Goal: Task Accomplishment & Management: Complete application form

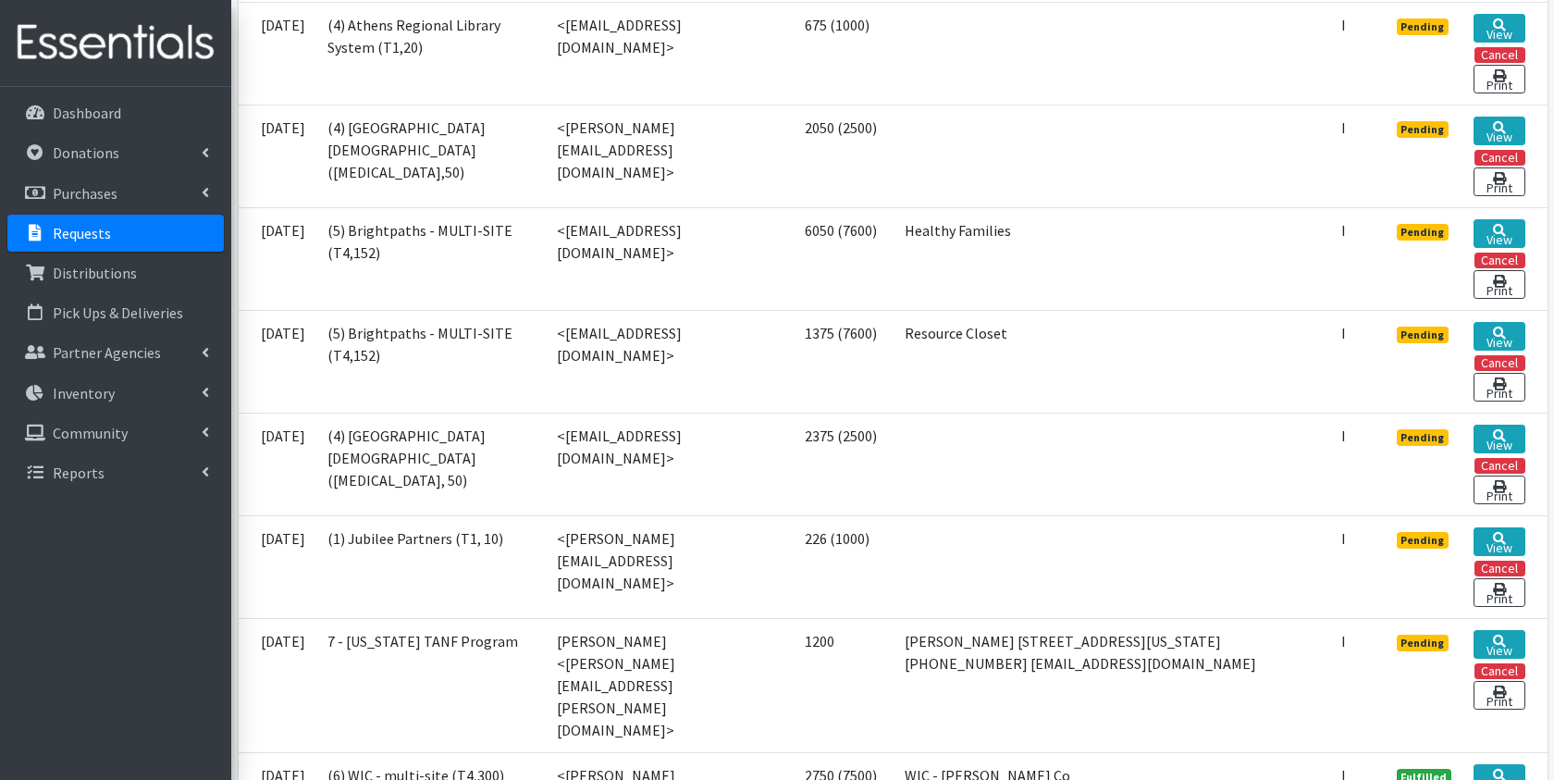
scroll to position [874, 0]
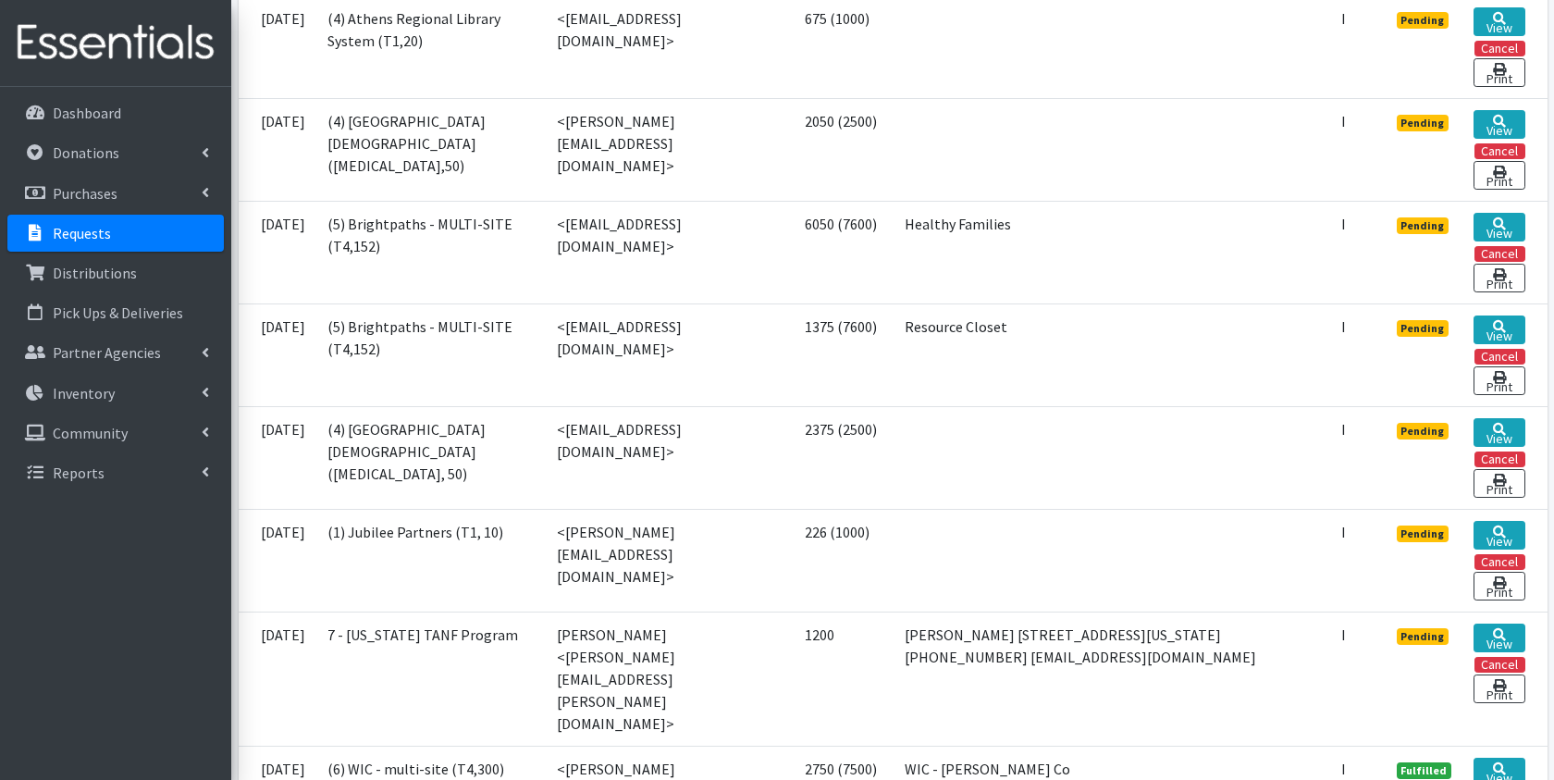
click at [1414, 628] on span "Pending" at bounding box center [1423, 636] width 53 height 17
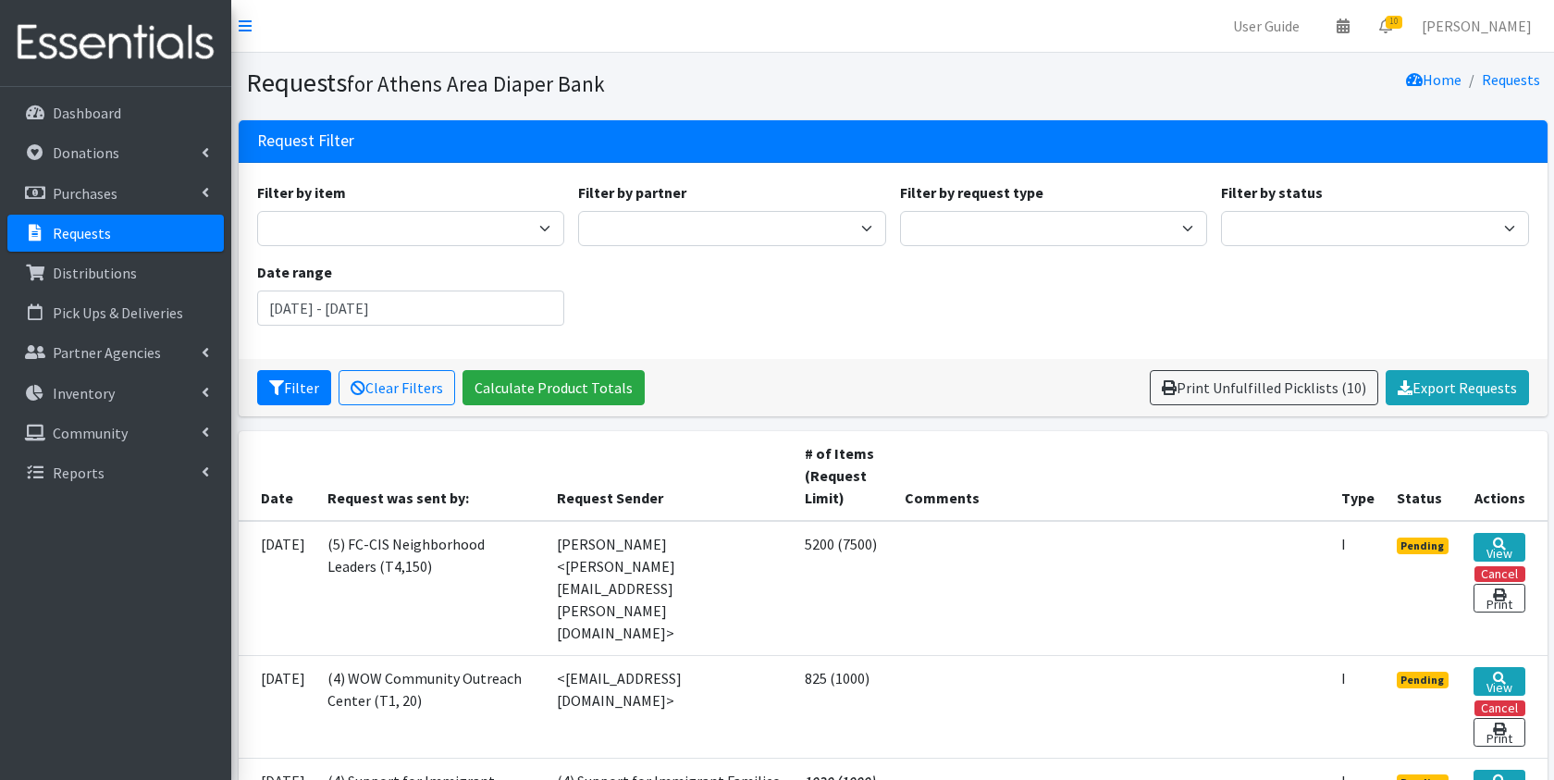
scroll to position [0, 0]
click at [1474, 15] on link "[PERSON_NAME]" at bounding box center [1477, 25] width 140 height 37
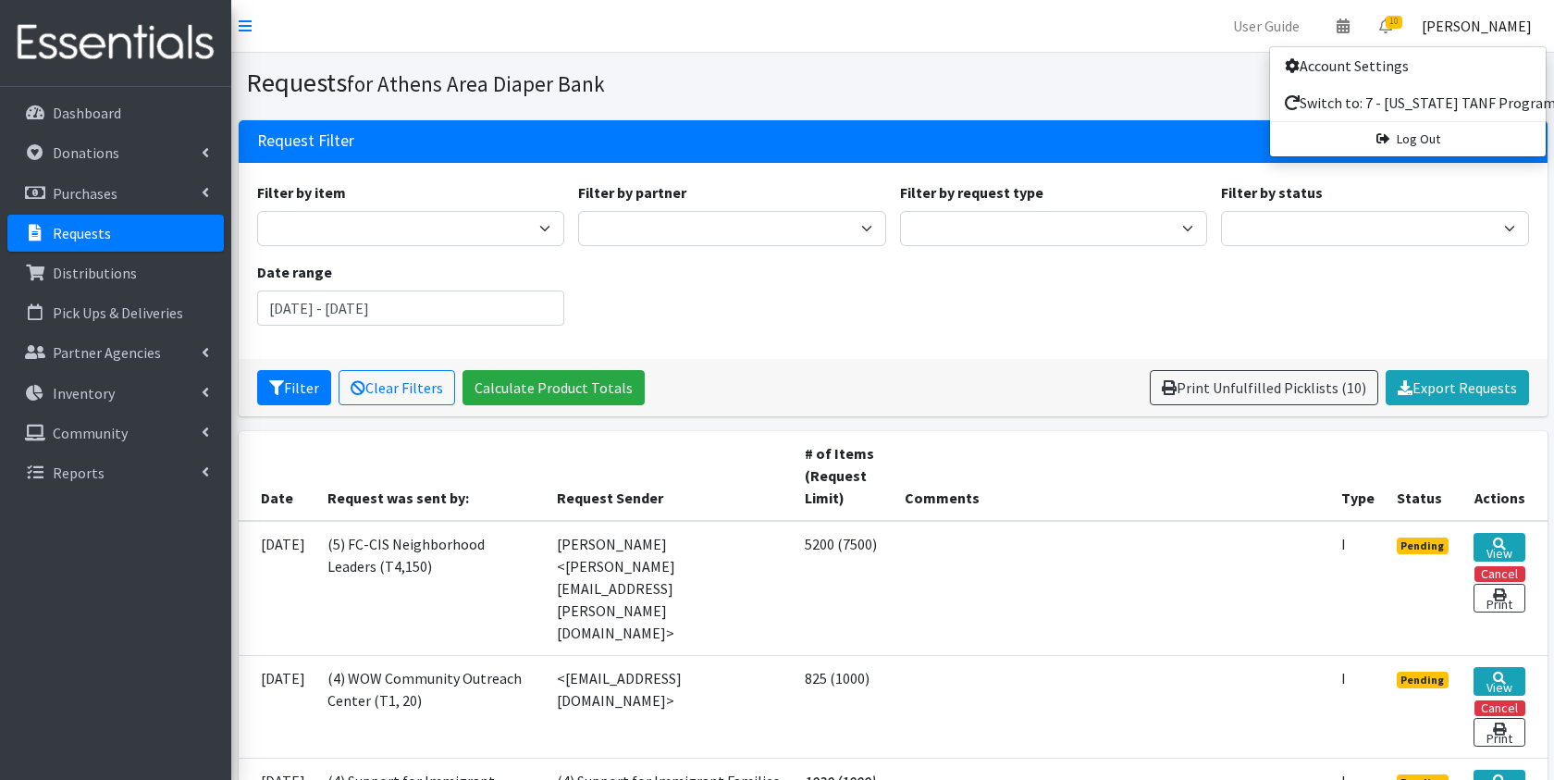
click at [930, 446] on th "Comments" at bounding box center [1112, 476] width 436 height 90
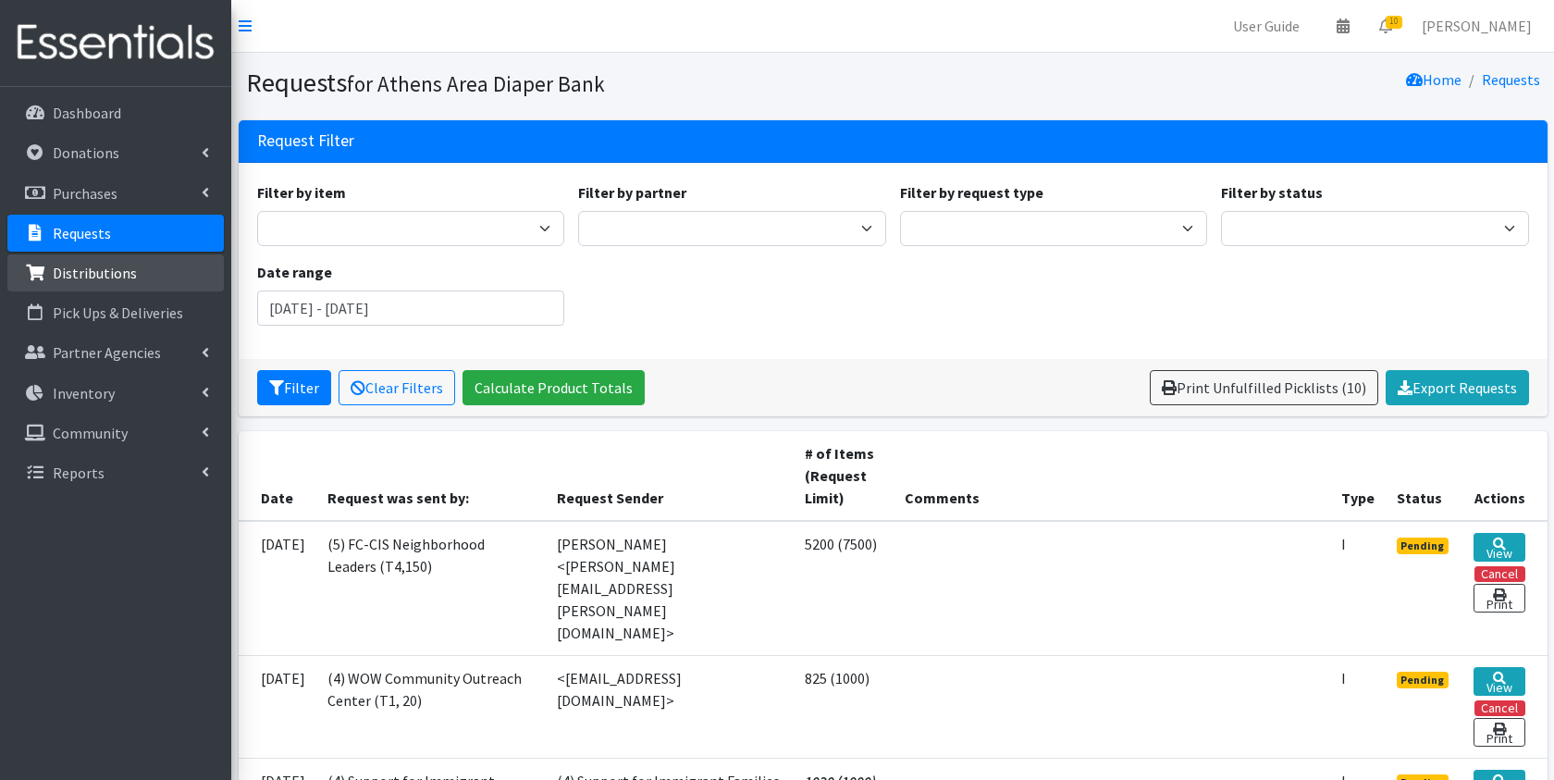
click at [121, 268] on p "Distributions" at bounding box center [95, 273] width 84 height 19
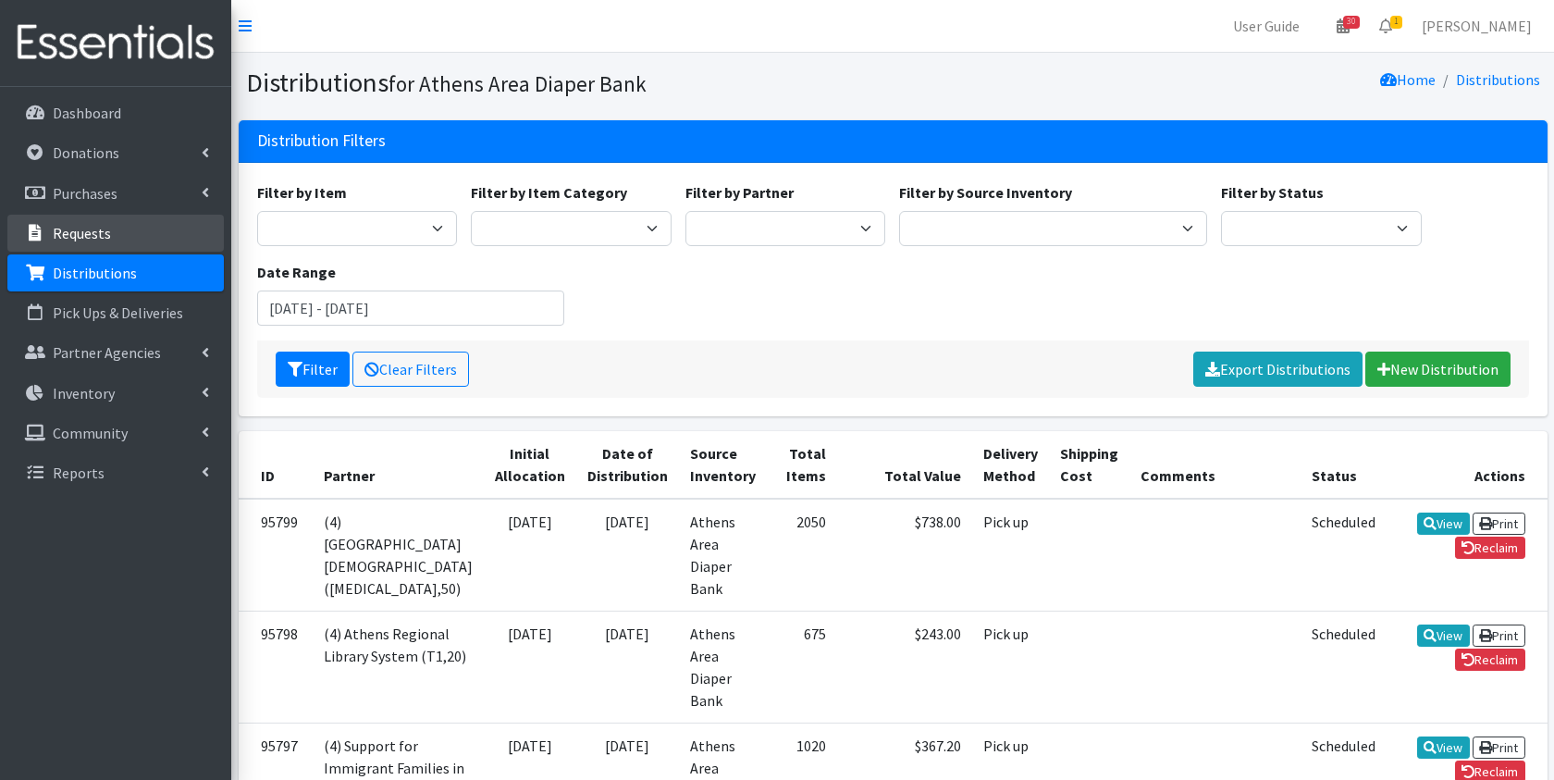
click at [85, 244] on link "Requests" at bounding box center [115, 233] width 216 height 37
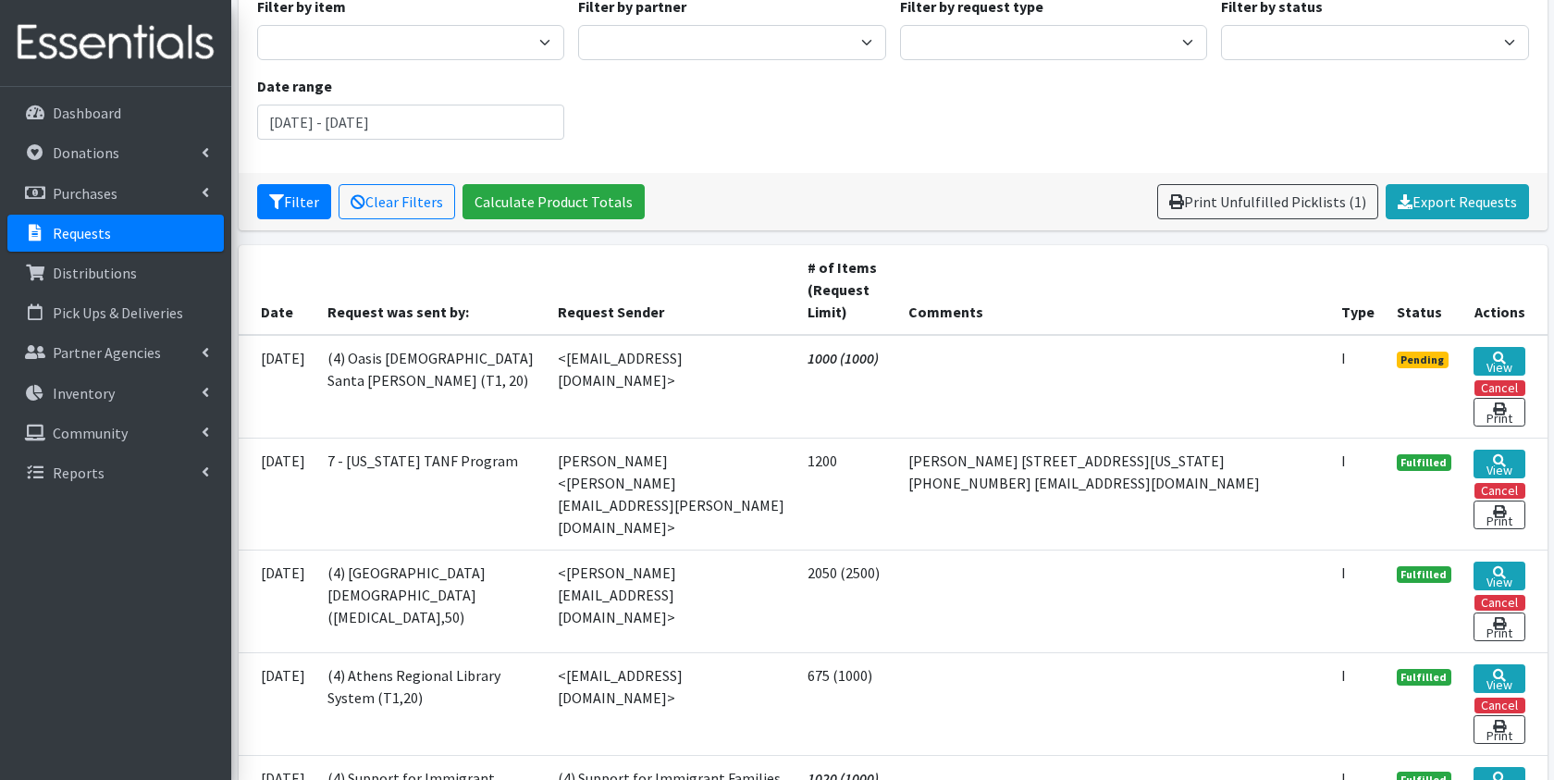
scroll to position [190, 0]
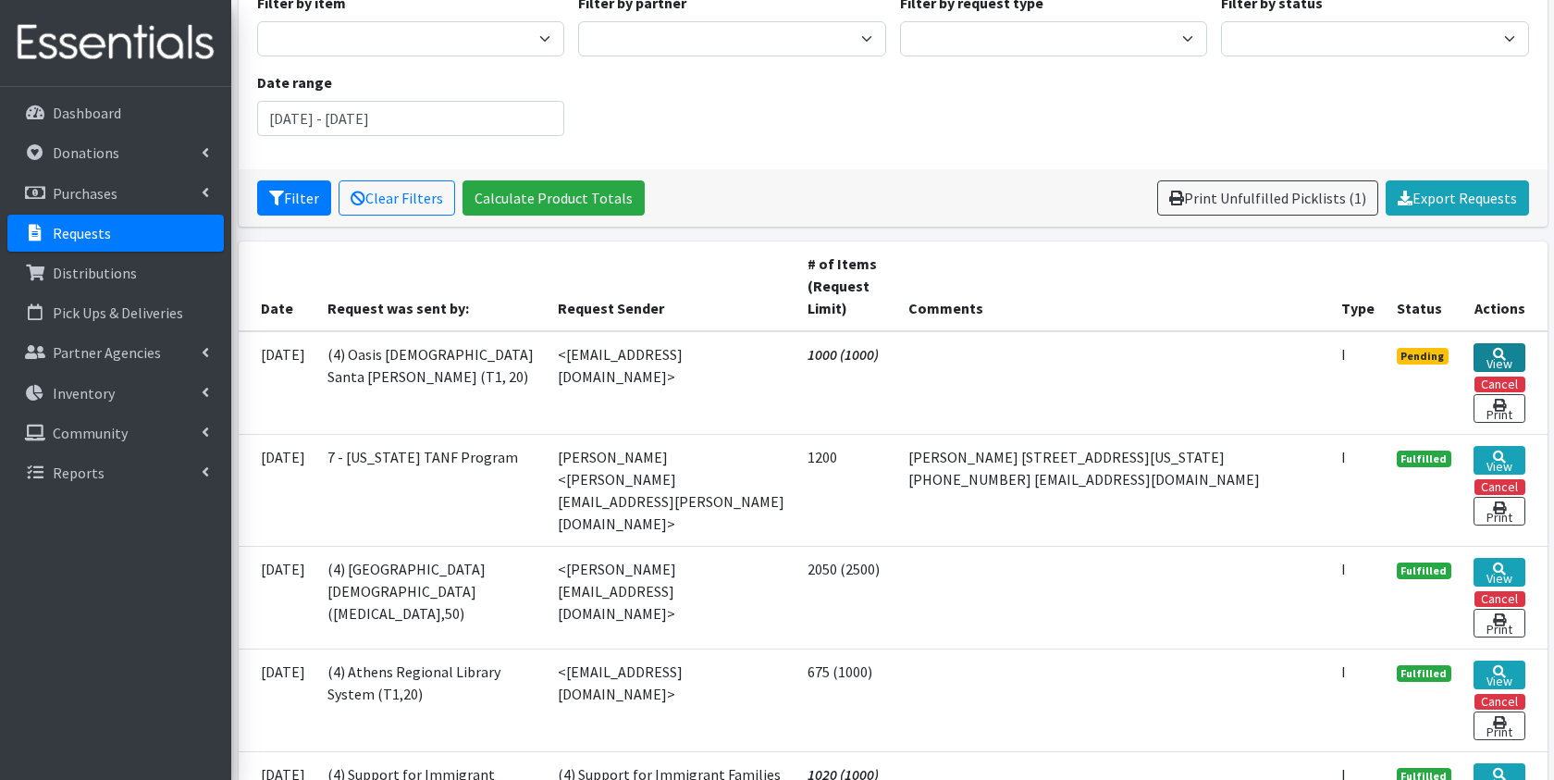
click at [1494, 361] on icon at bounding box center [1499, 354] width 13 height 13
click at [757, 501] on td "Michelle Brinson <michelle.brinson@athensareadiapers.com>" at bounding box center [672, 490] width 250 height 112
click at [1092, 357] on td at bounding box center [1113, 383] width 433 height 104
click at [1116, 331] on th "Comments" at bounding box center [1113, 286] width 433 height 90
click at [1003, 685] on td at bounding box center [1113, 699] width 433 height 103
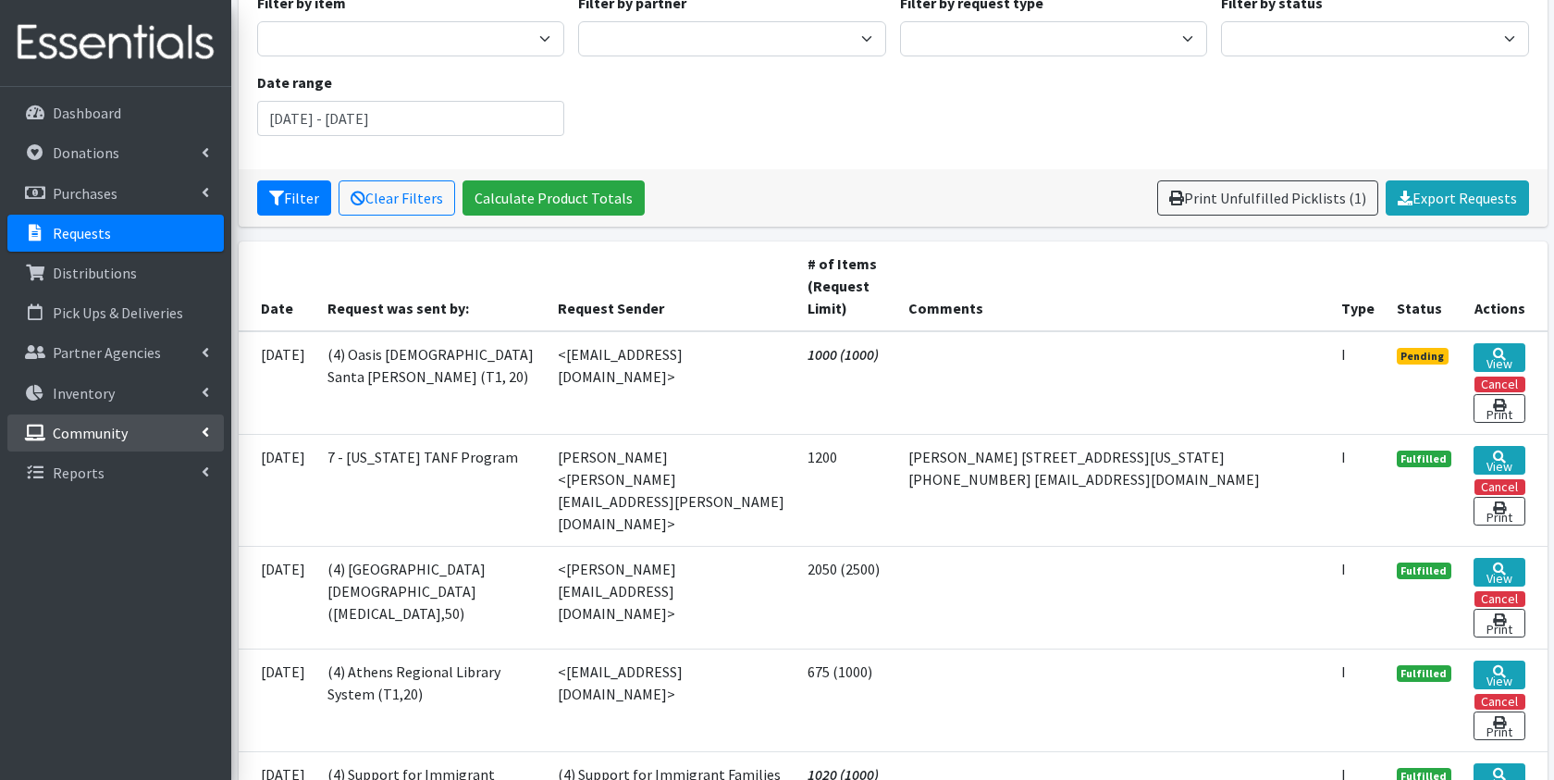
click at [130, 435] on link "Community" at bounding box center [115, 432] width 216 height 37
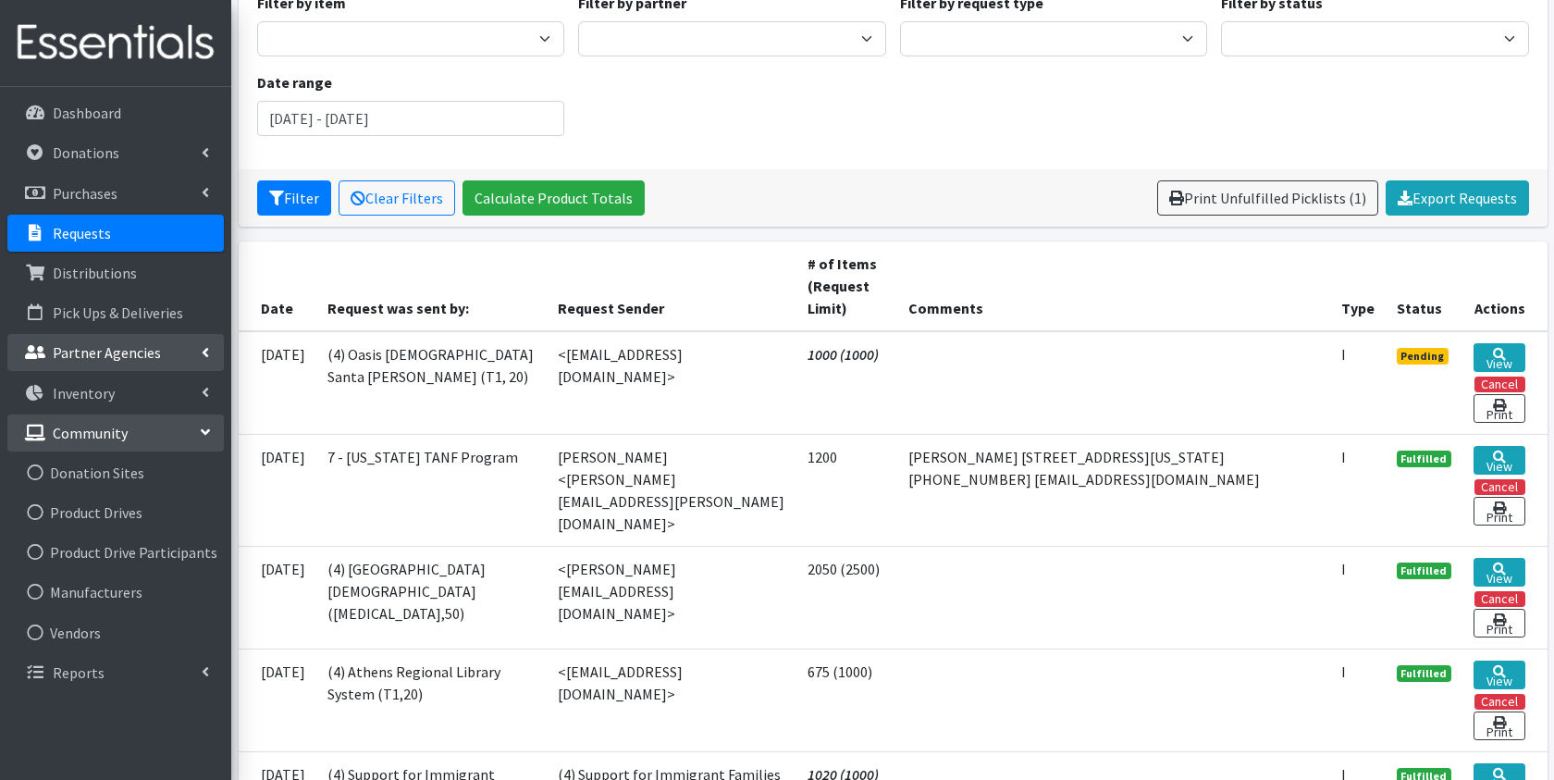
click at [119, 345] on p "Partner Agencies" at bounding box center [107, 352] width 108 height 19
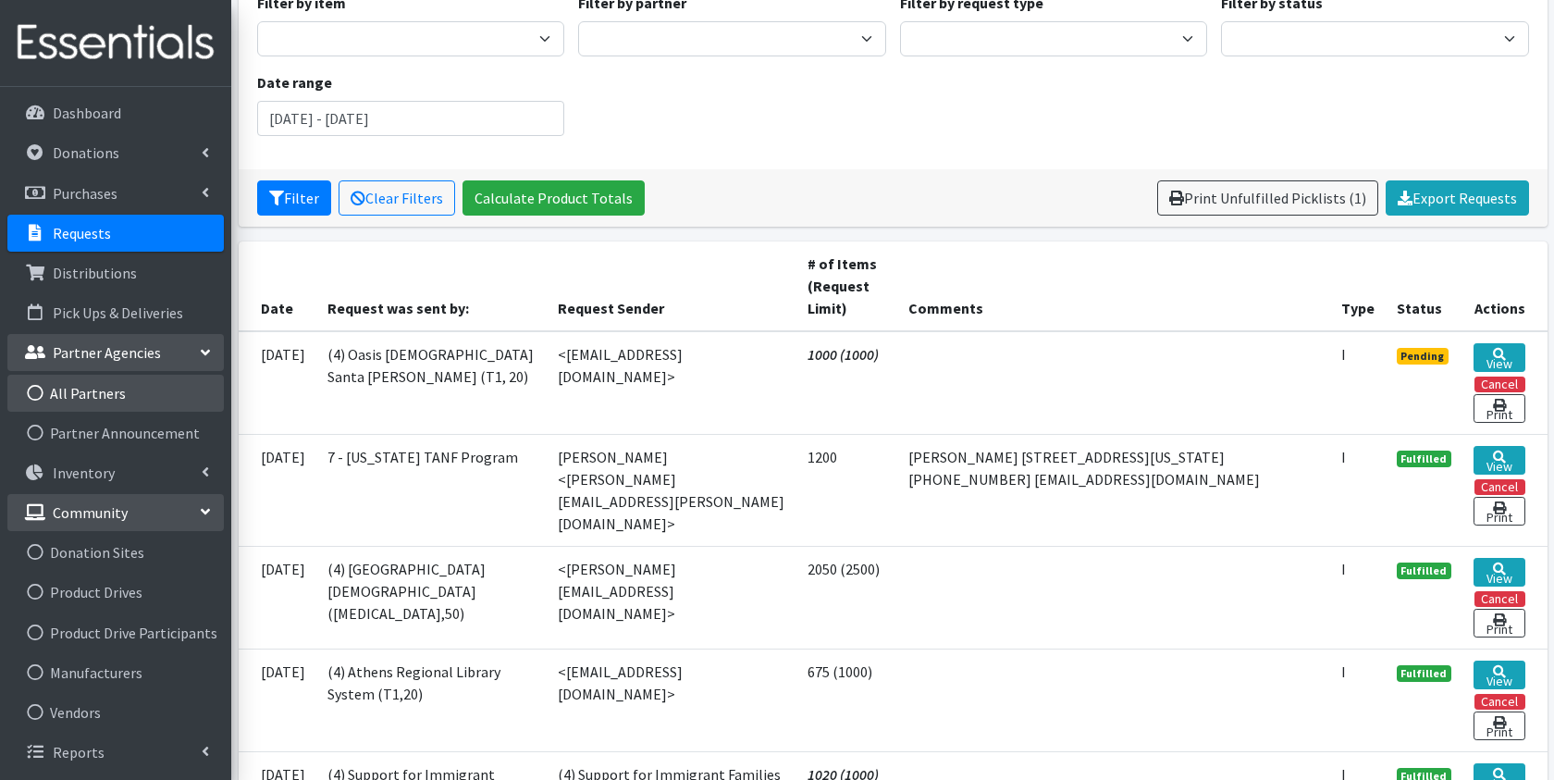
click at [94, 401] on link "All Partners" at bounding box center [115, 393] width 216 height 37
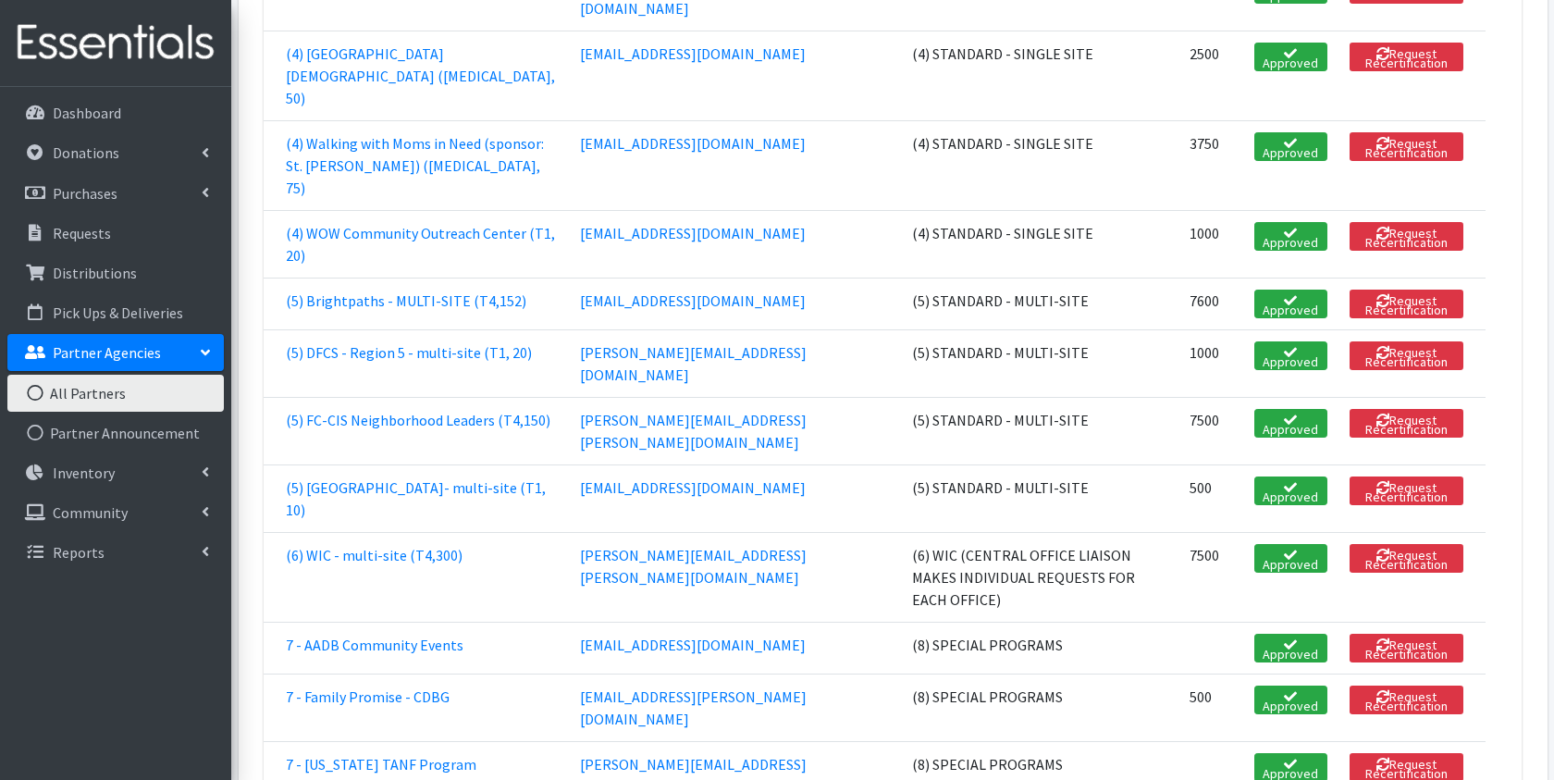
scroll to position [2550, 0]
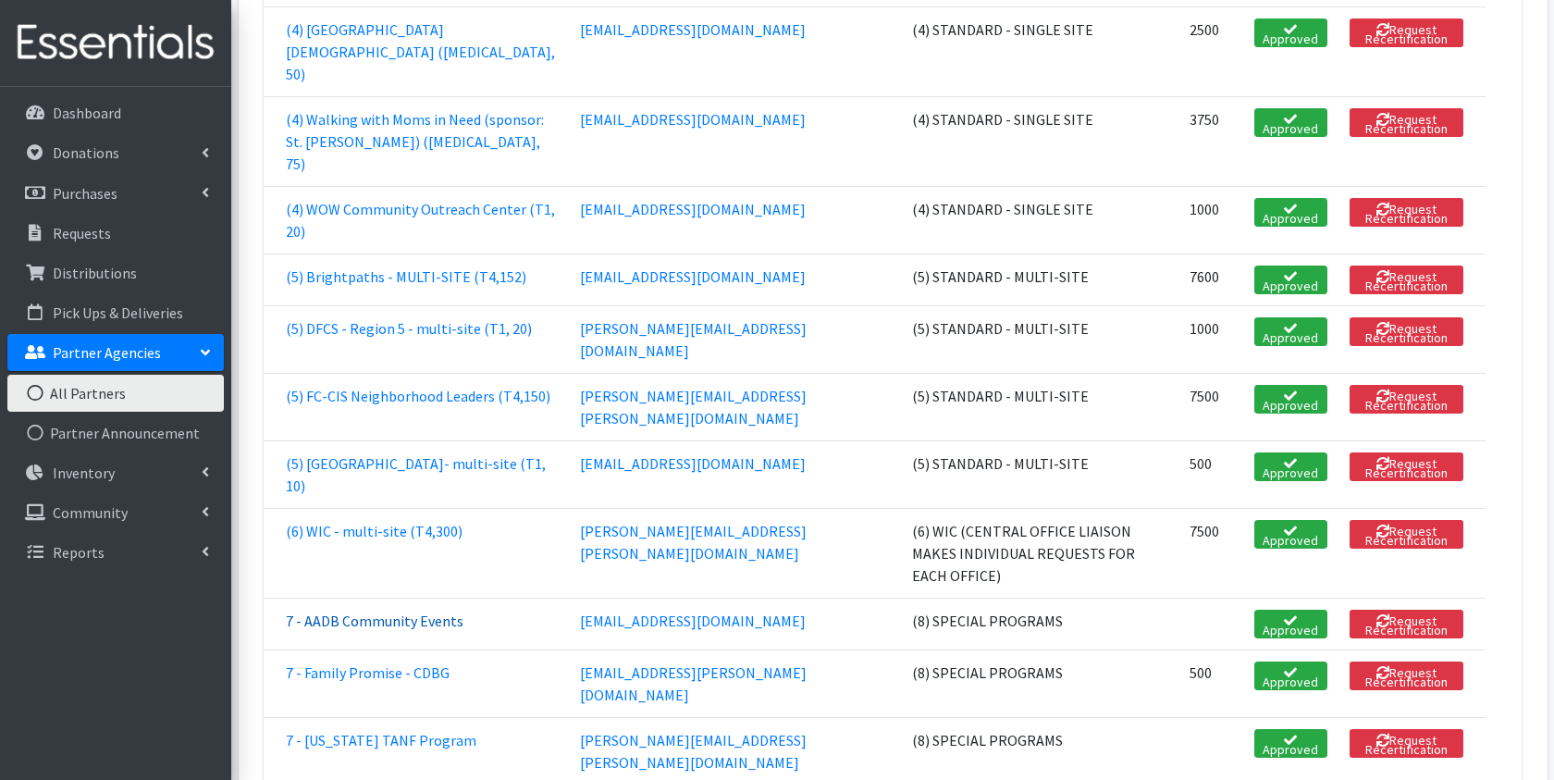
click at [374, 611] on link "7 - AADB Community Events" at bounding box center [375, 620] width 178 height 19
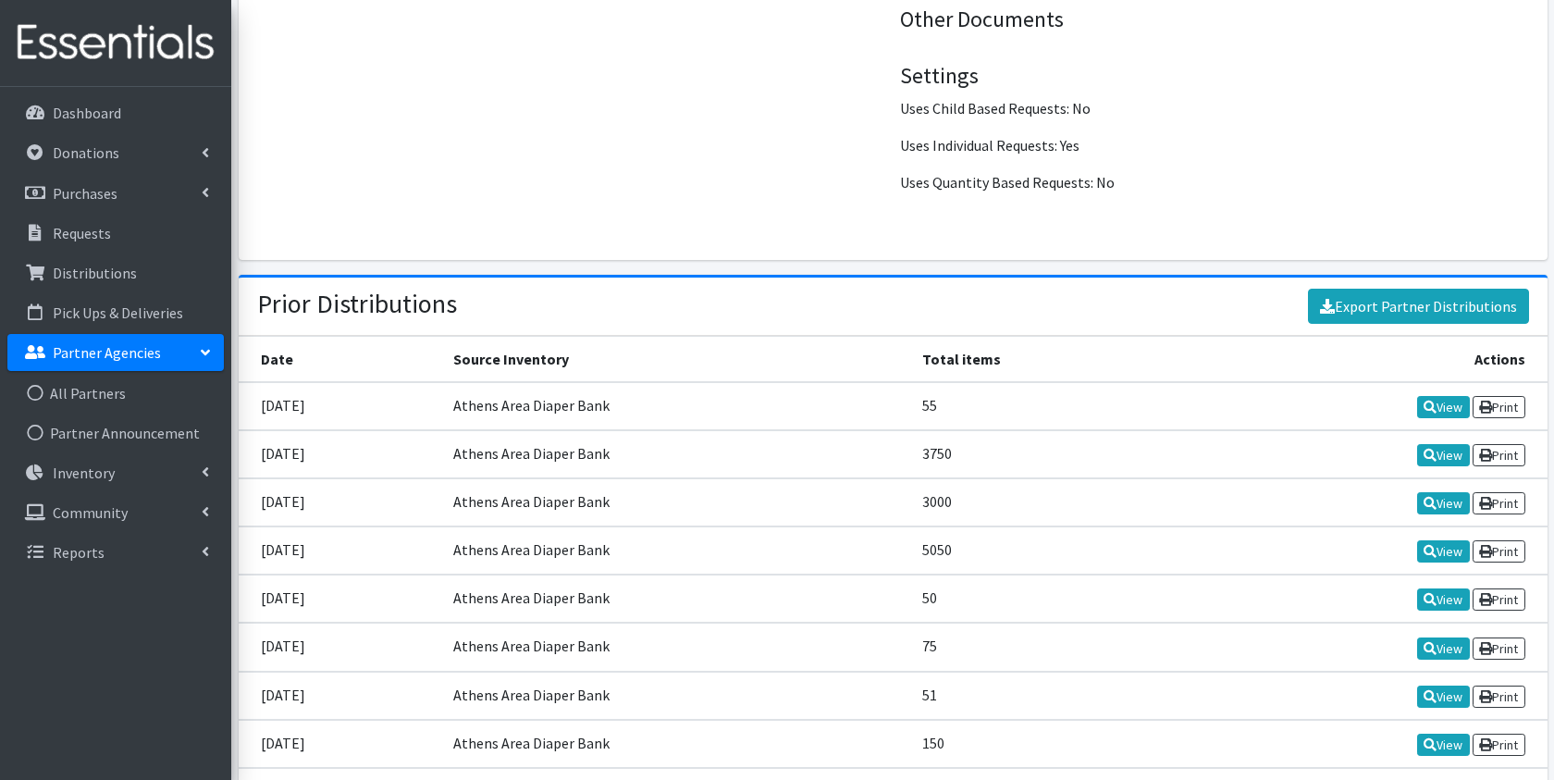
scroll to position [2118, 0]
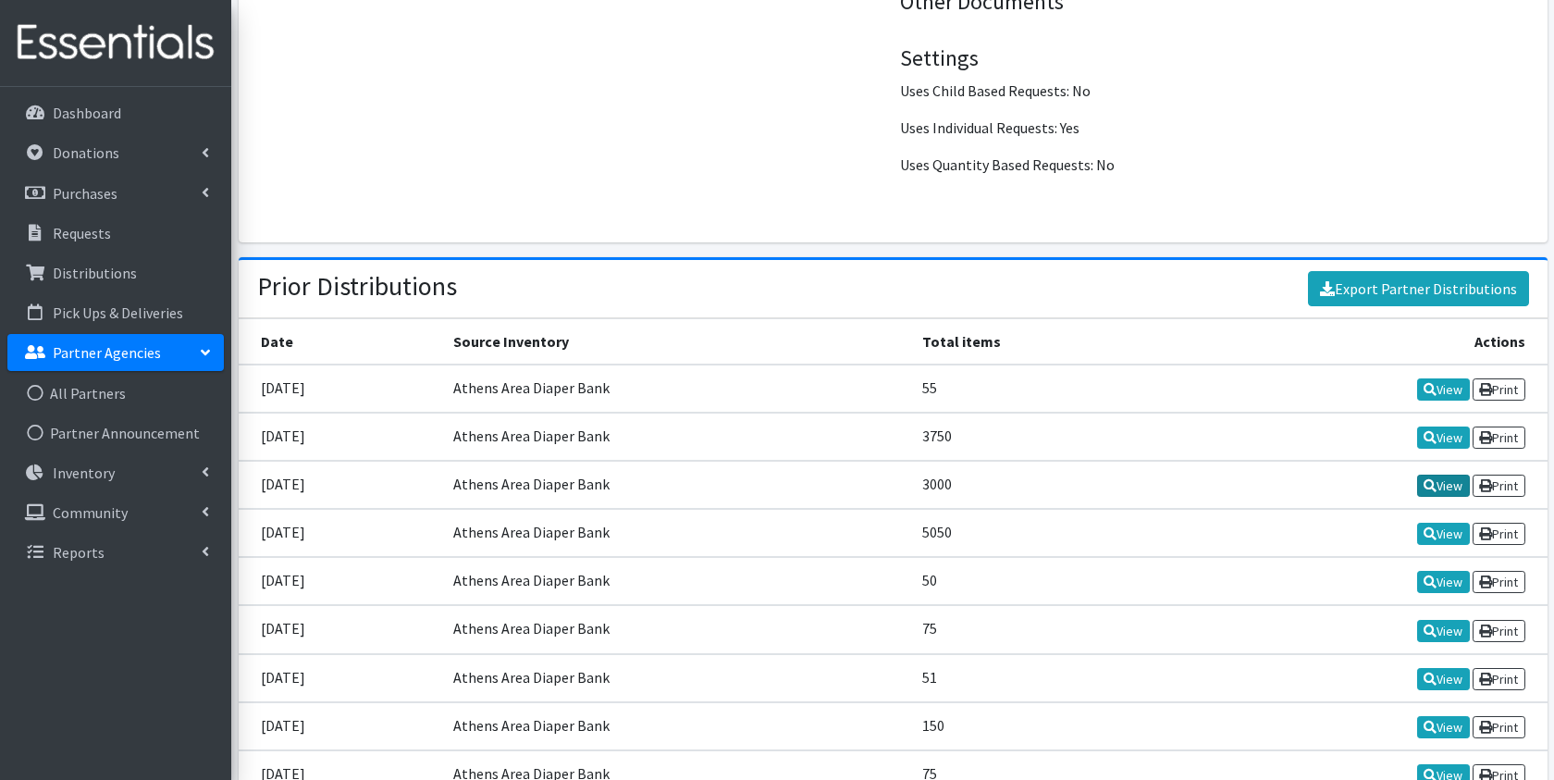
click at [1424, 479] on icon at bounding box center [1430, 485] width 13 height 13
click at [1429, 383] on icon at bounding box center [1430, 389] width 13 height 13
click at [1425, 479] on icon at bounding box center [1430, 485] width 13 height 13
click at [1431, 428] on link "View" at bounding box center [1443, 437] width 53 height 22
click at [1440, 475] on link "View" at bounding box center [1443, 486] width 53 height 22
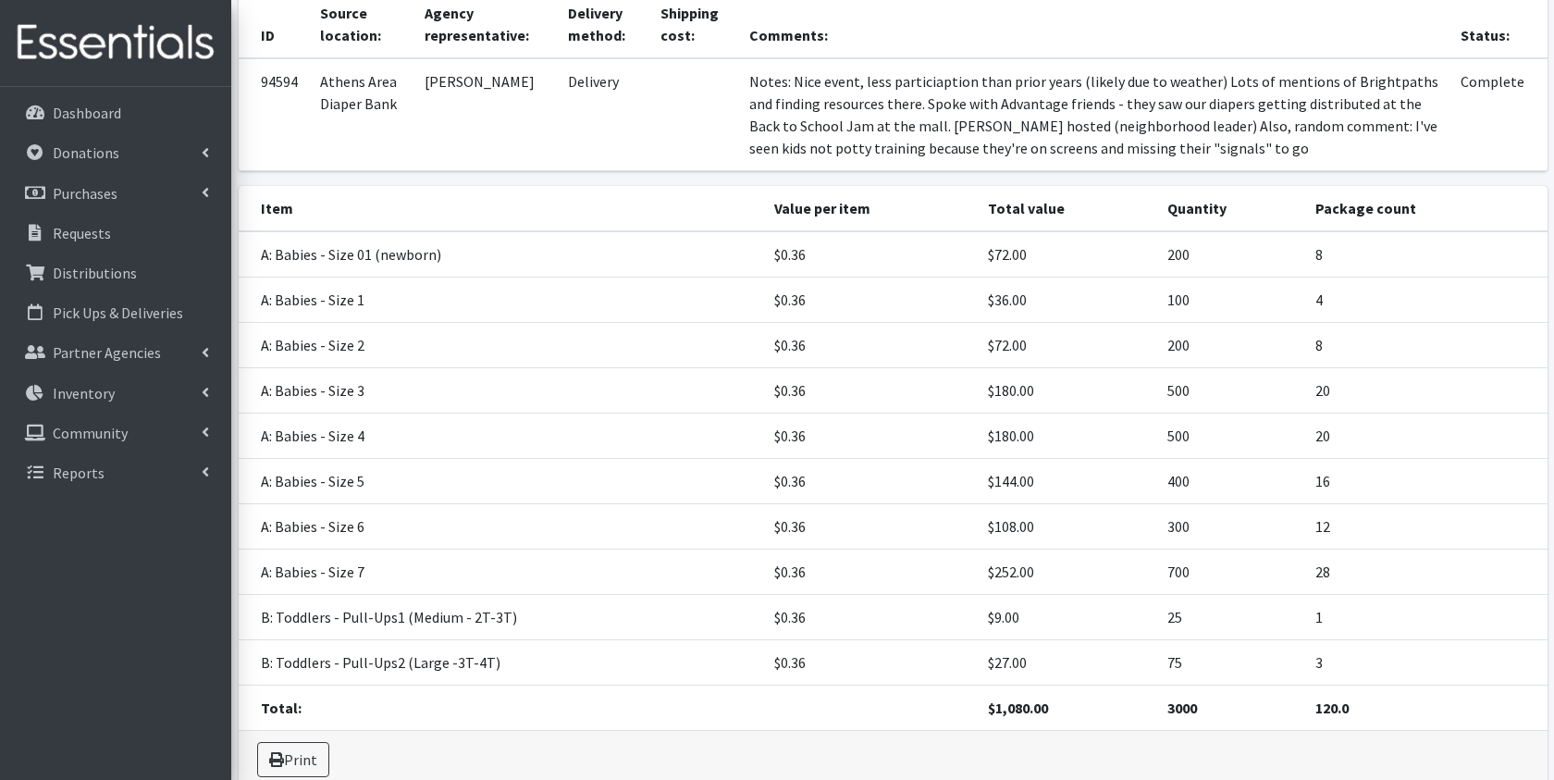
scroll to position [145, 0]
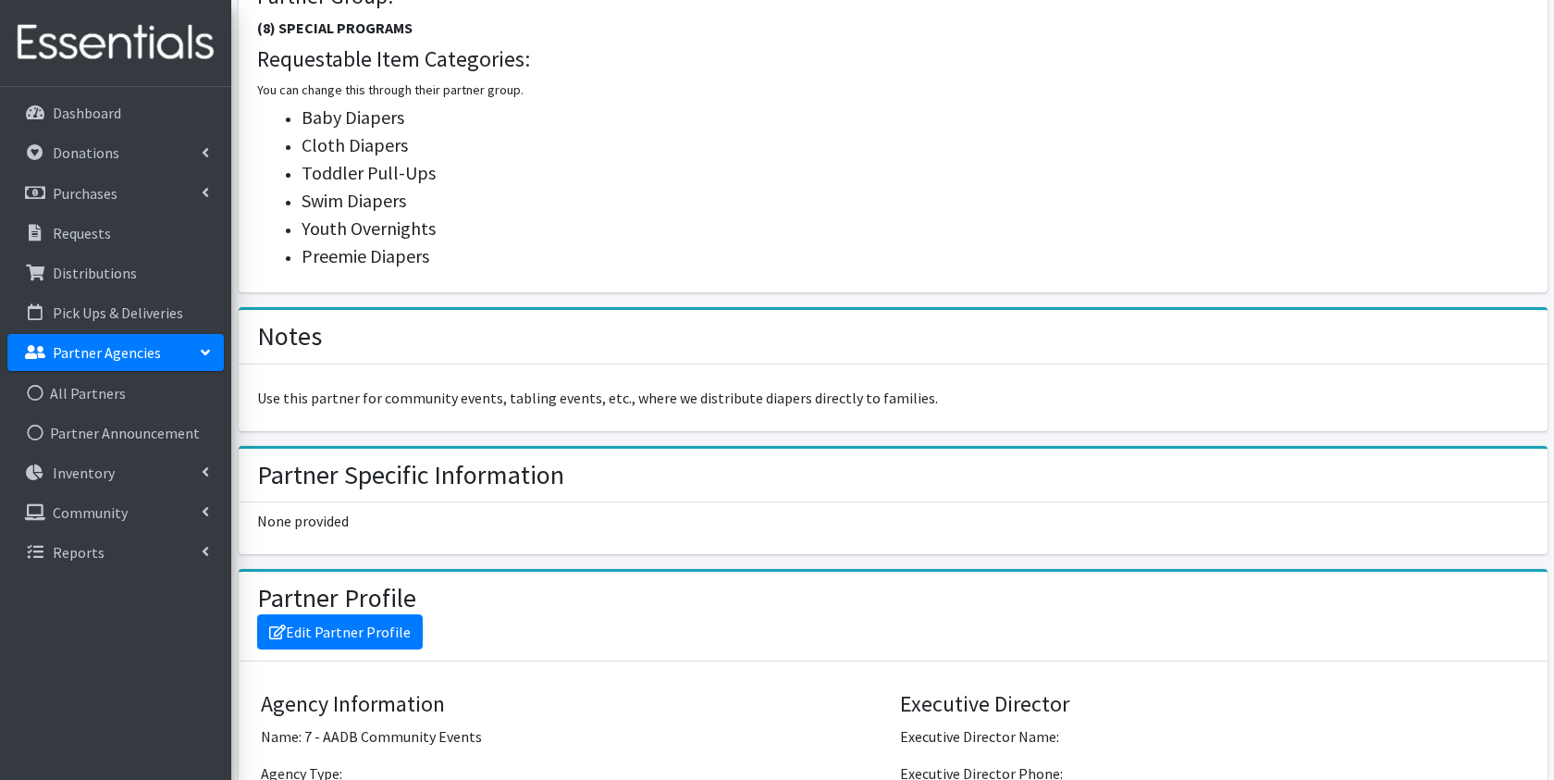
scroll to position [885, 0]
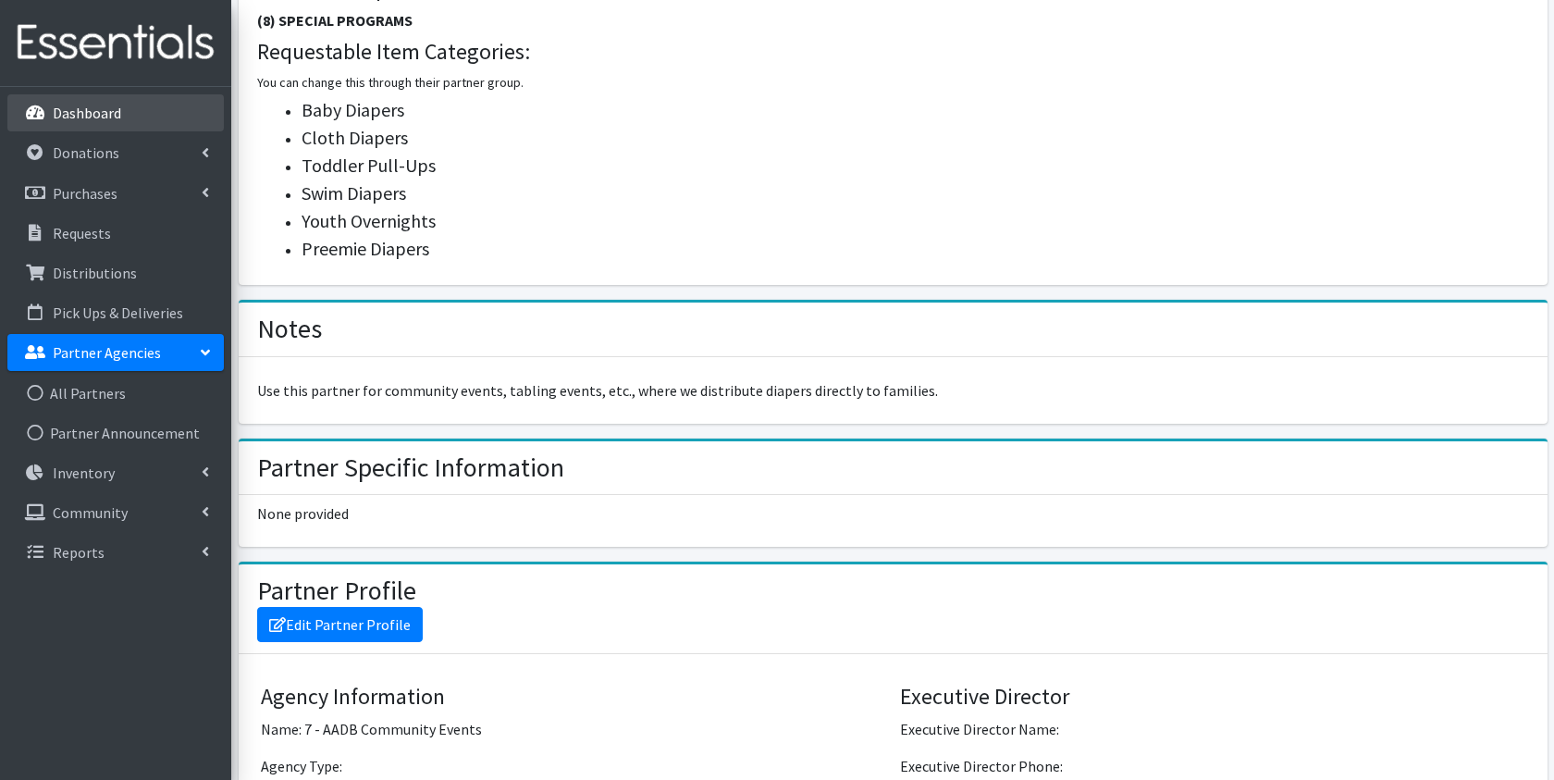
click at [92, 115] on p "Dashboard" at bounding box center [87, 113] width 68 height 19
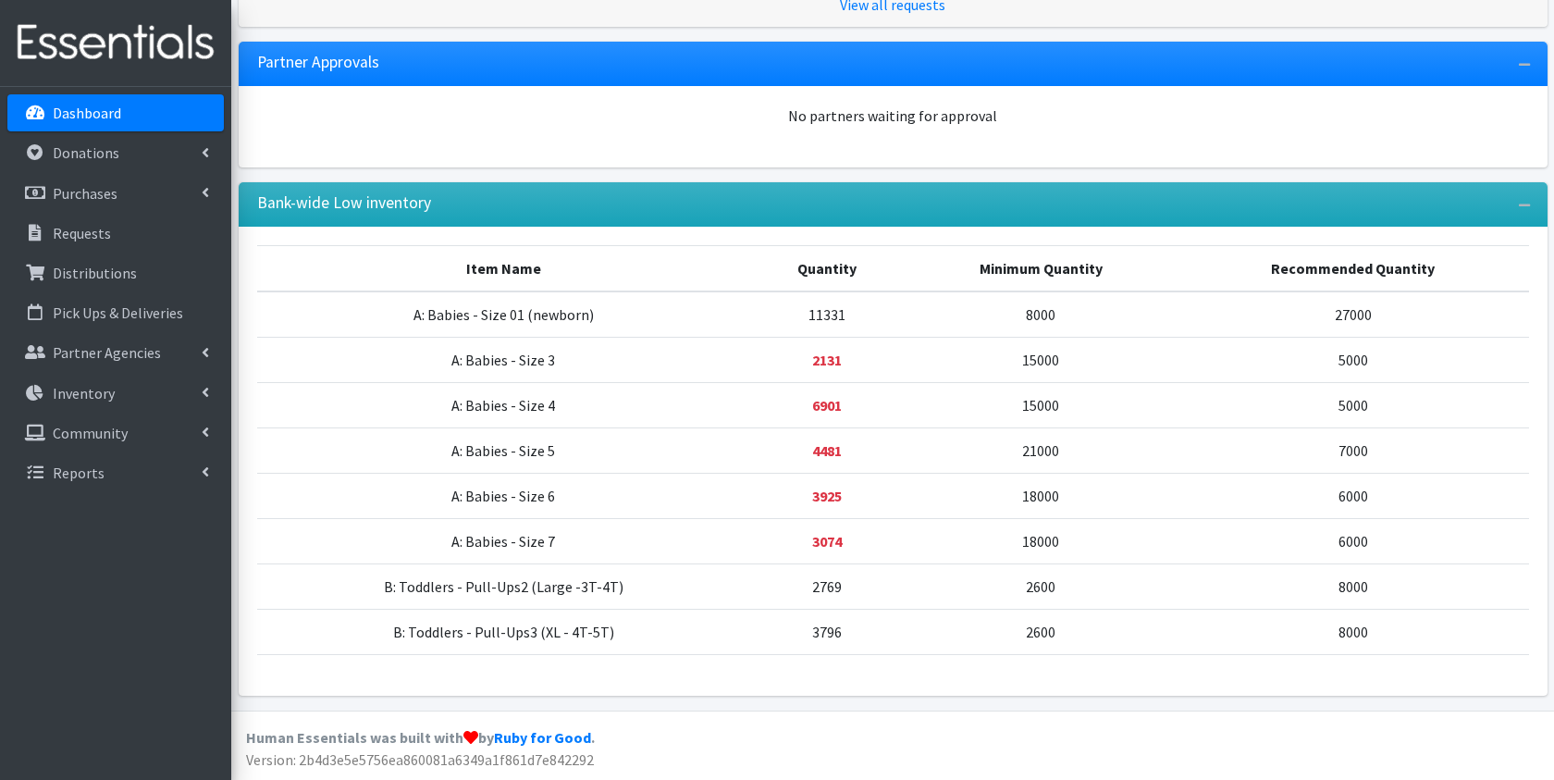
scroll to position [481, 0]
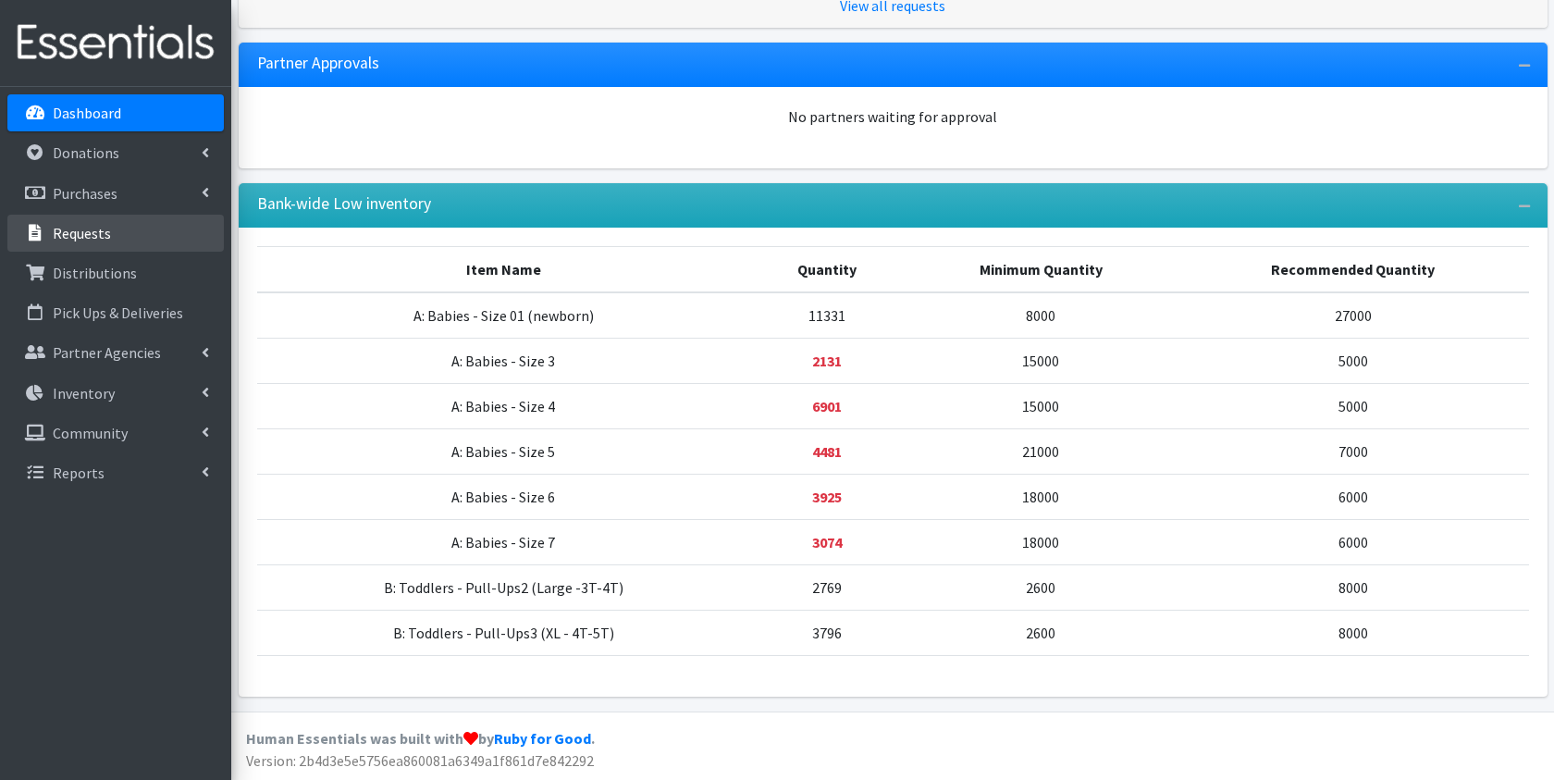
click at [130, 244] on link "Requests" at bounding box center [115, 233] width 216 height 37
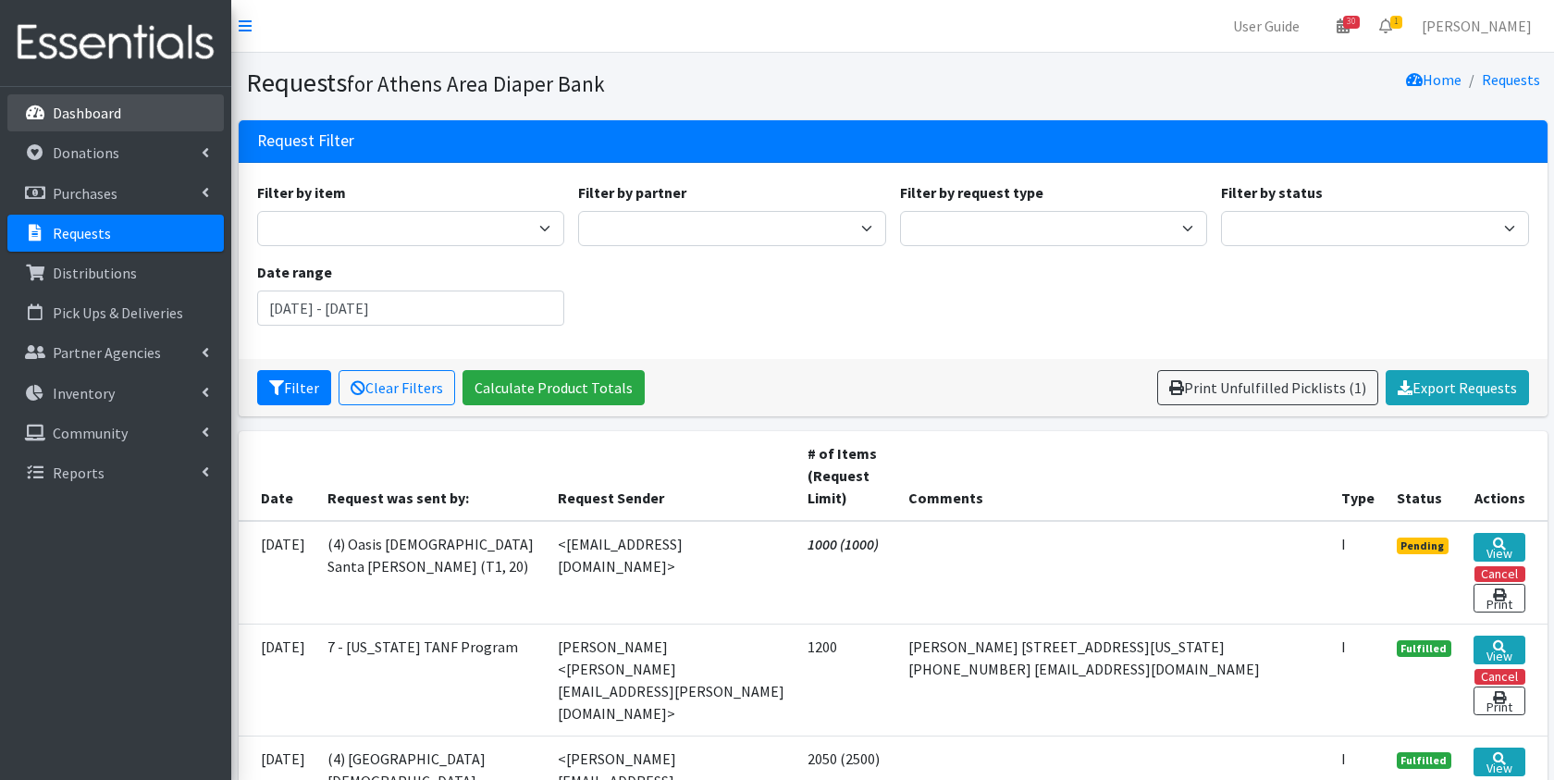
click at [130, 104] on link "Dashboard" at bounding box center [115, 112] width 216 height 37
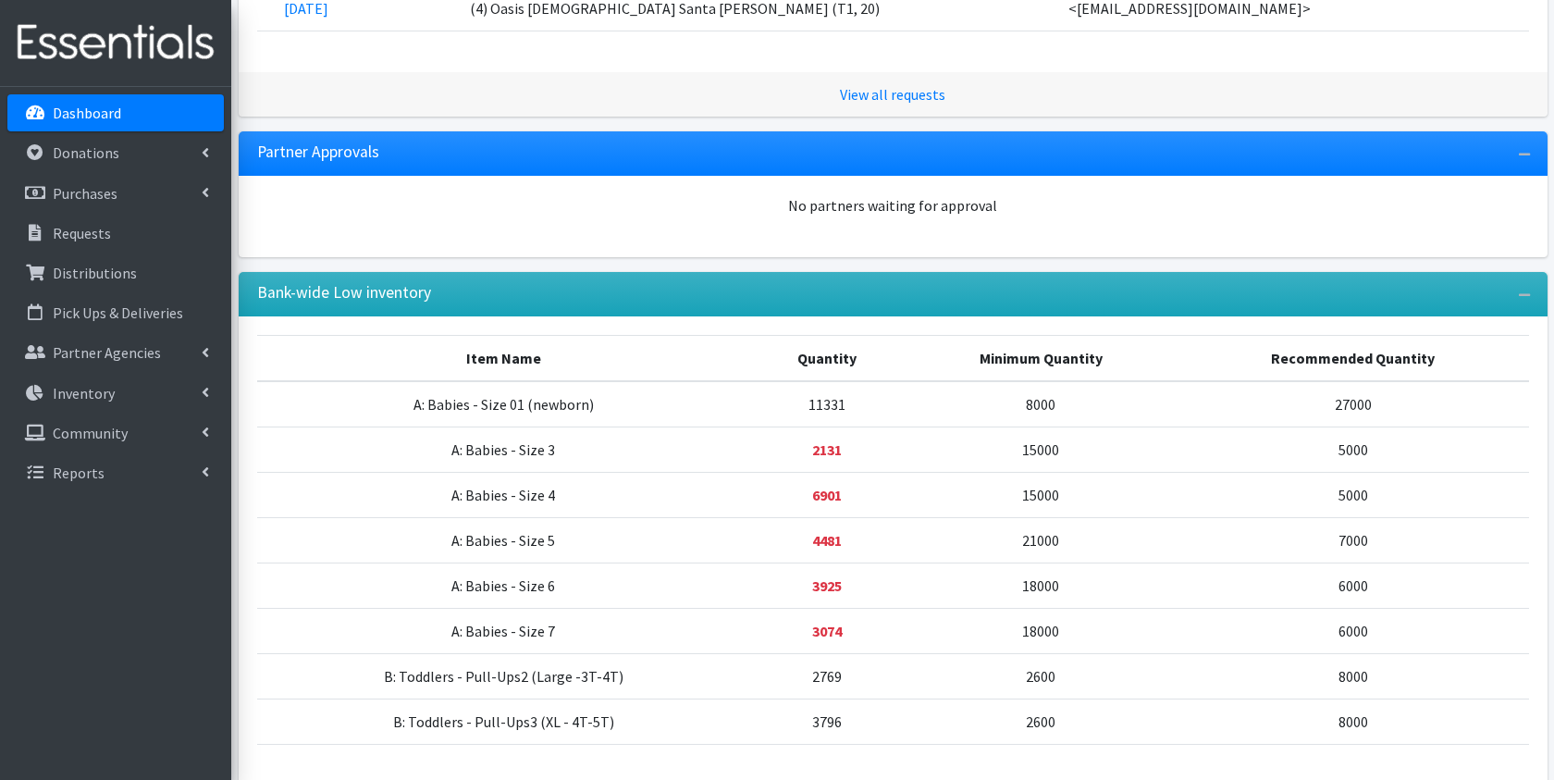
scroll to position [402, 0]
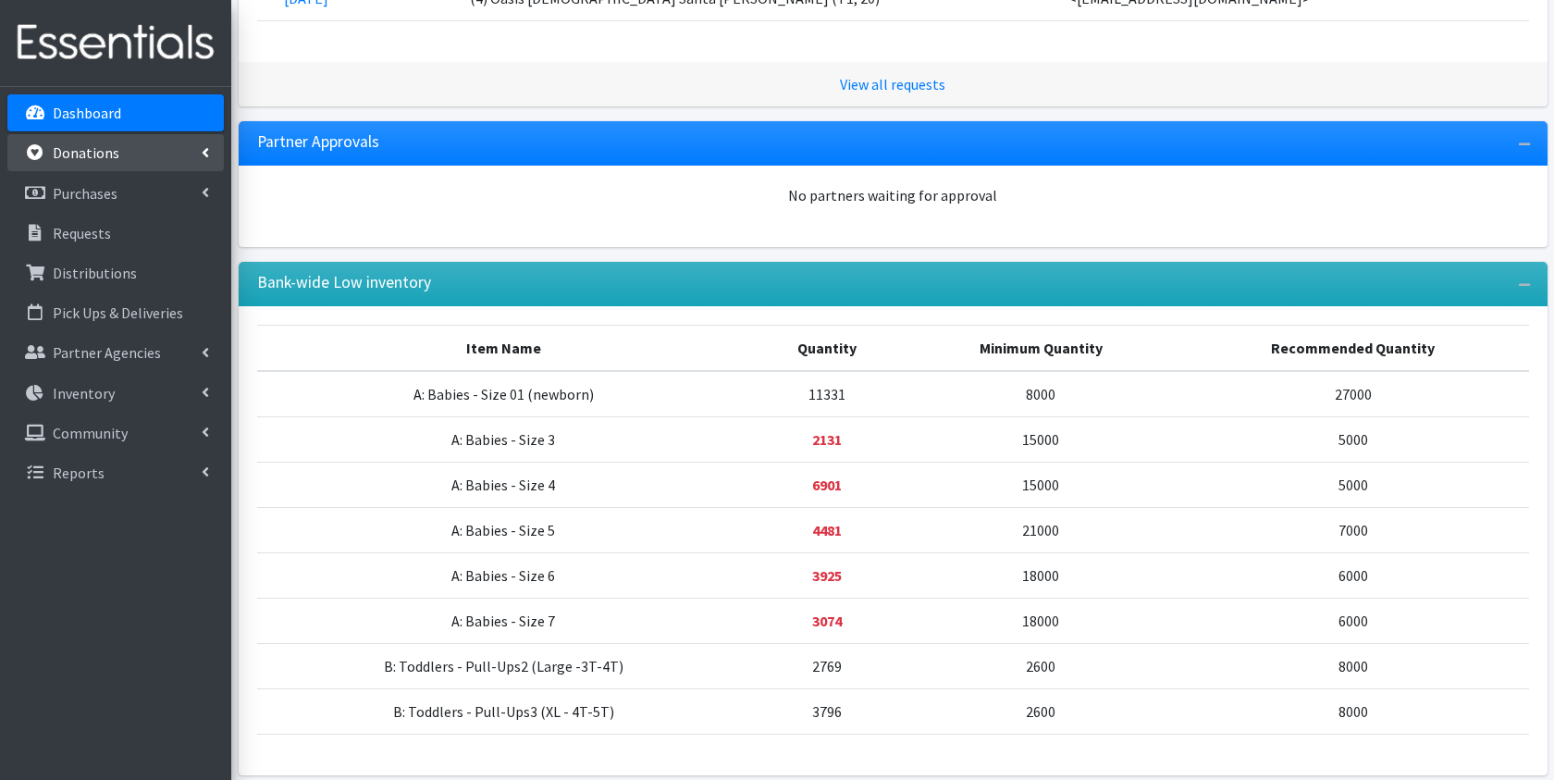
click at [152, 155] on link "Donations" at bounding box center [115, 152] width 216 height 37
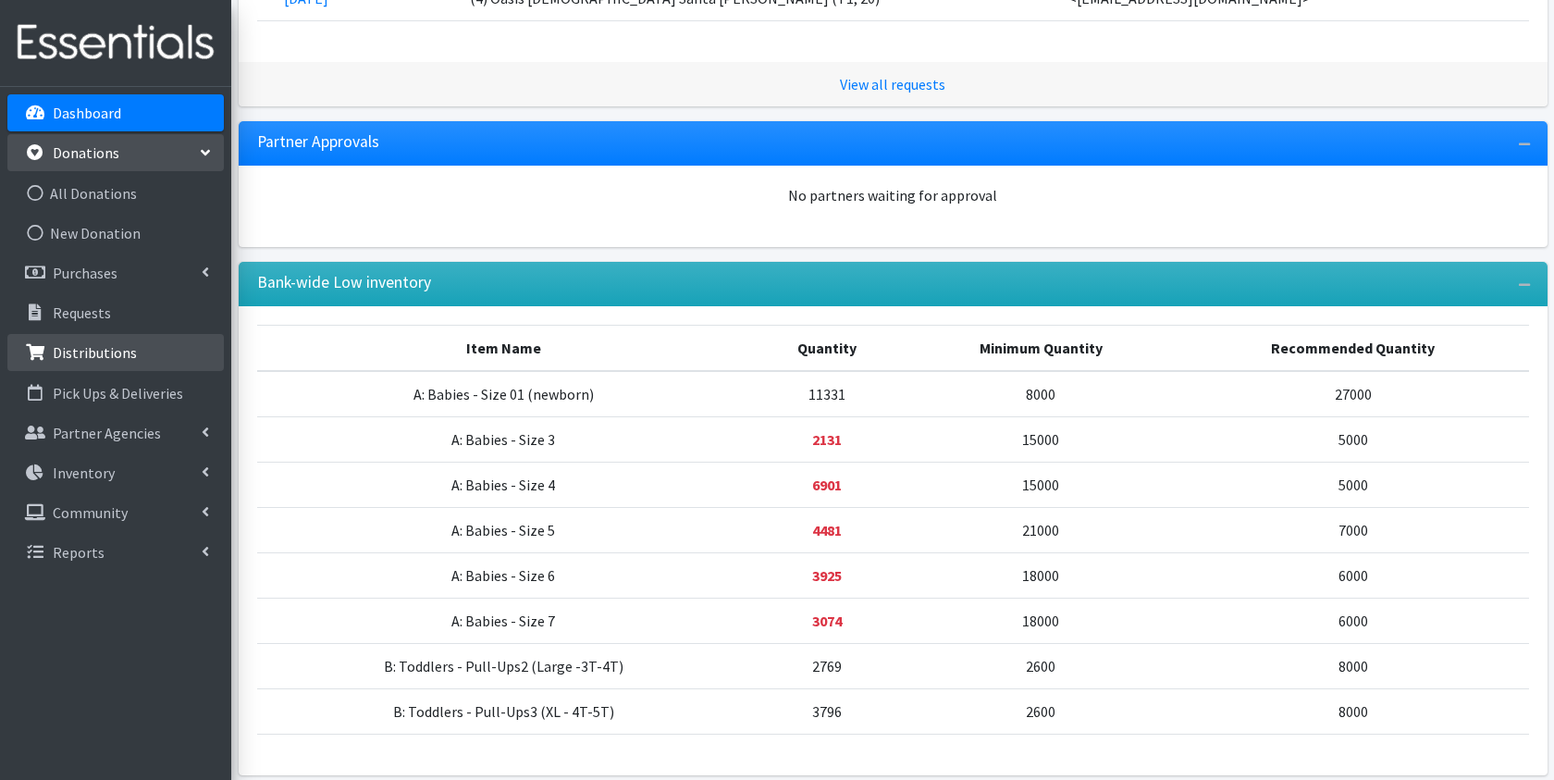
click at [117, 362] on p "Distributions" at bounding box center [95, 352] width 84 height 19
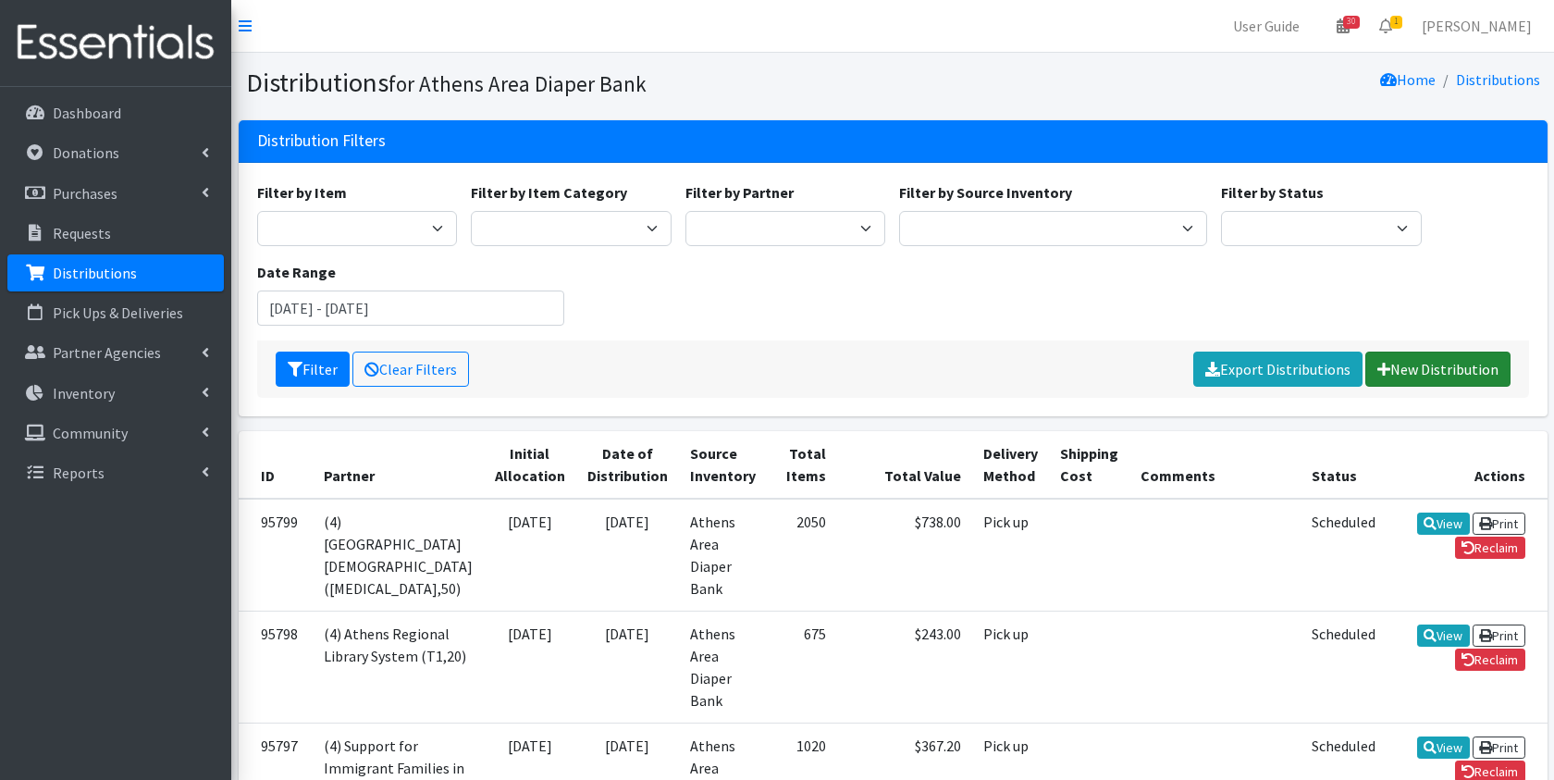
click at [1420, 359] on link "New Distribution" at bounding box center [1437, 369] width 145 height 35
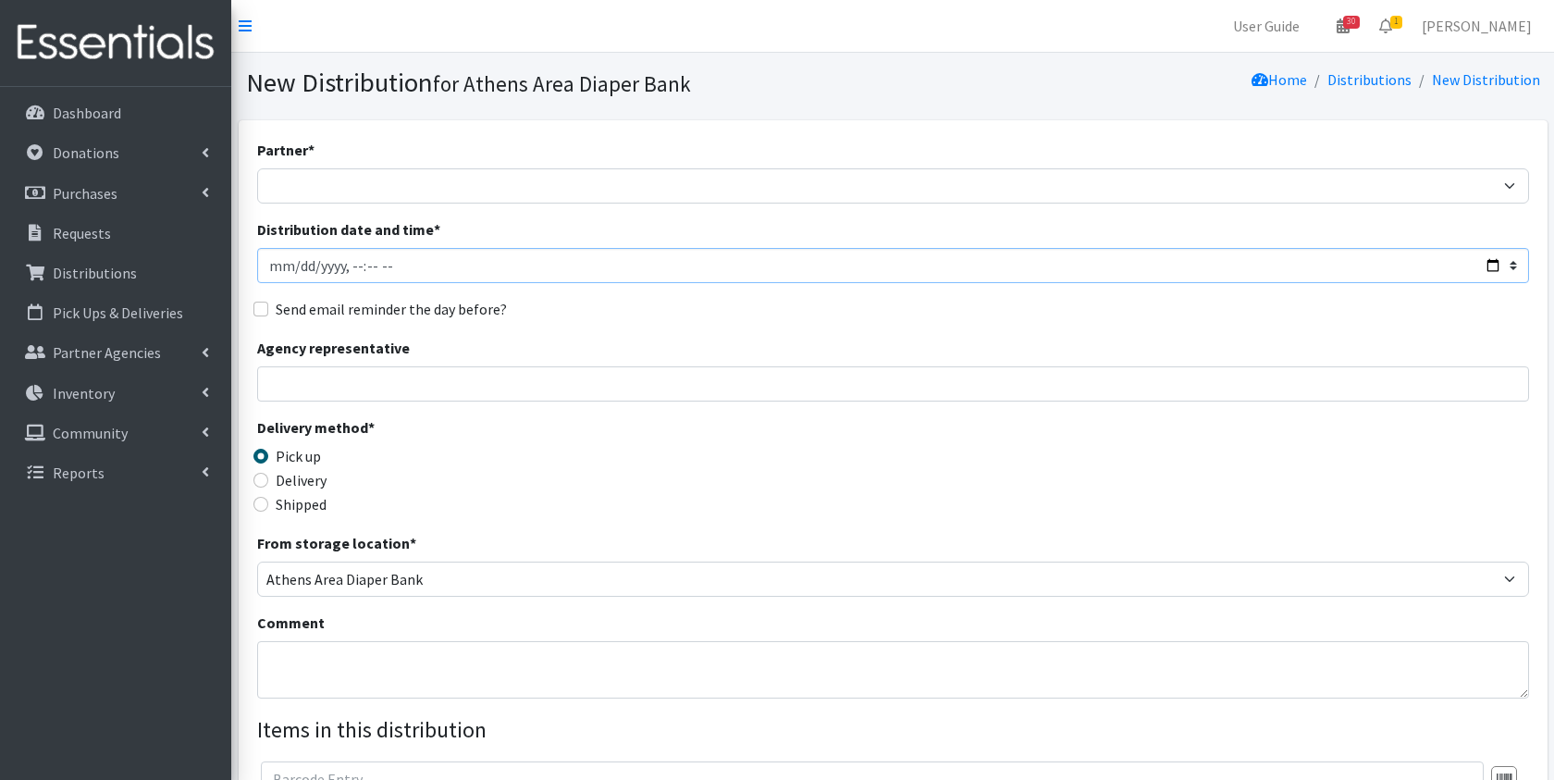
click at [288, 258] on input "Distribution date and time *" at bounding box center [893, 265] width 1272 height 35
type input "2025-08-08T23:59"
click at [512, 334] on div "Partner * (1) Athens Area Homeless Shelter (T1, 15) (1) Jubilee Partners (T1, 1…" at bounding box center [893, 560] width 1272 height 843
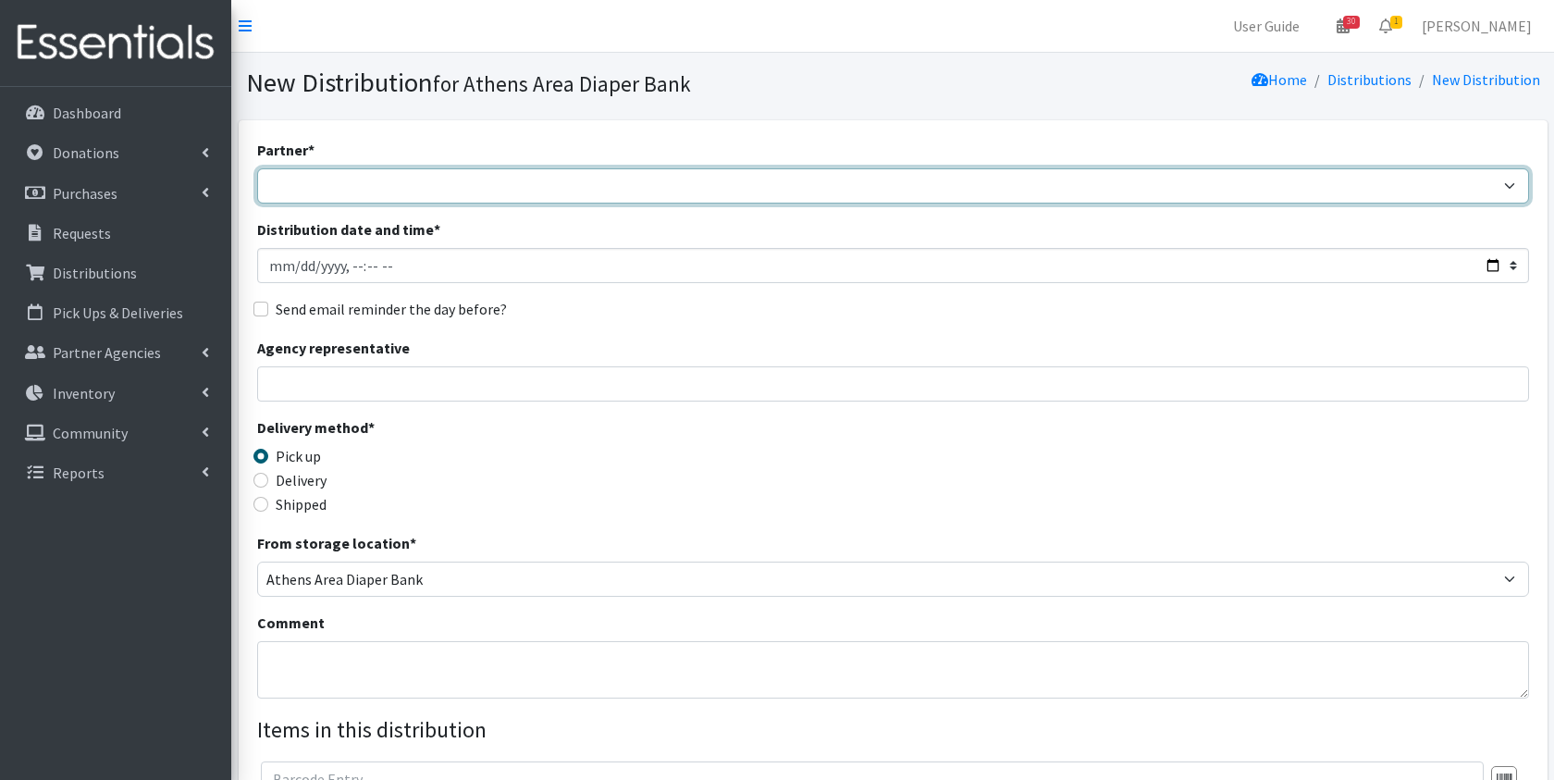
select select "3136"
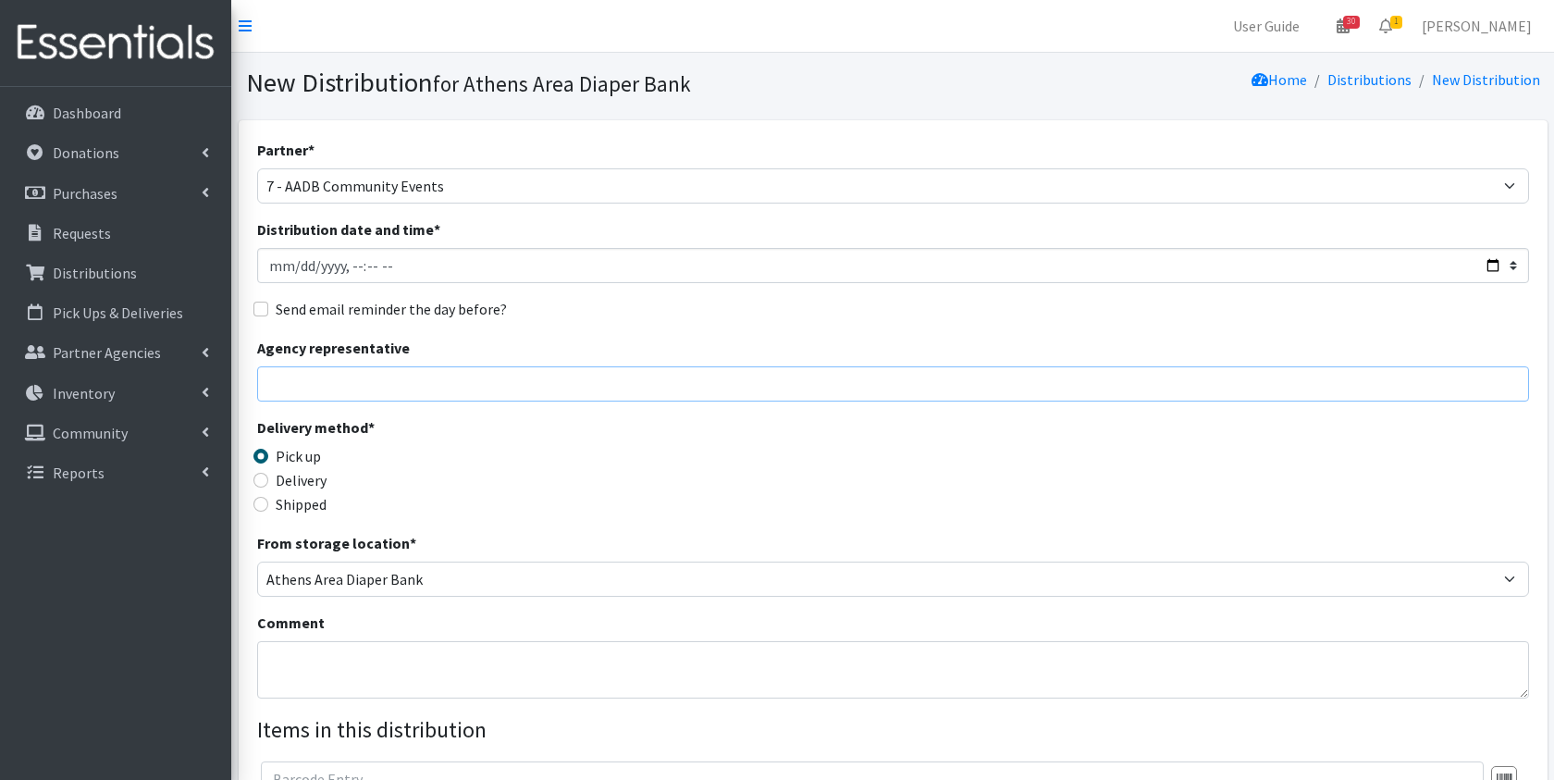
click at [315, 381] on input "Agency representative" at bounding box center [893, 383] width 1272 height 35
type input "[PERSON_NAME]"
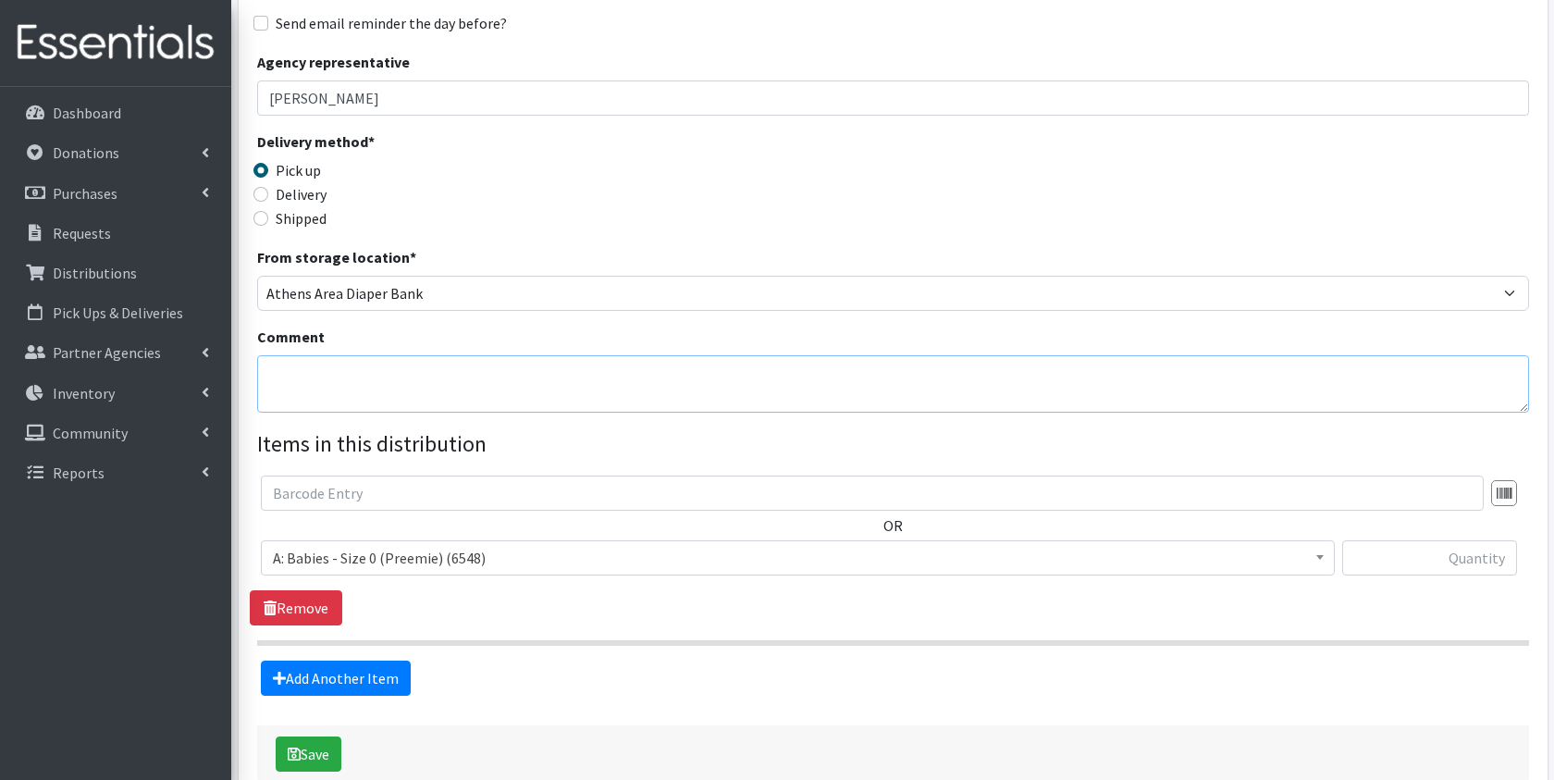
scroll to position [304, 0]
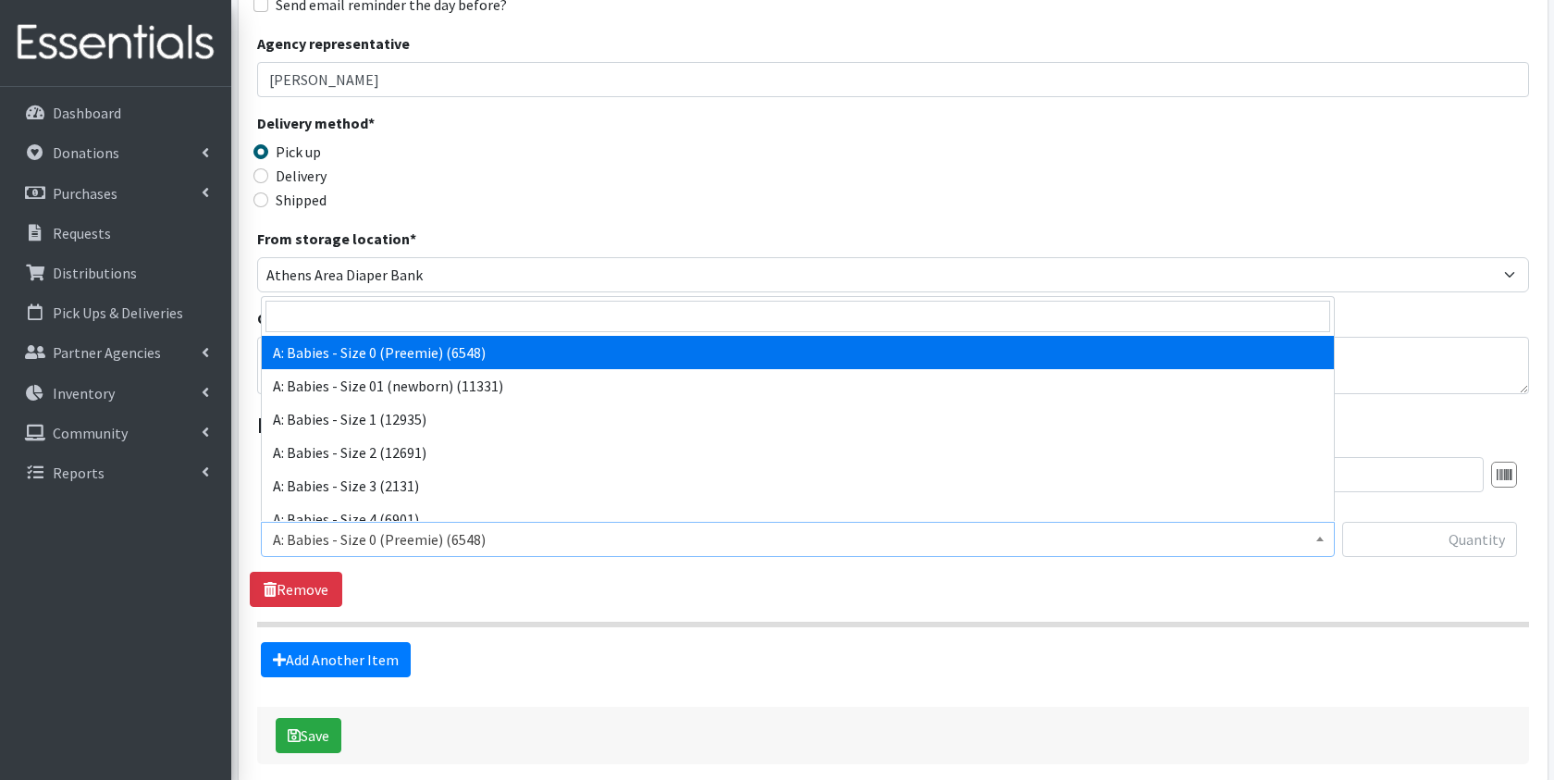
click at [574, 535] on span "A: Babies - Size 0 (Preemie) (6548)" at bounding box center [798, 539] width 1050 height 26
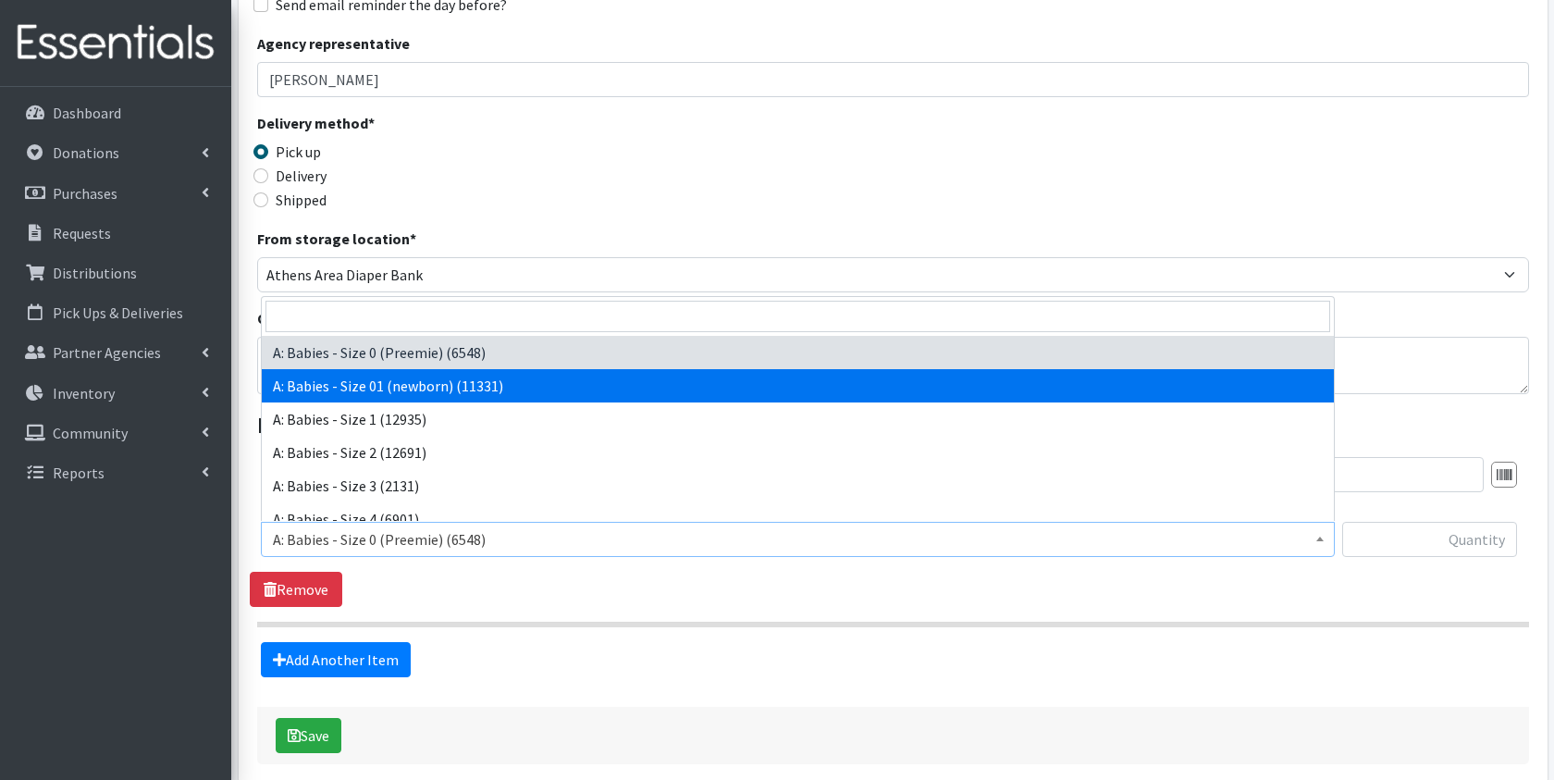
select select "5610"
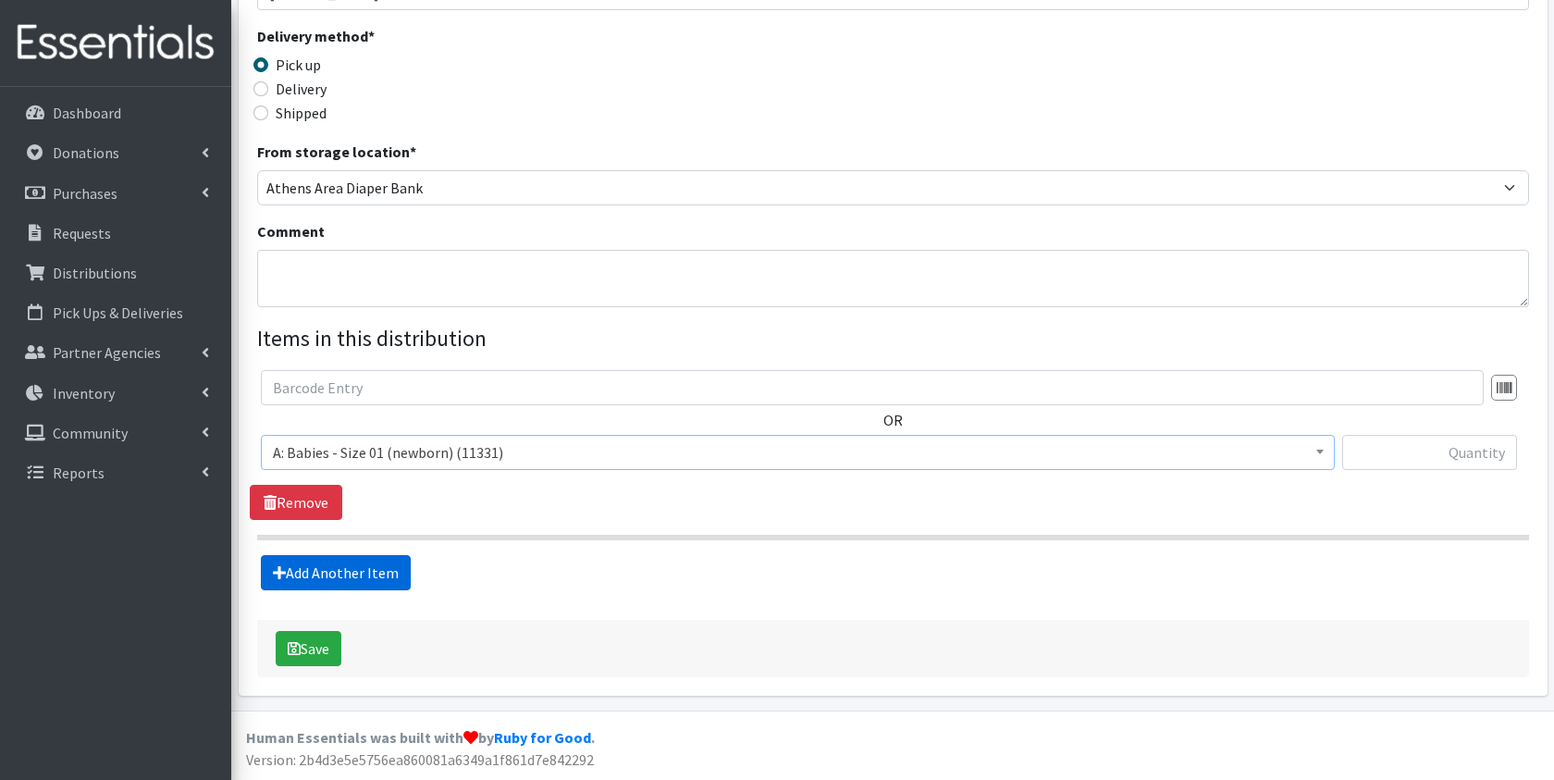
scroll to position [390, 0]
click at [1428, 468] on input "text" at bounding box center [1429, 453] width 175 height 35
type input "200"
click at [345, 570] on link "Add Another Item" at bounding box center [336, 573] width 150 height 35
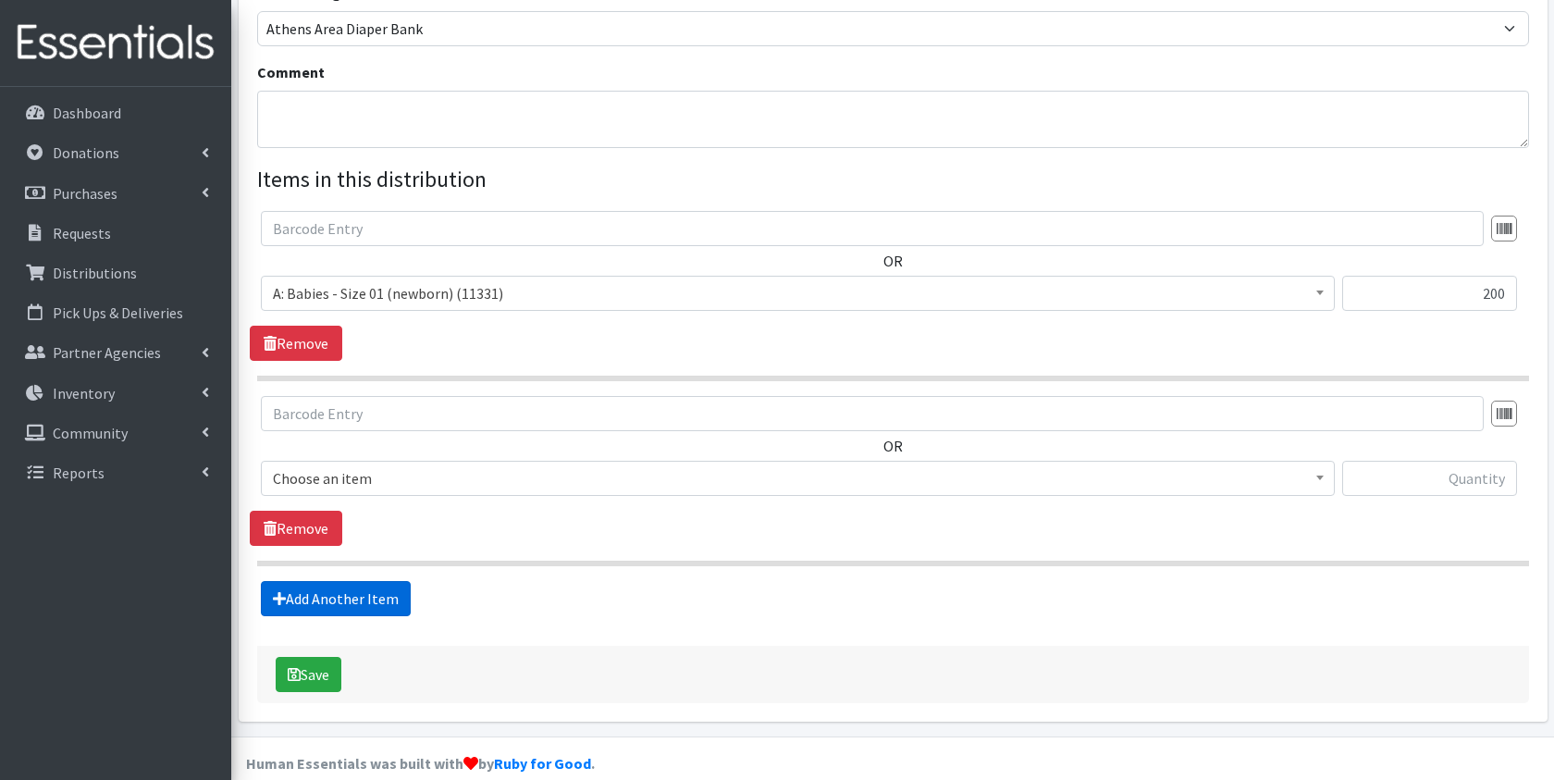
scroll to position [575, 0]
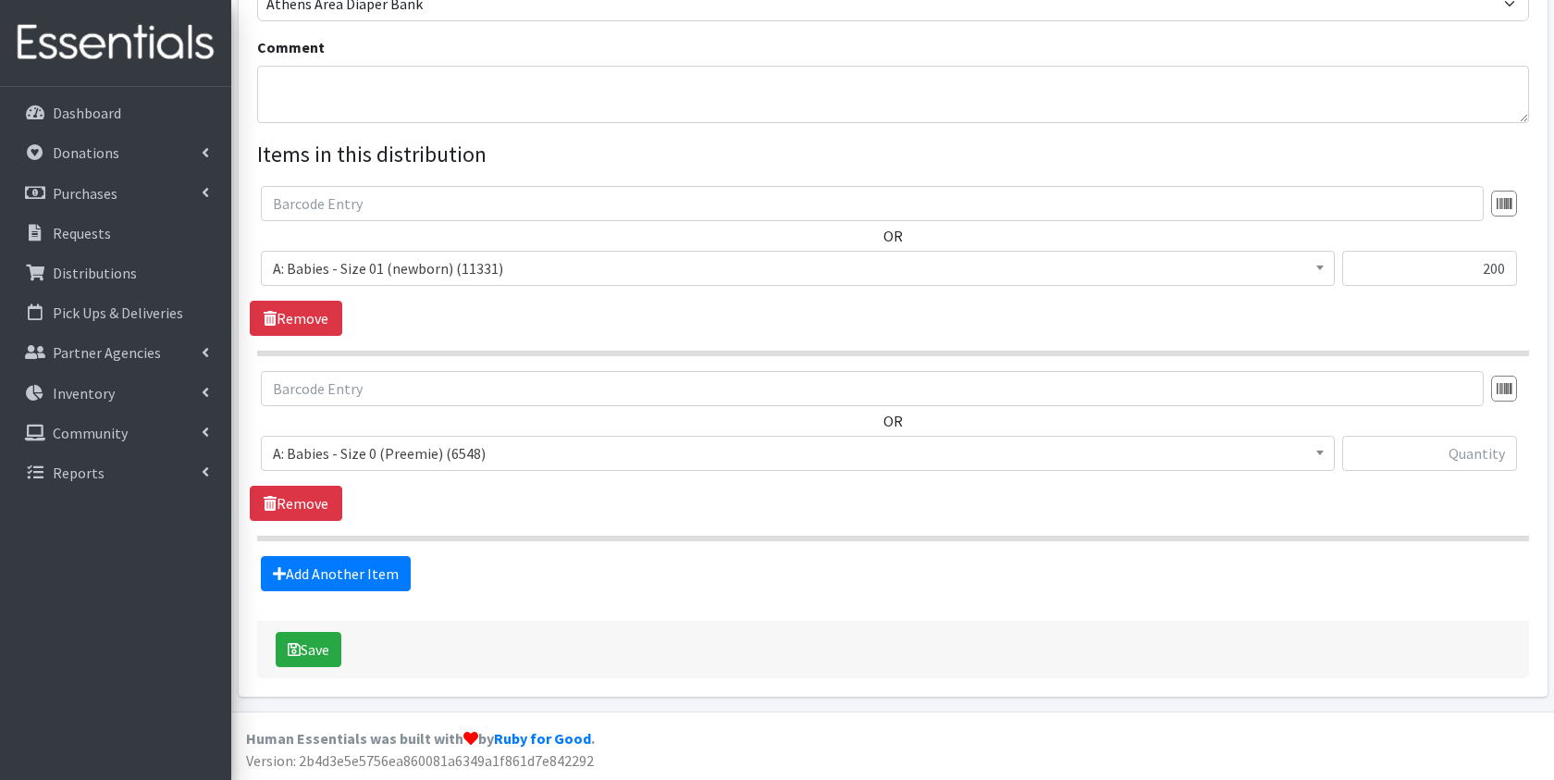
click at [475, 445] on span "A: Babies - Size 0 (Preemie) (6548)" at bounding box center [798, 453] width 1050 height 26
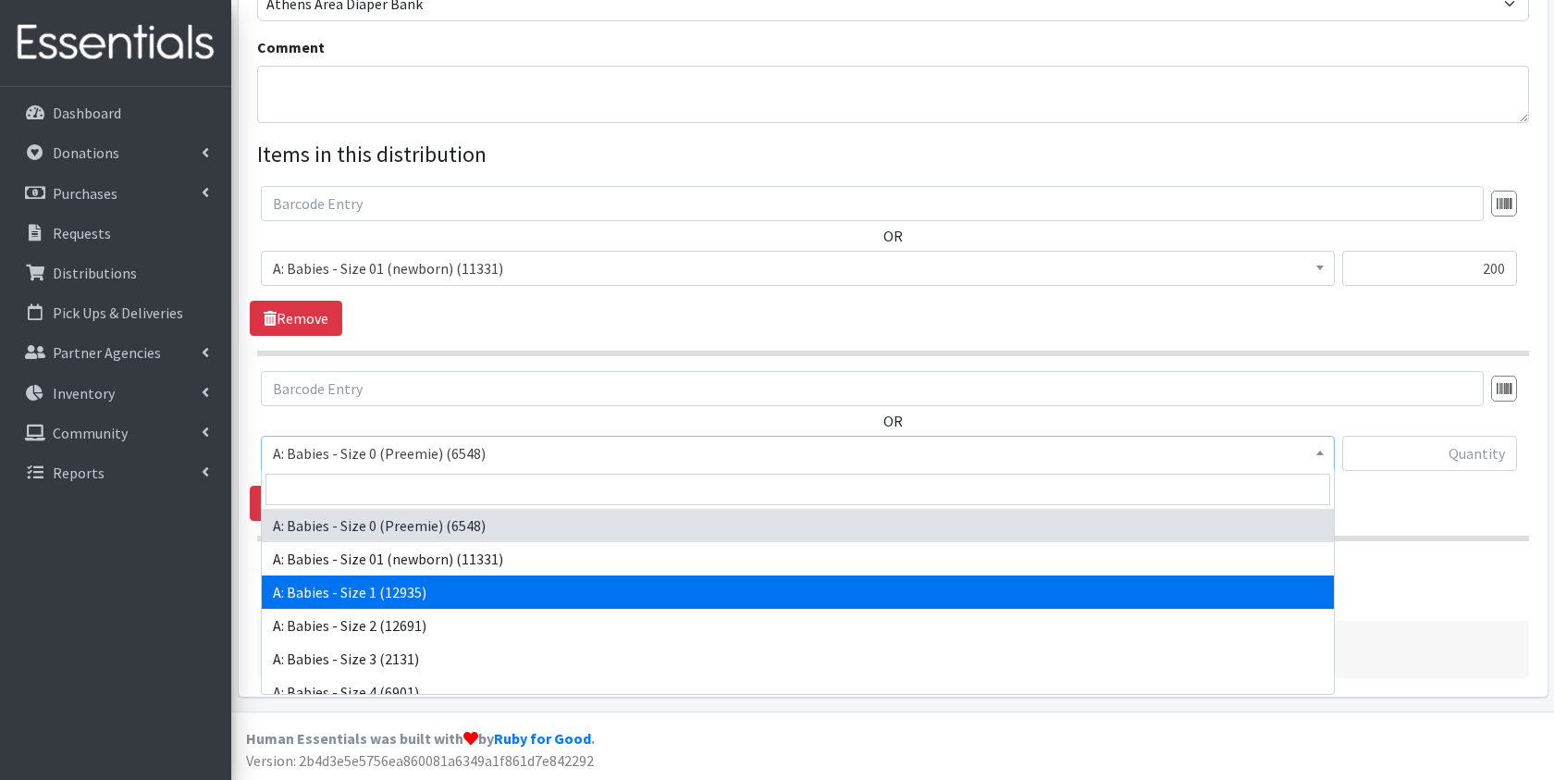
select select "5611"
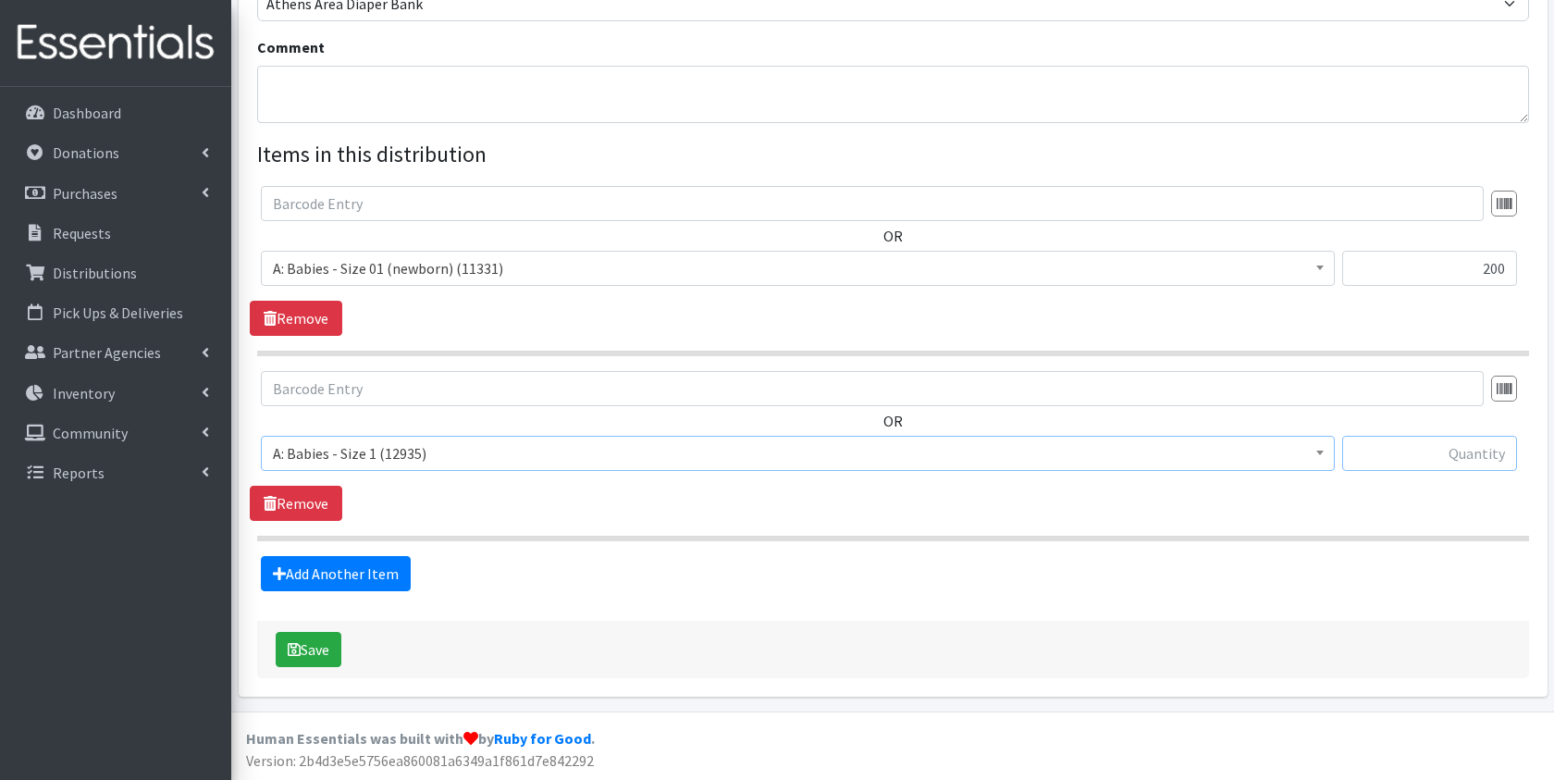
click at [1403, 458] on input "text" at bounding box center [1429, 453] width 175 height 35
type input "200"
click at [389, 576] on link "Add Another Item" at bounding box center [336, 573] width 150 height 35
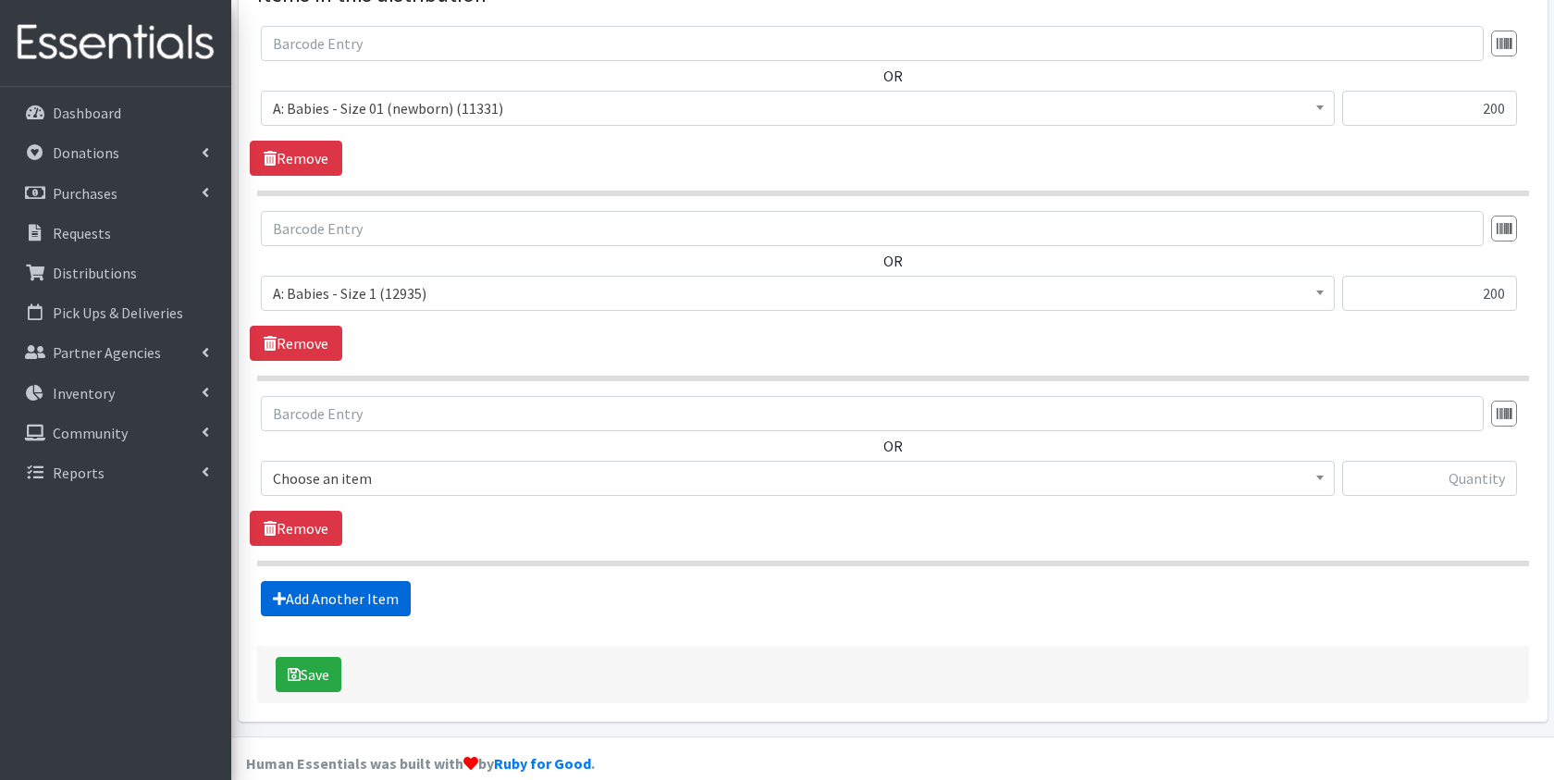
scroll to position [760, 0]
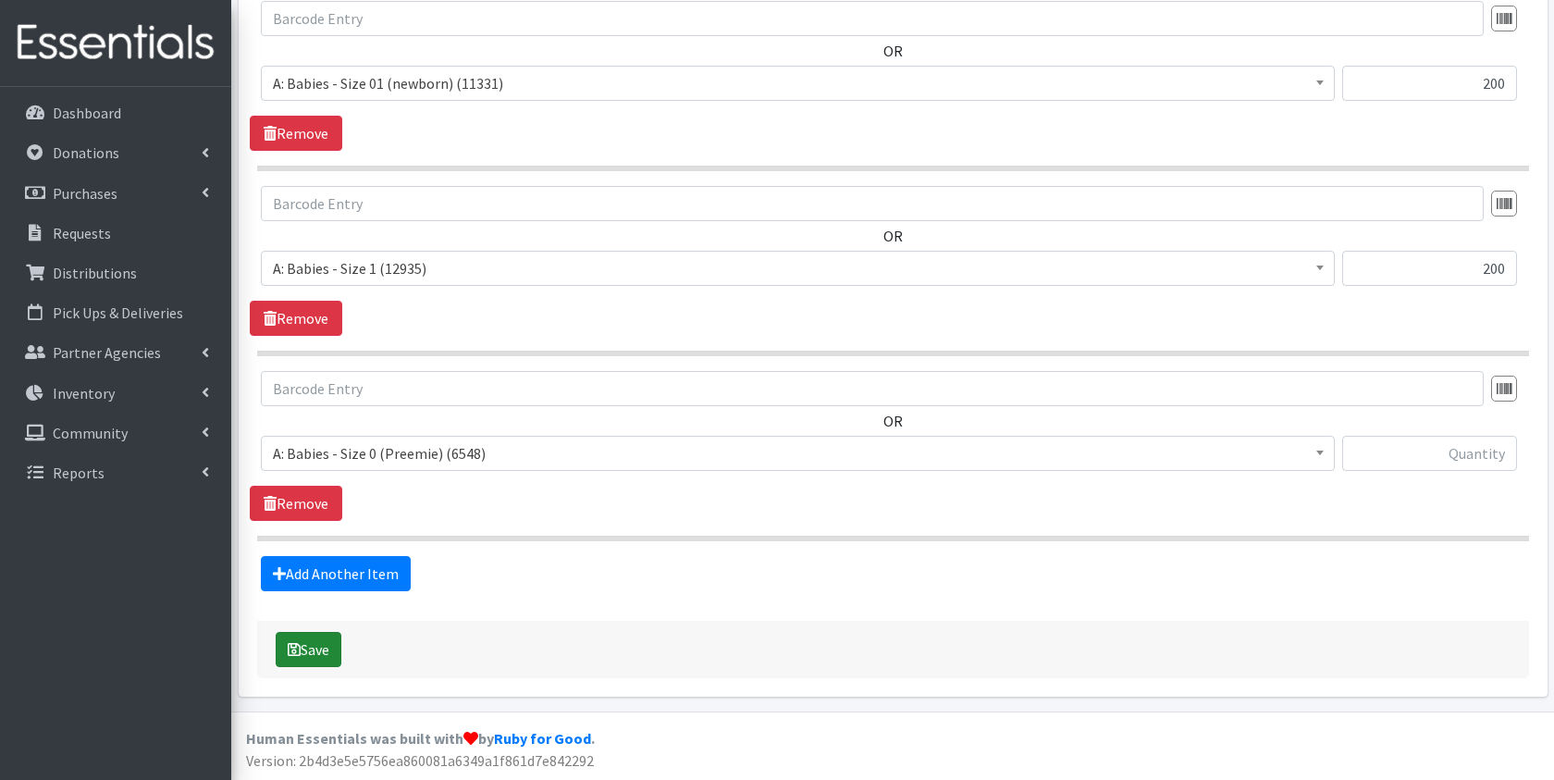
click at [303, 642] on button "Save" at bounding box center [309, 649] width 66 height 35
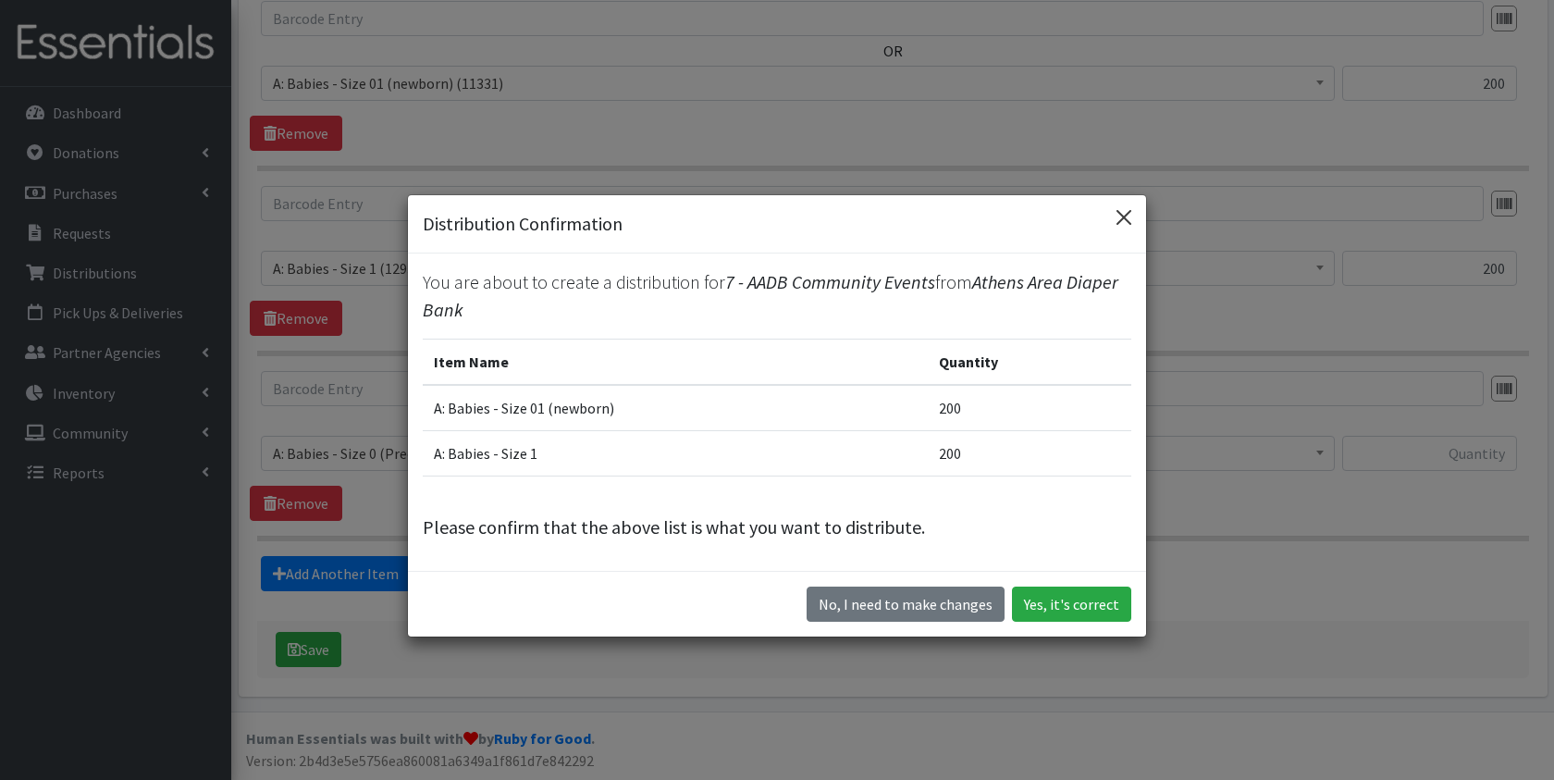
click at [1117, 208] on button "Close" at bounding box center [1124, 218] width 30 height 30
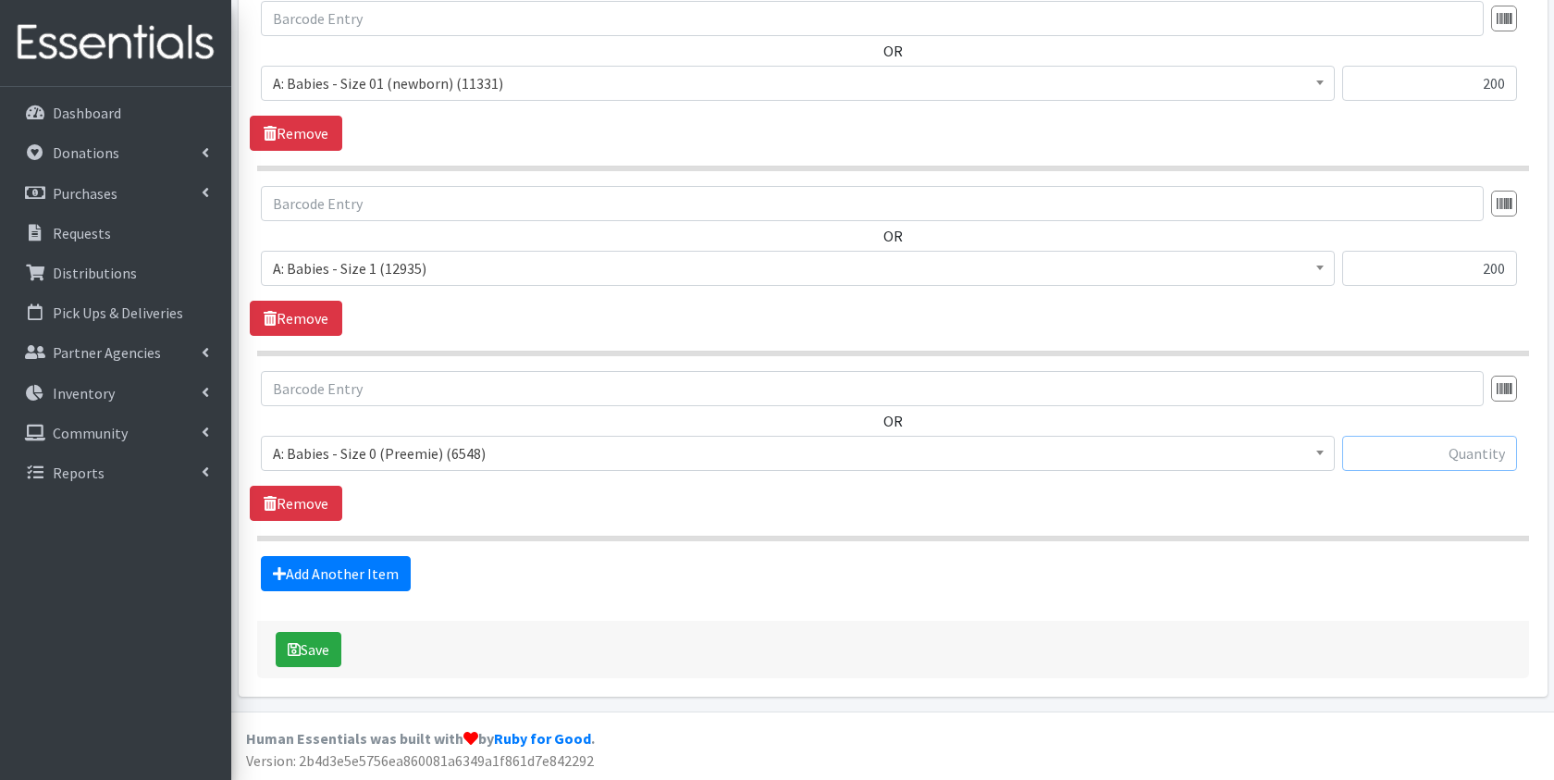
click at [1455, 463] on input "text" at bounding box center [1429, 453] width 175 height 35
type input "300"
click at [377, 462] on span "A: Babies - Size 0 (Preemie) (6548)" at bounding box center [798, 453] width 1050 height 26
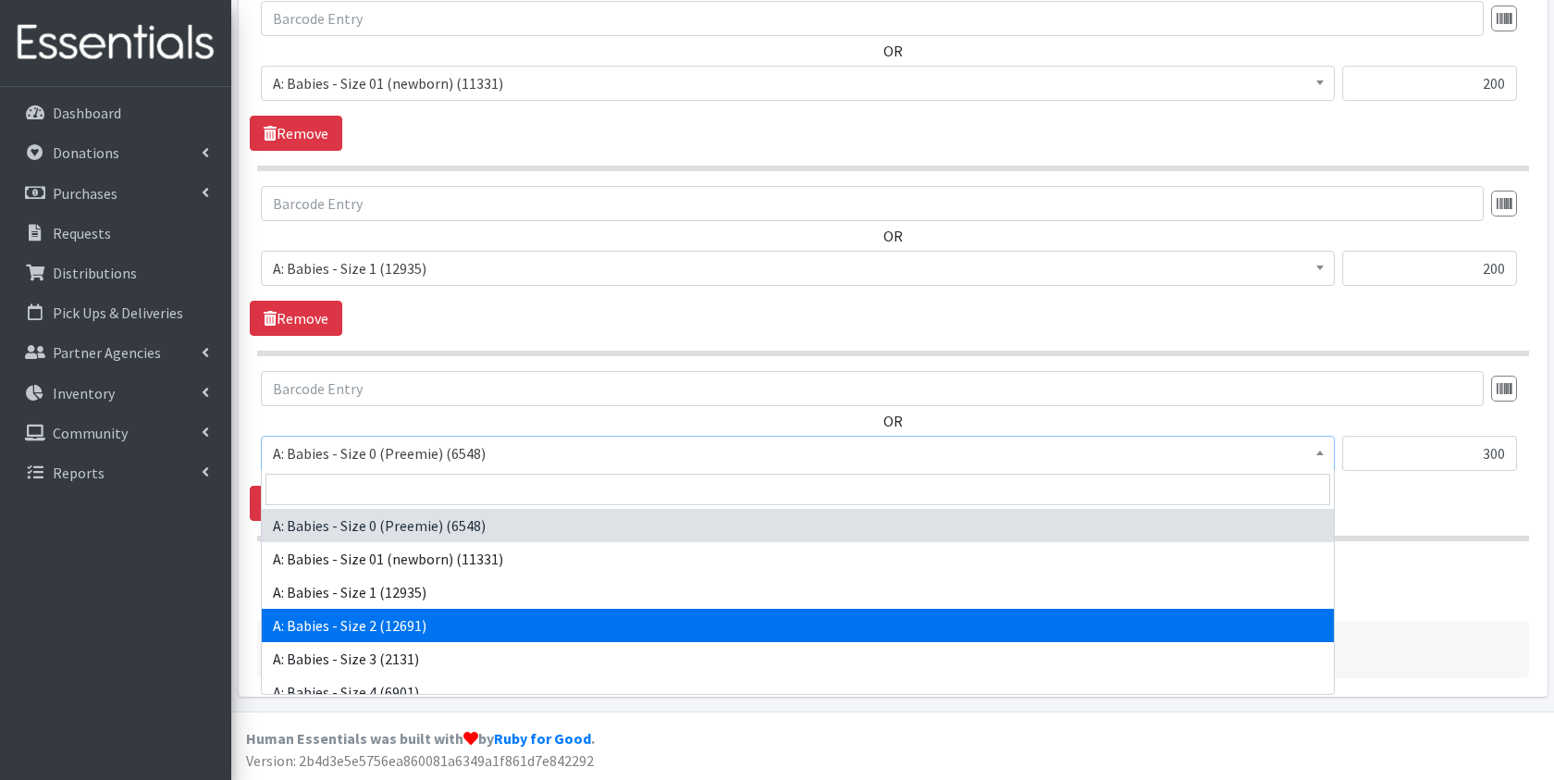
select select "5612"
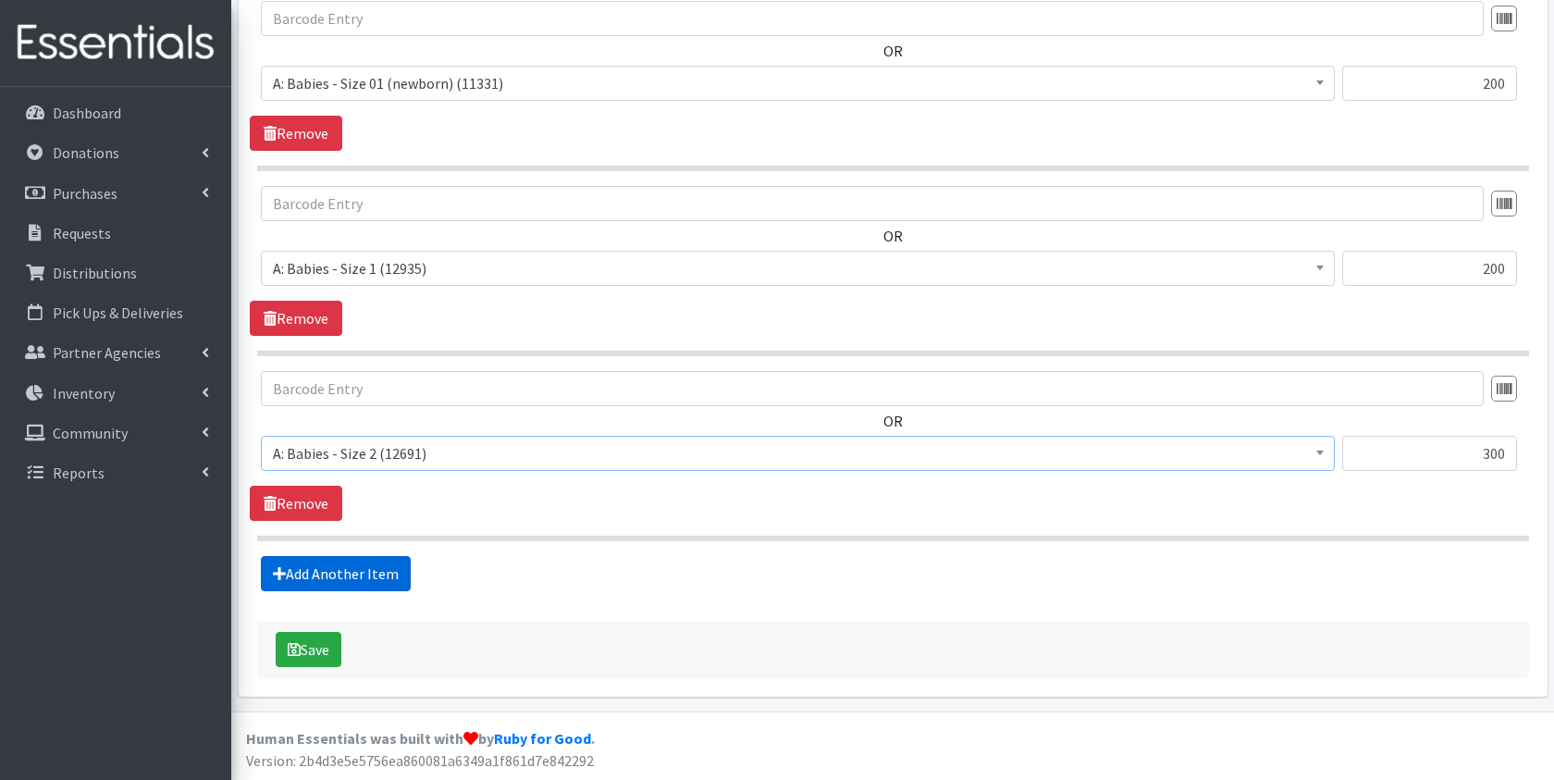
click at [326, 561] on link "Add Another Item" at bounding box center [336, 573] width 150 height 35
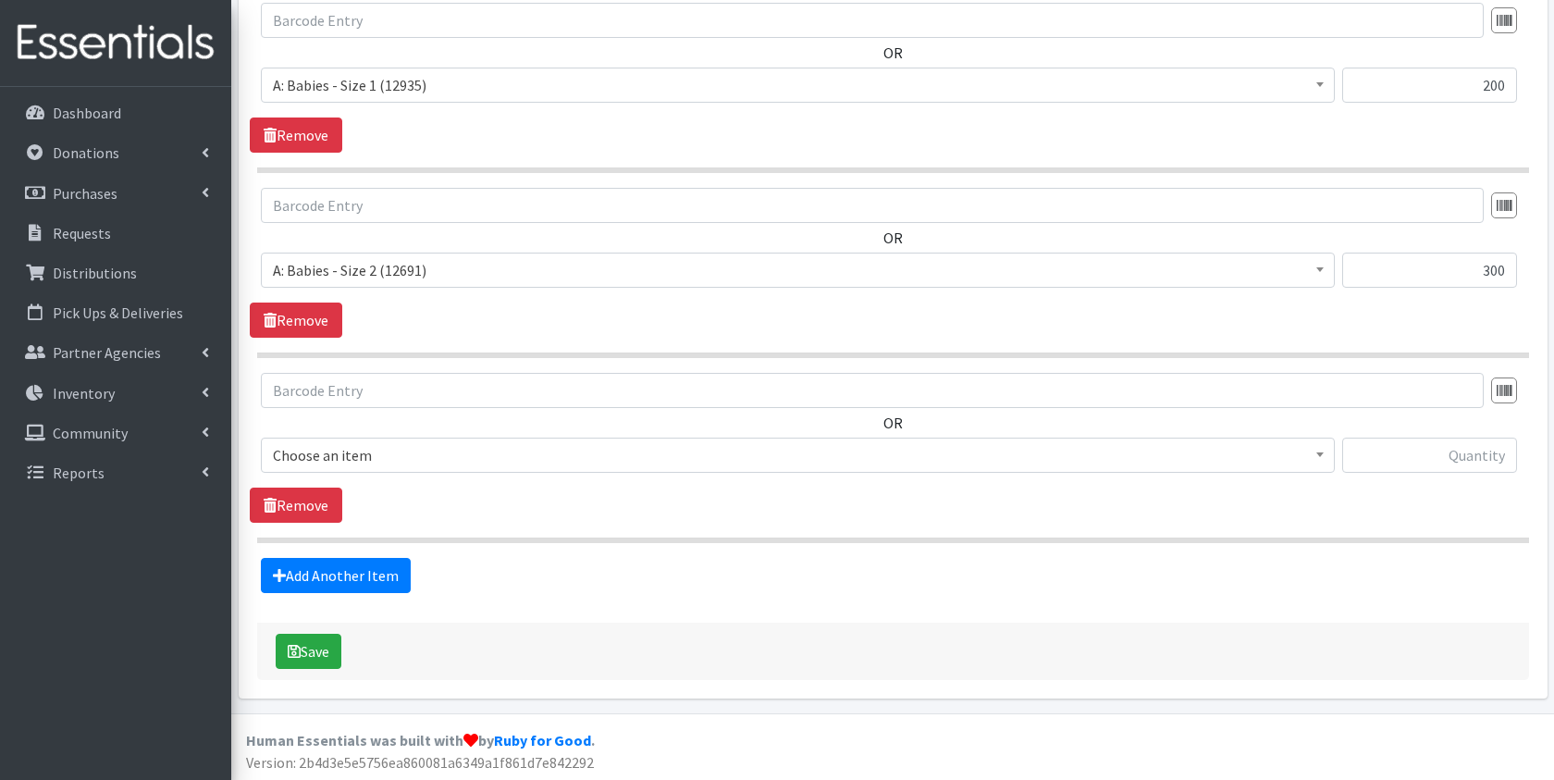
scroll to position [945, 0]
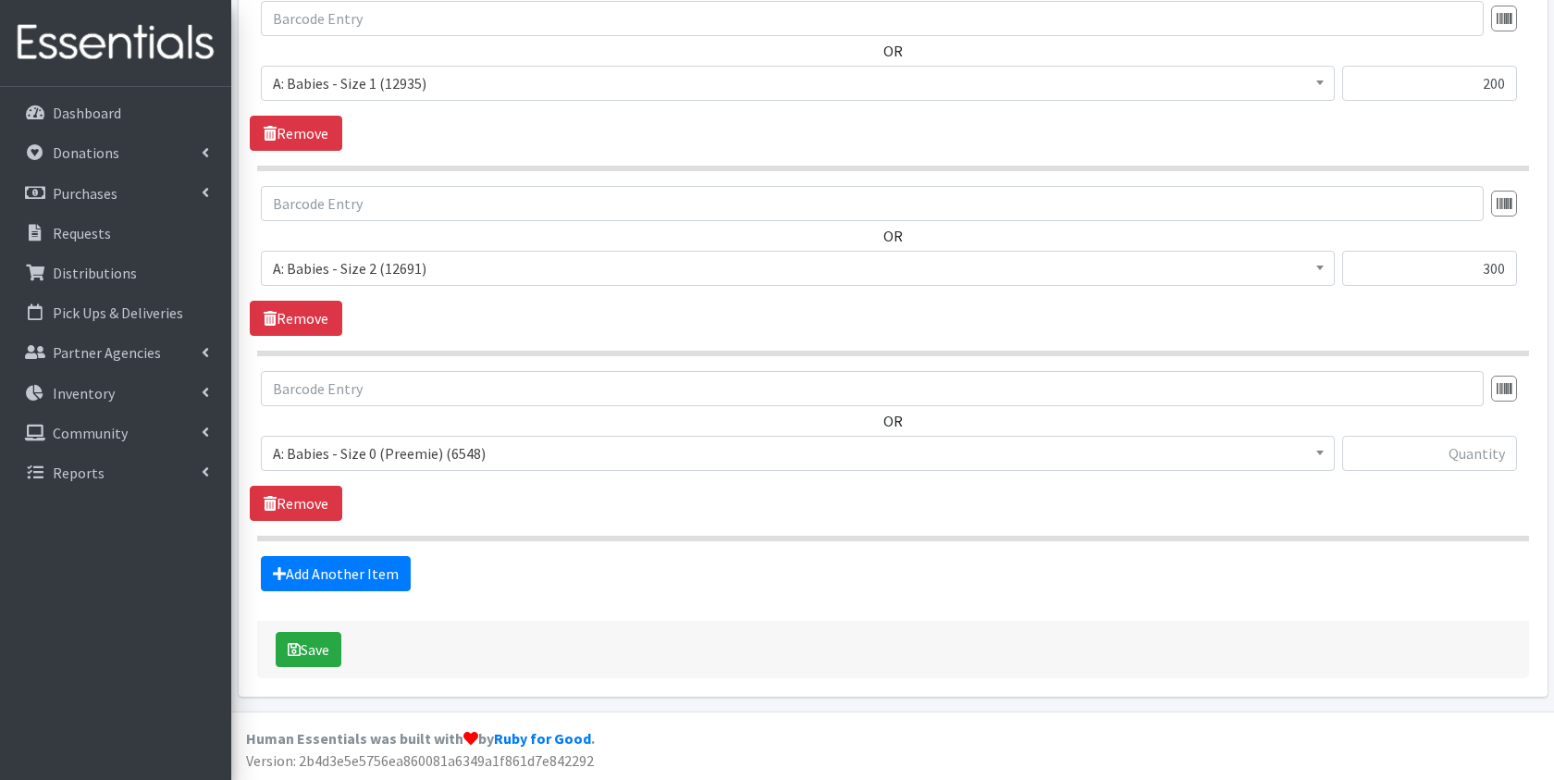
click at [452, 436] on span "A: Babies - Size 0 (Preemie) (6548)" at bounding box center [798, 453] width 1074 height 35
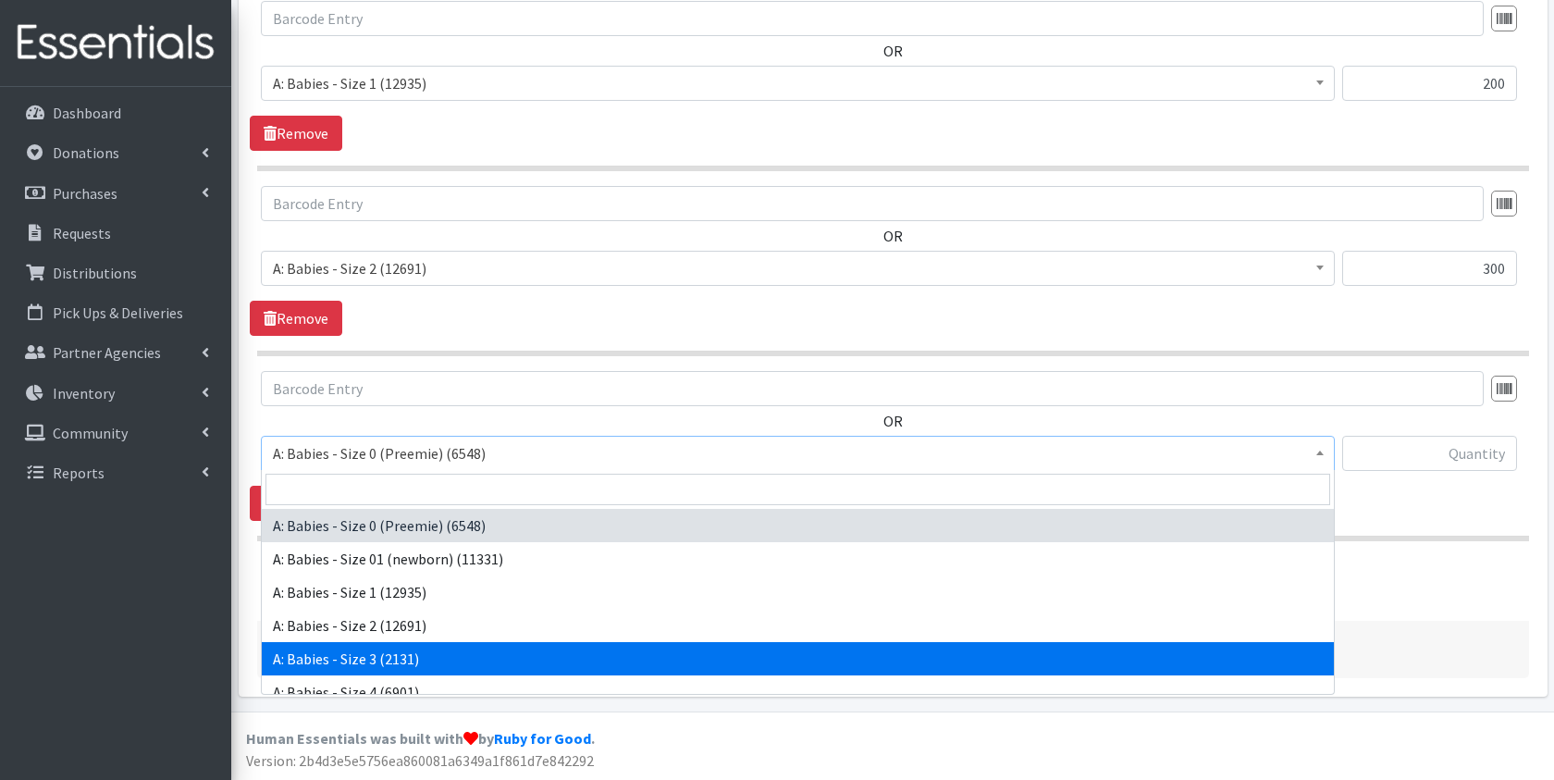
select select "5613"
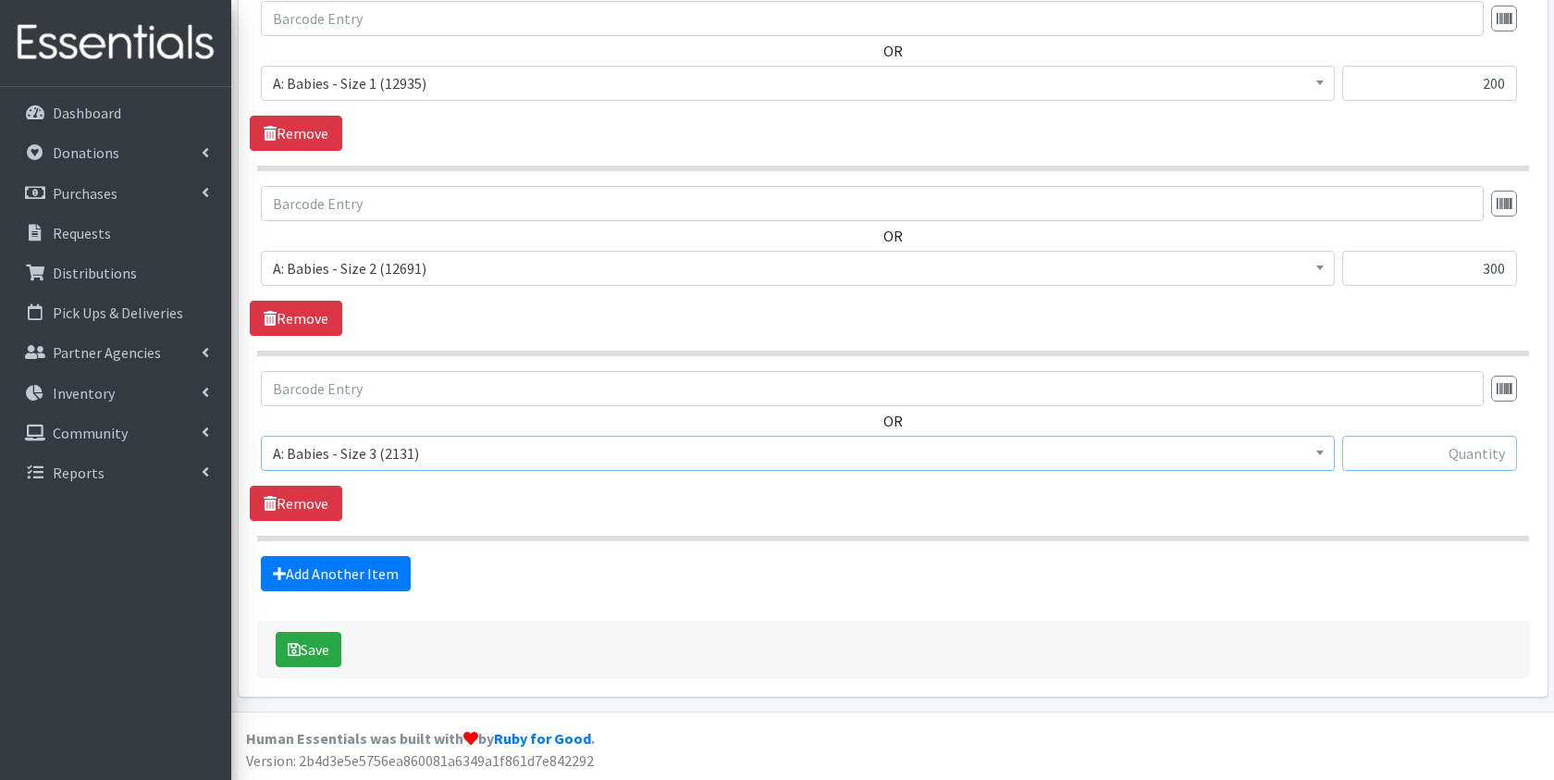
click at [1398, 459] on input "text" at bounding box center [1429, 453] width 175 height 35
type input "5"
type input "600"
click at [371, 562] on link "Add Another Item" at bounding box center [336, 573] width 150 height 35
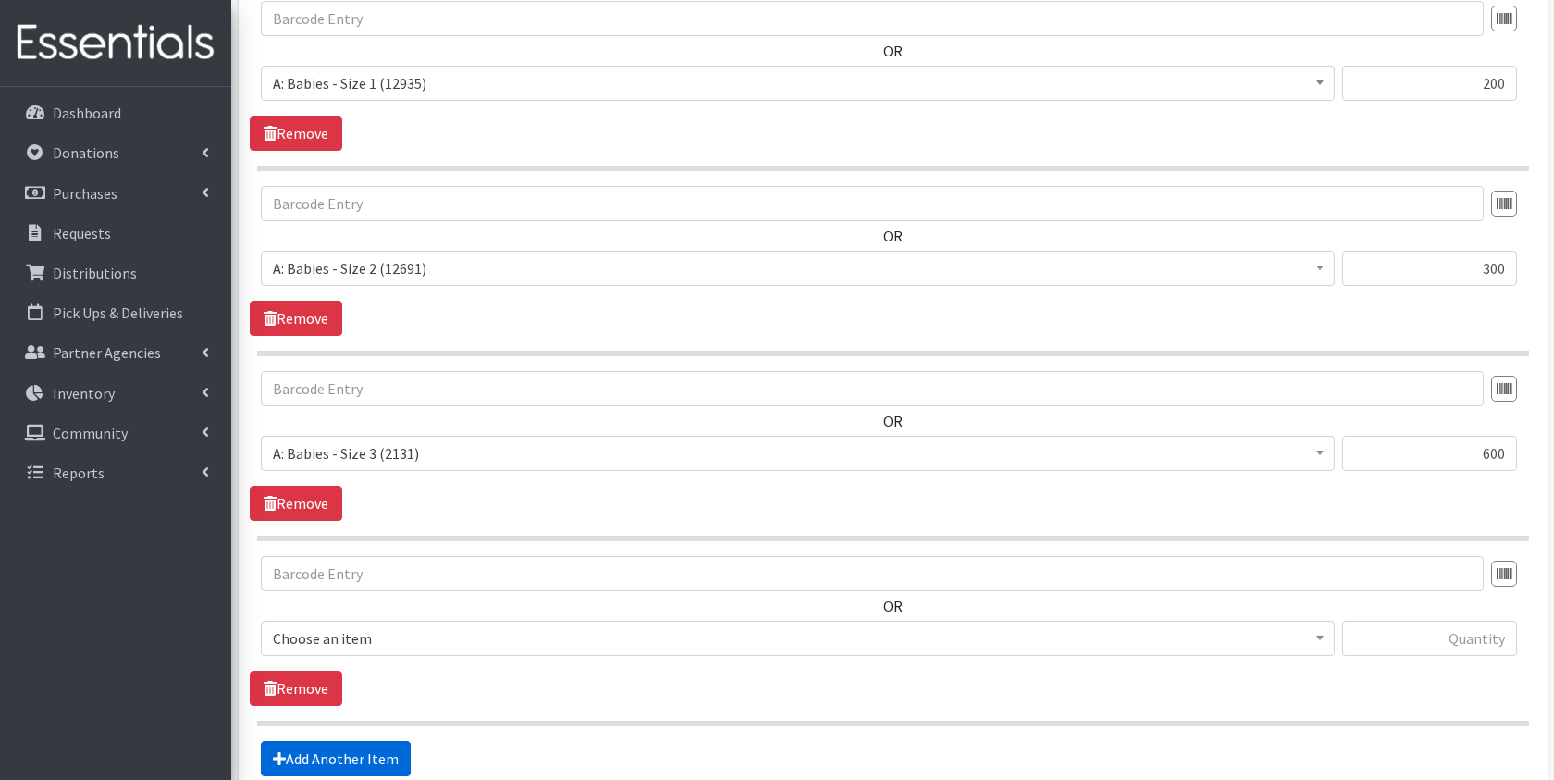
scroll to position [1130, 0]
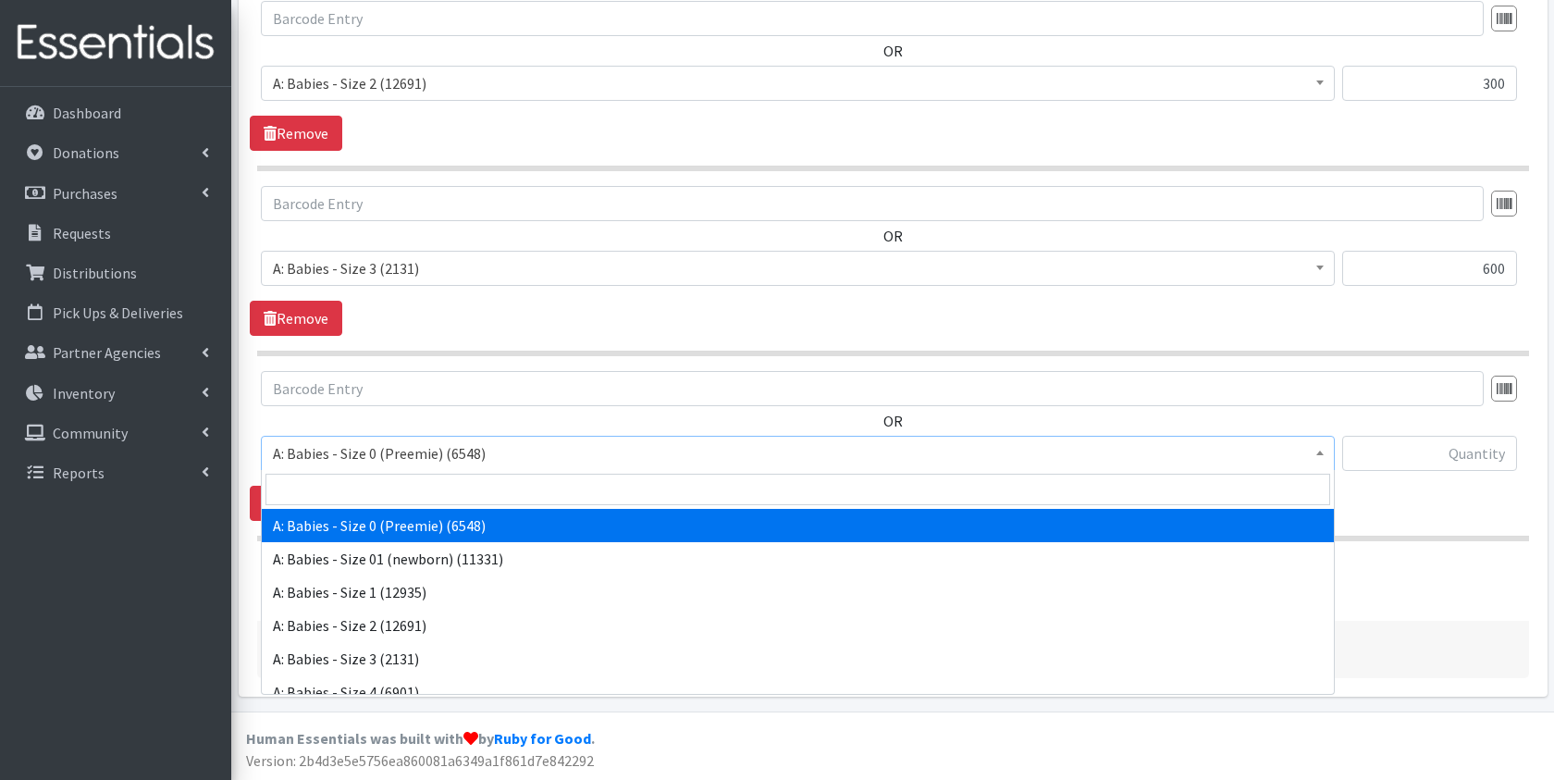
click at [413, 445] on span "A: Babies - Size 0 (Preemie) (6548)" at bounding box center [798, 453] width 1050 height 26
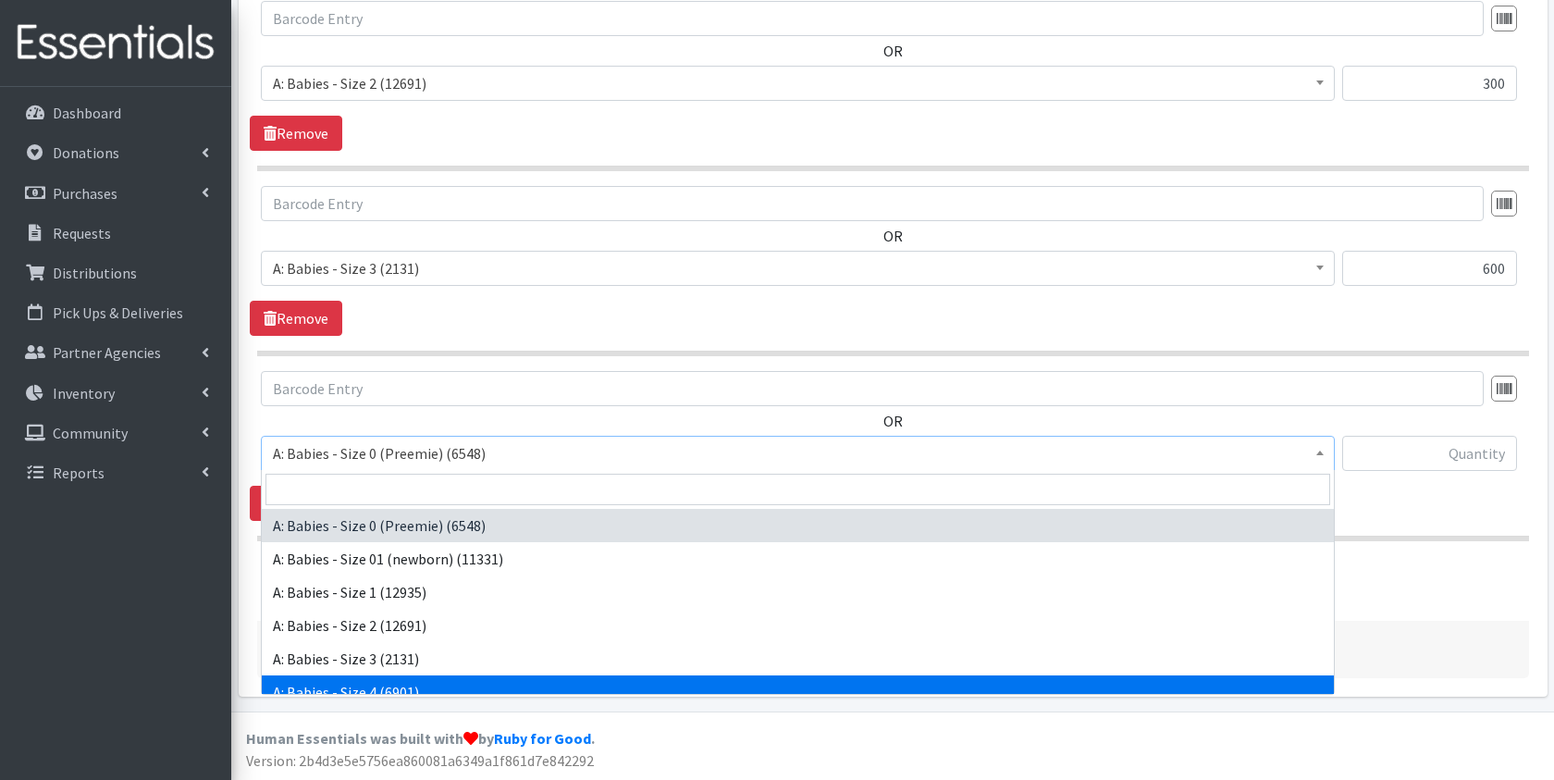
select select "5614"
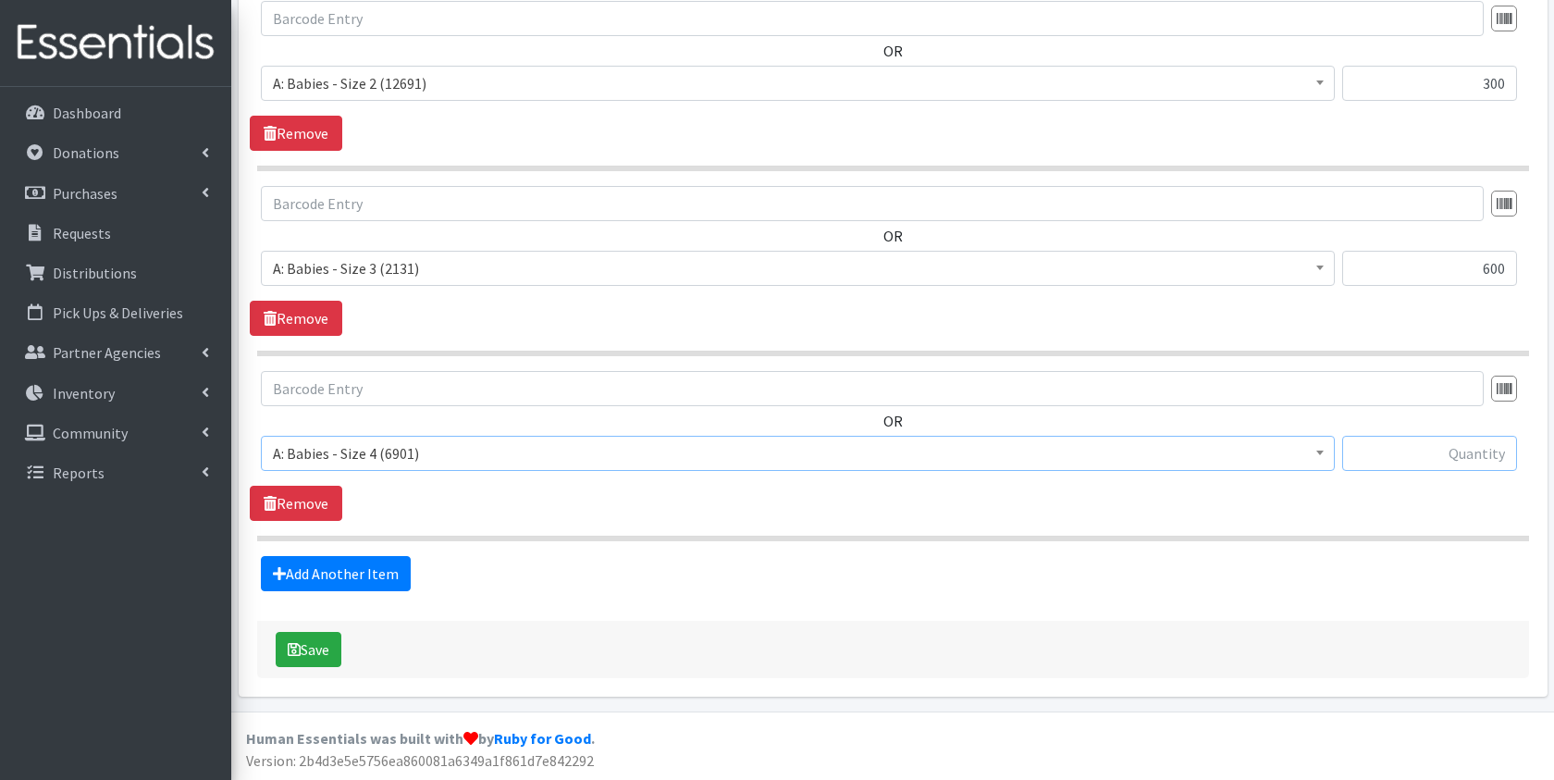
click at [1412, 465] on input "text" at bounding box center [1429, 453] width 175 height 35
type input "800"
click at [356, 570] on link "Add Another Item" at bounding box center [336, 573] width 150 height 35
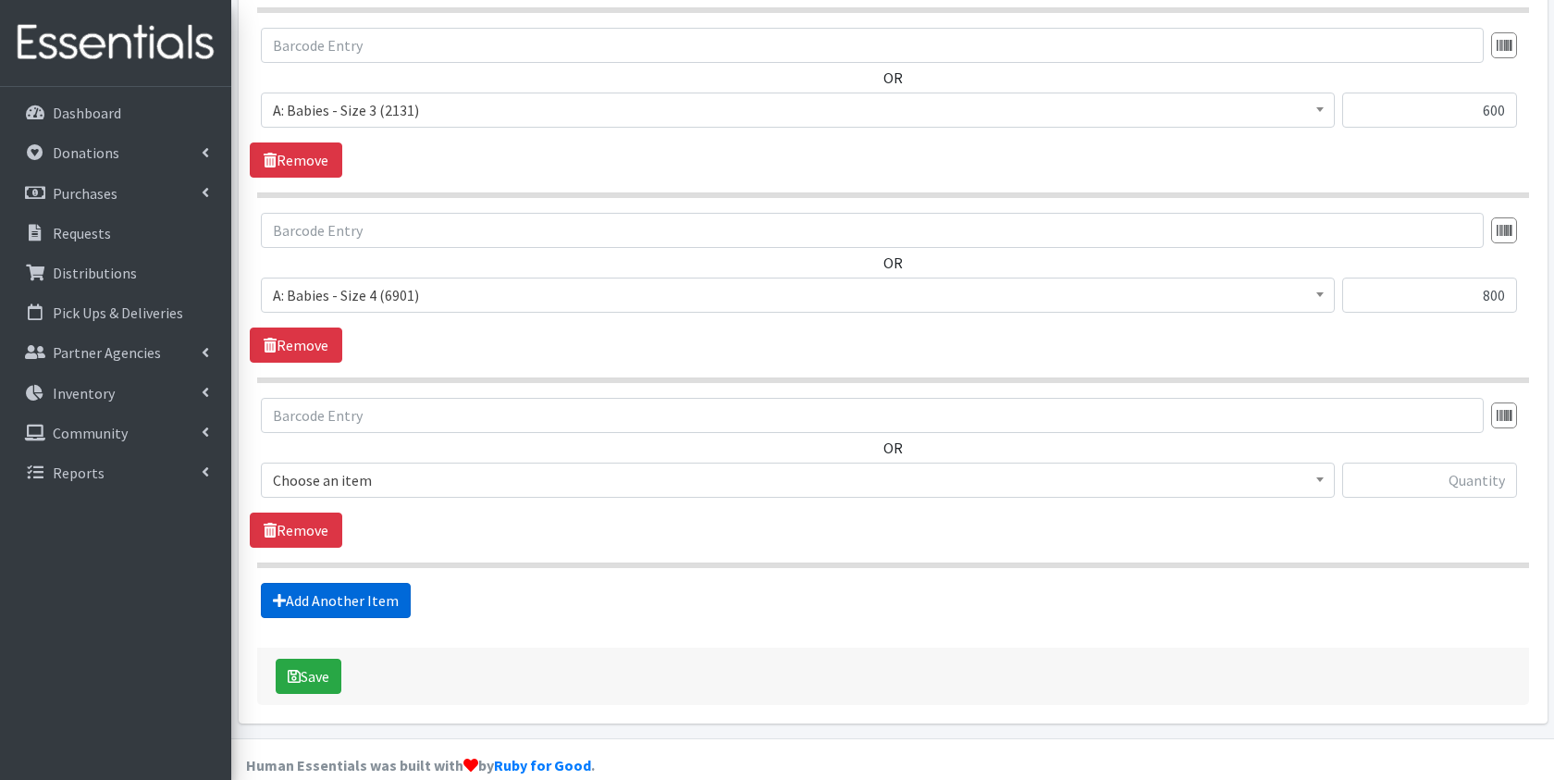
scroll to position [1315, 0]
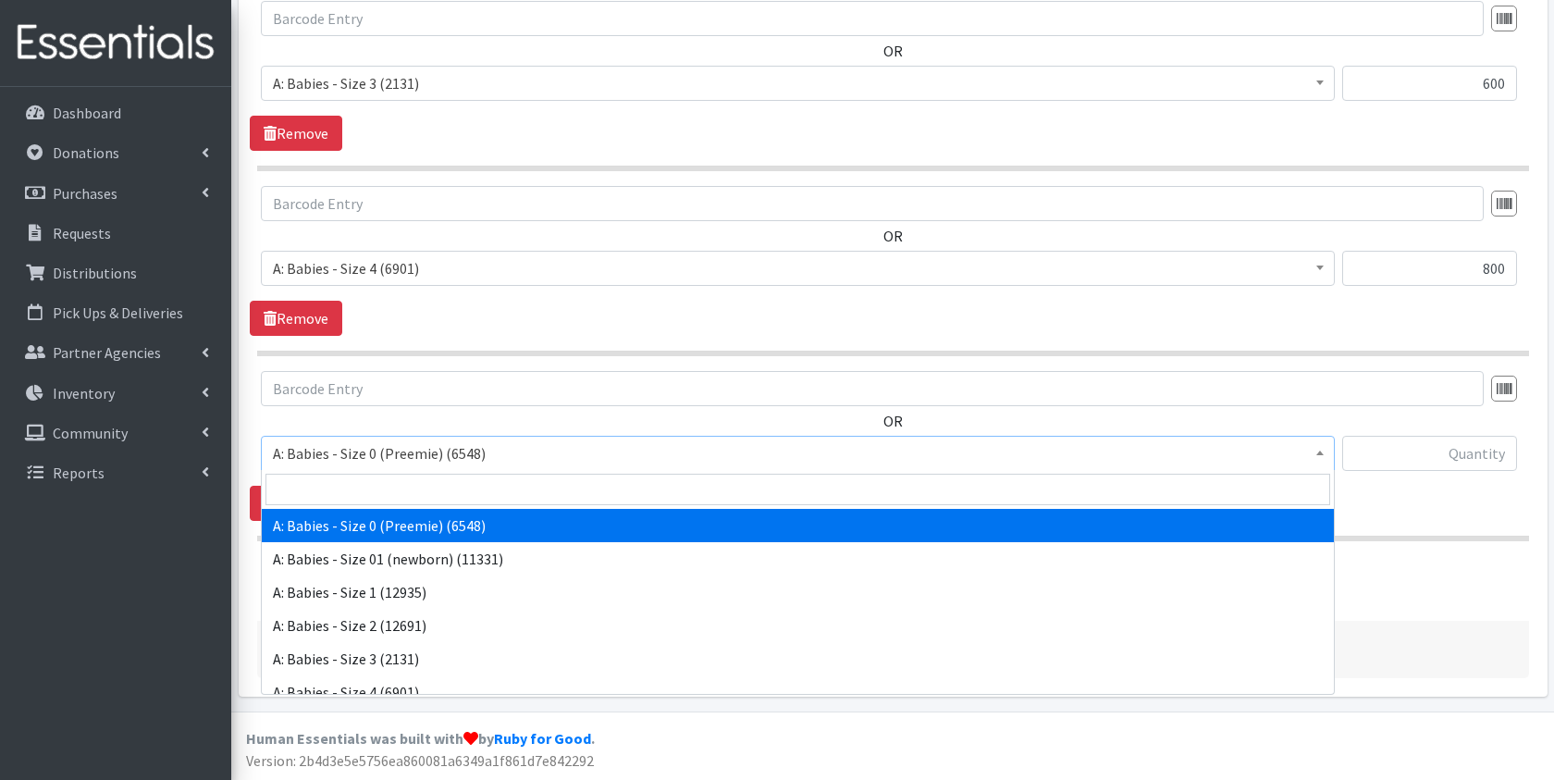
click at [400, 462] on span "A: Babies - Size 0 (Preemie) (6548)" at bounding box center [798, 453] width 1050 height 26
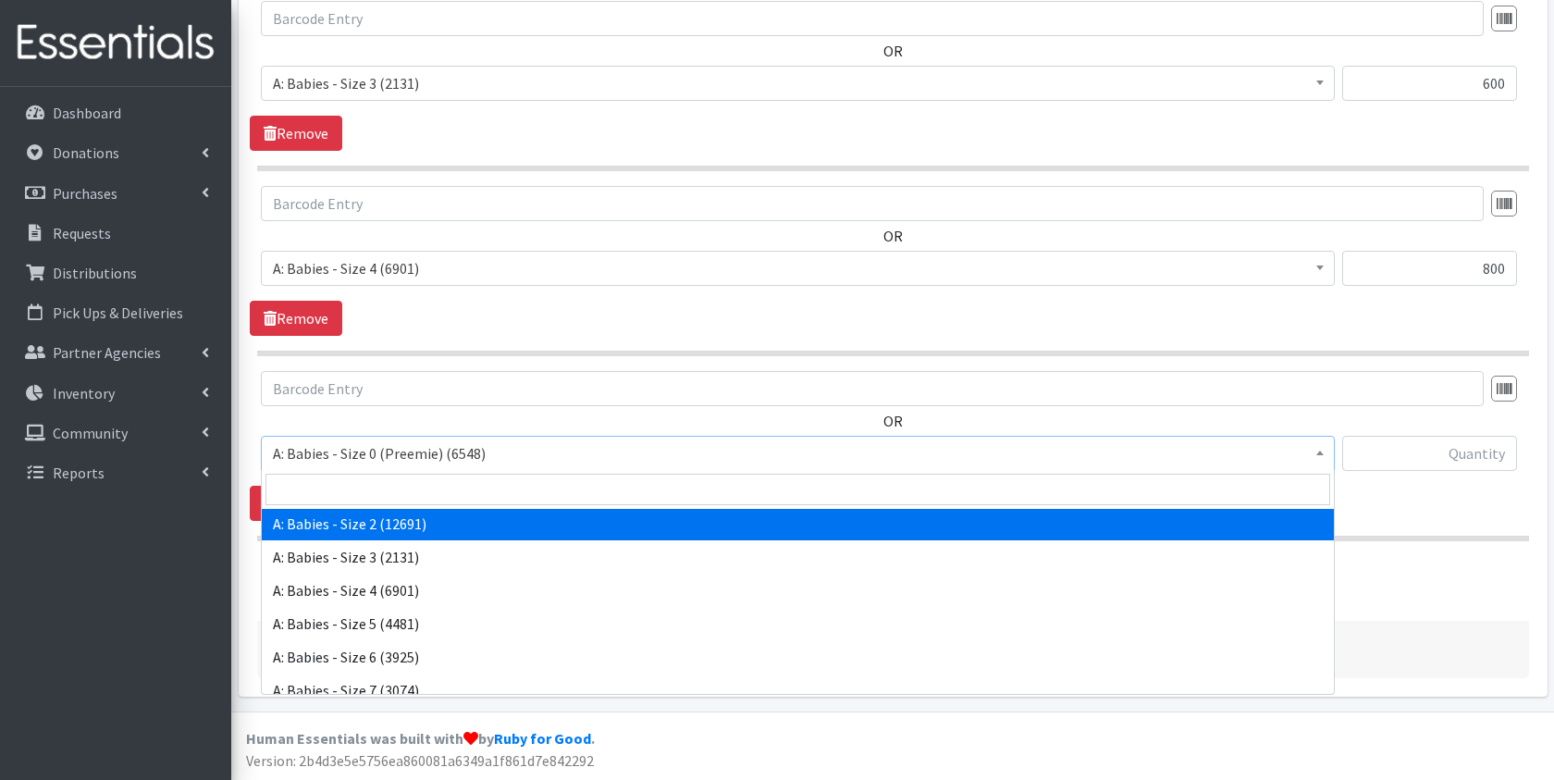
scroll to position [109, 0]
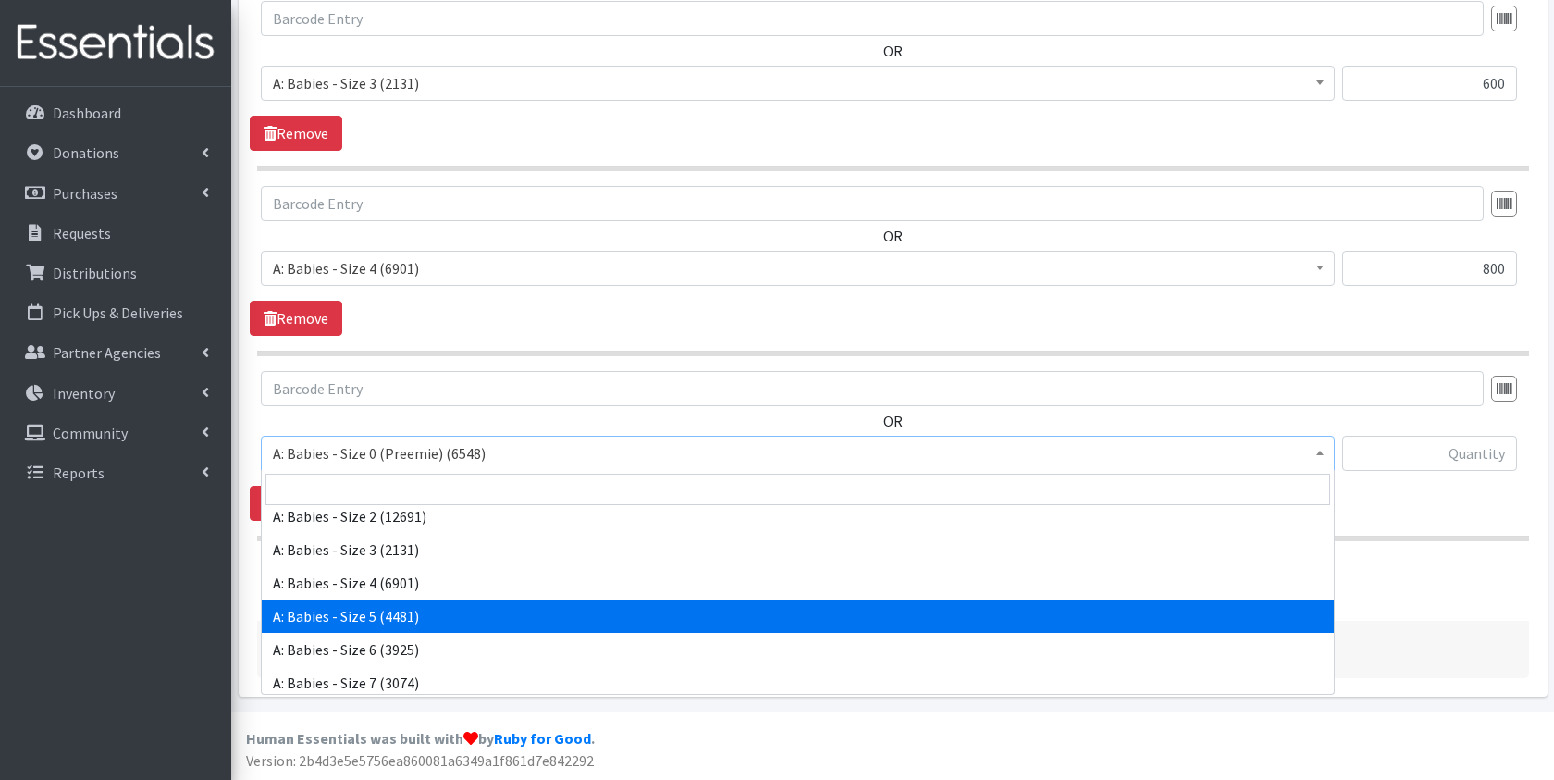
select select "5616"
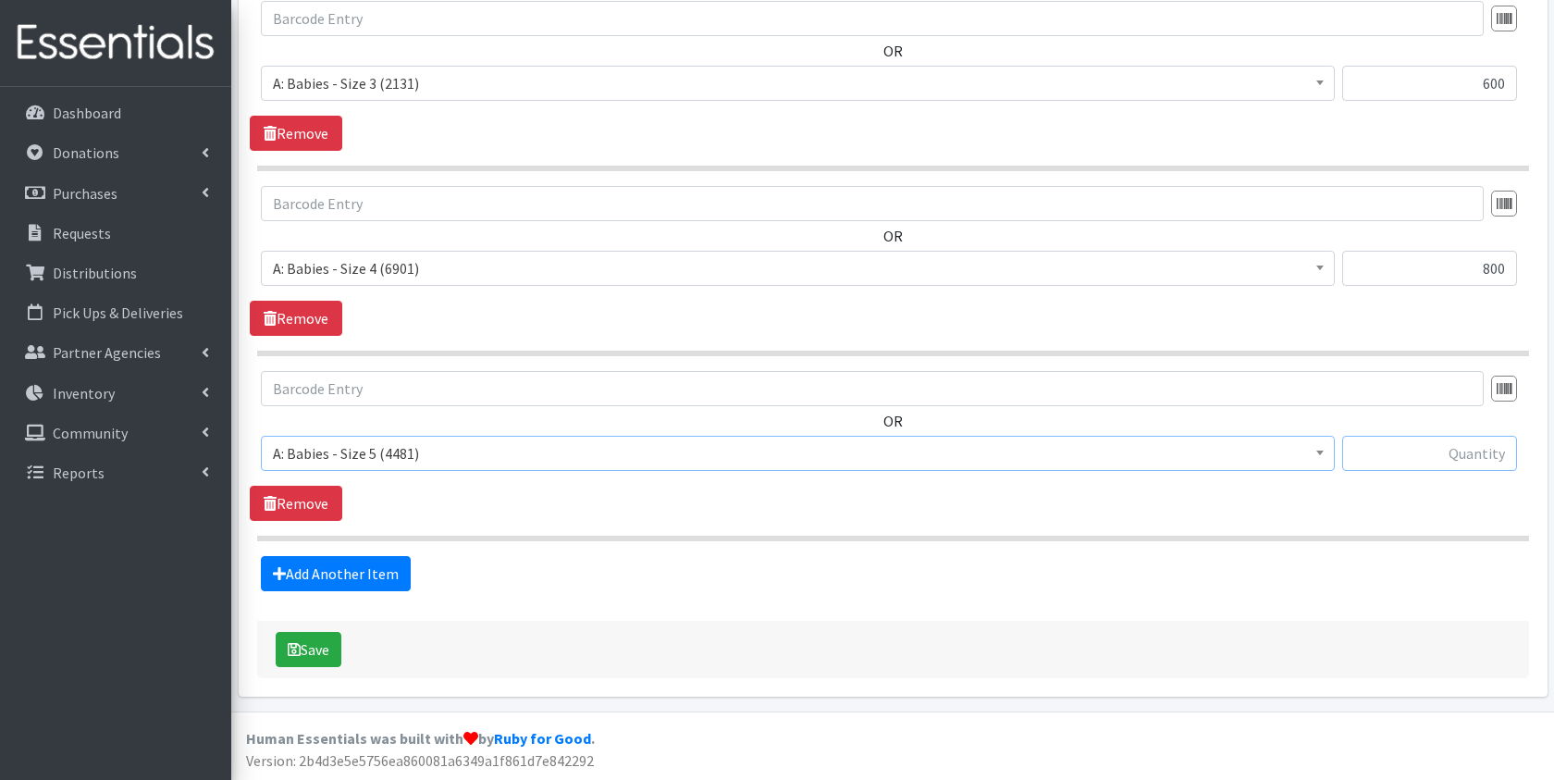
click at [1425, 451] on input "text" at bounding box center [1429, 453] width 175 height 35
type input "750"
click at [371, 585] on link "Add Another Item" at bounding box center [336, 573] width 150 height 35
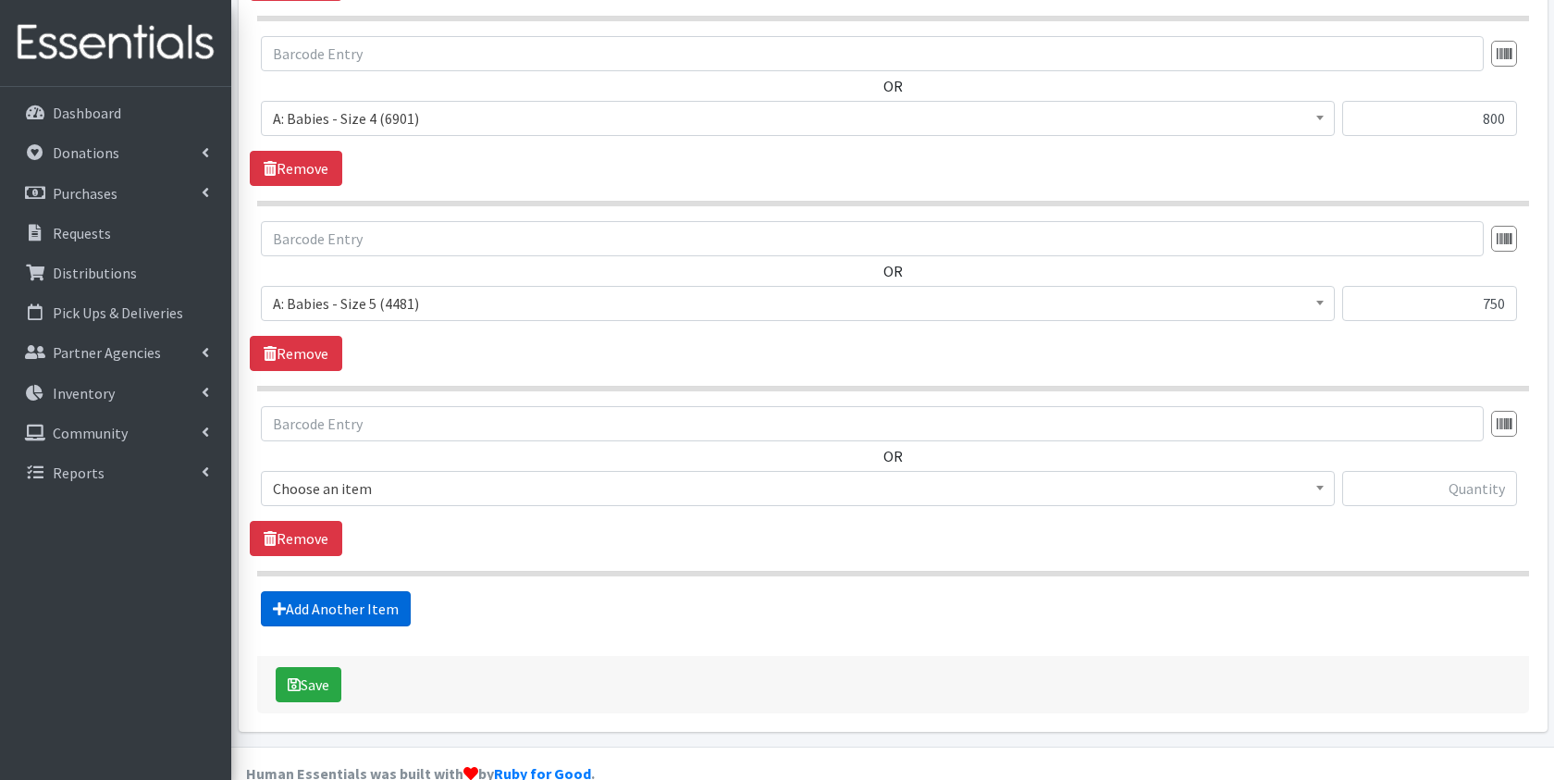
scroll to position [1500, 0]
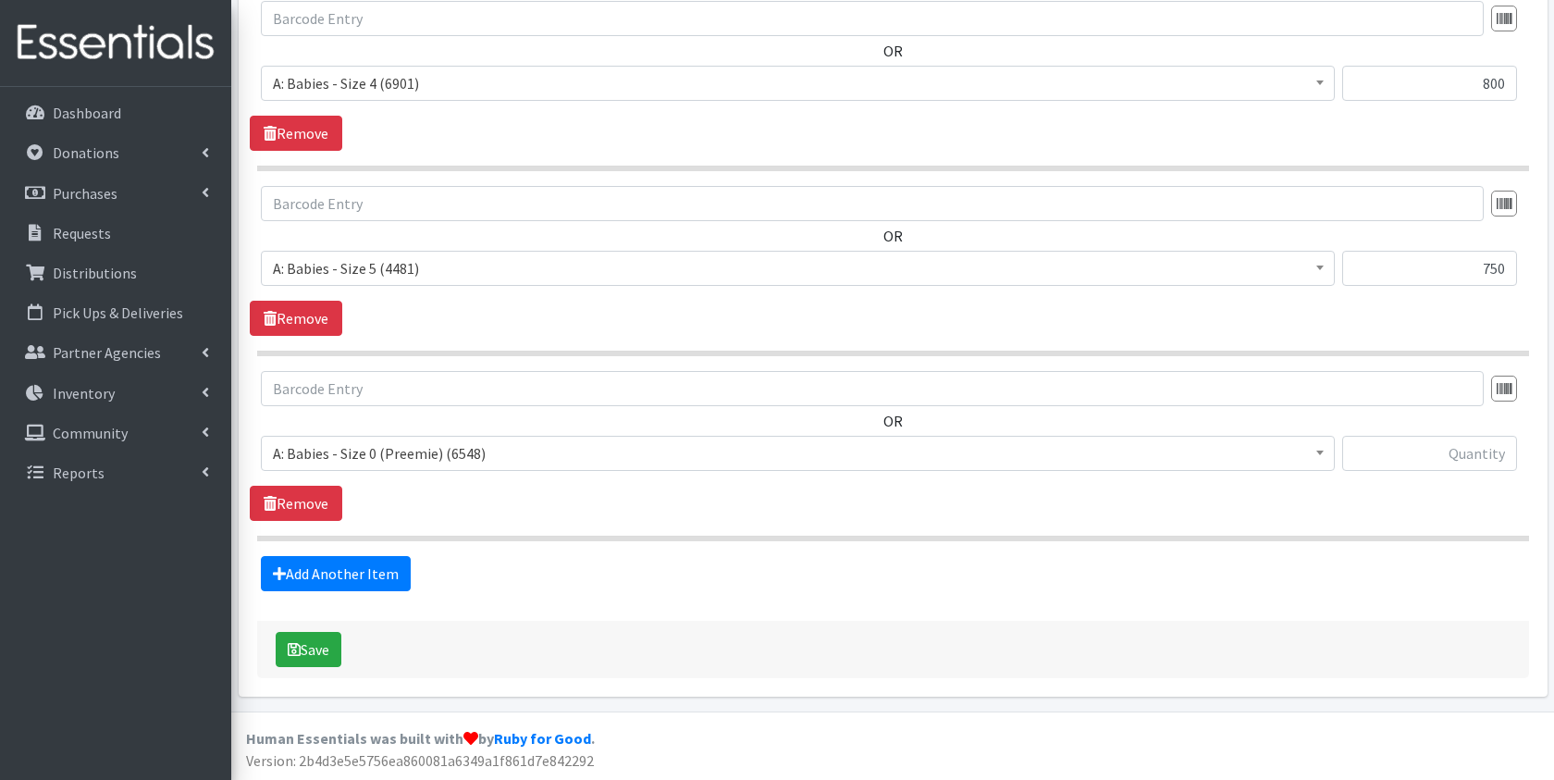
click at [437, 456] on span "A: Babies - Size 0 (Preemie) (6548)" at bounding box center [798, 453] width 1050 height 26
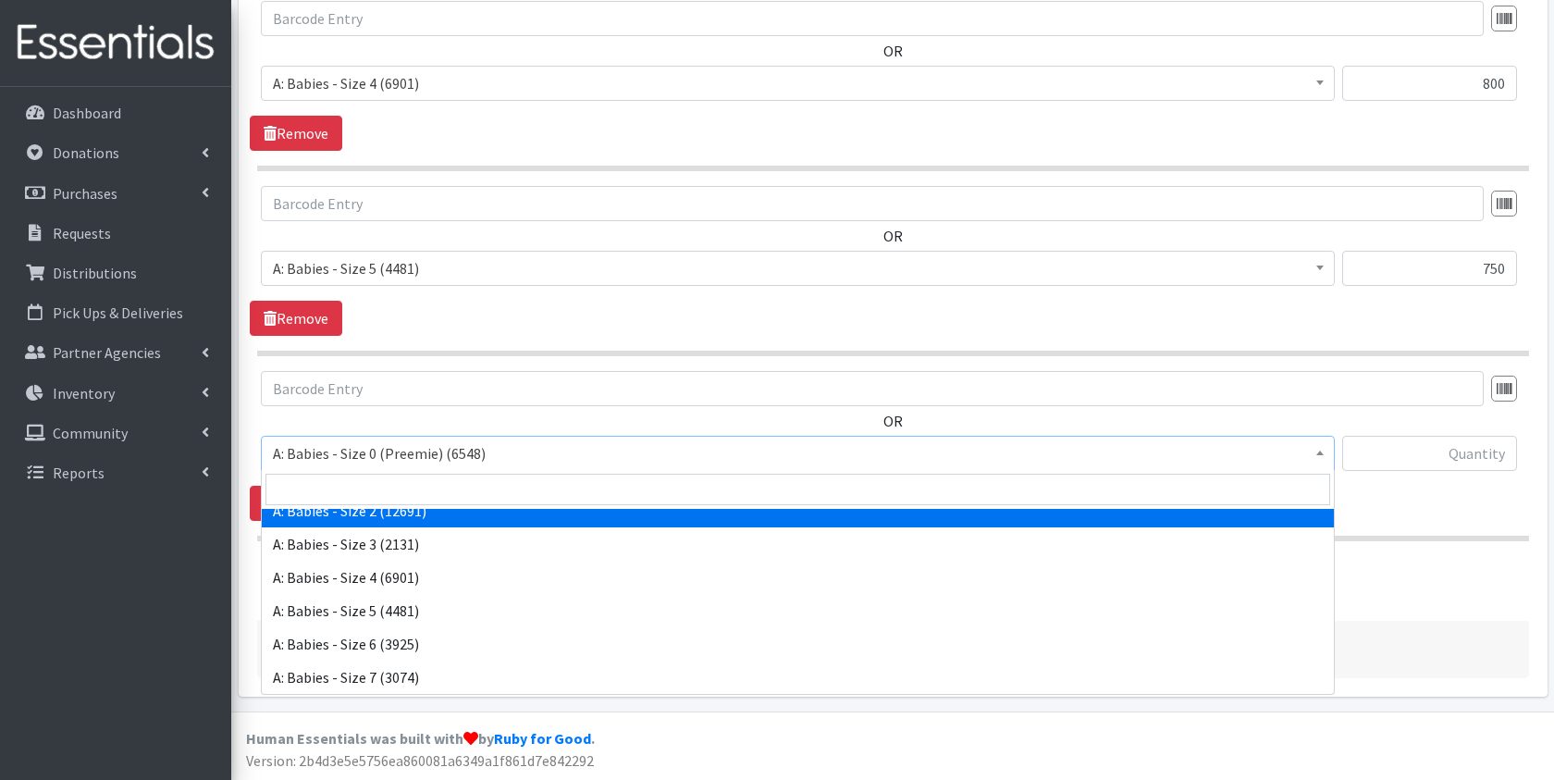
scroll to position [118, 0]
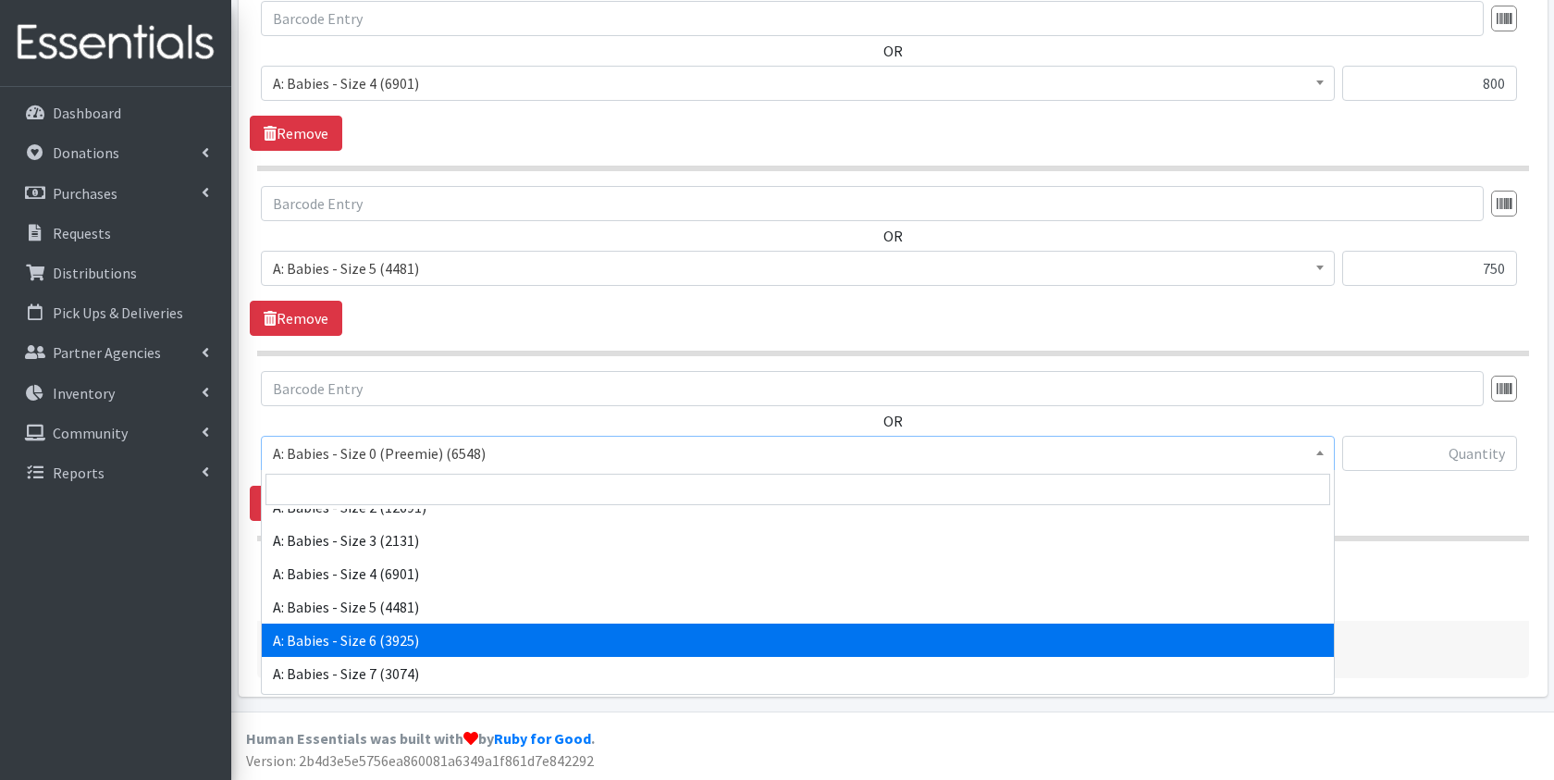
select select "5617"
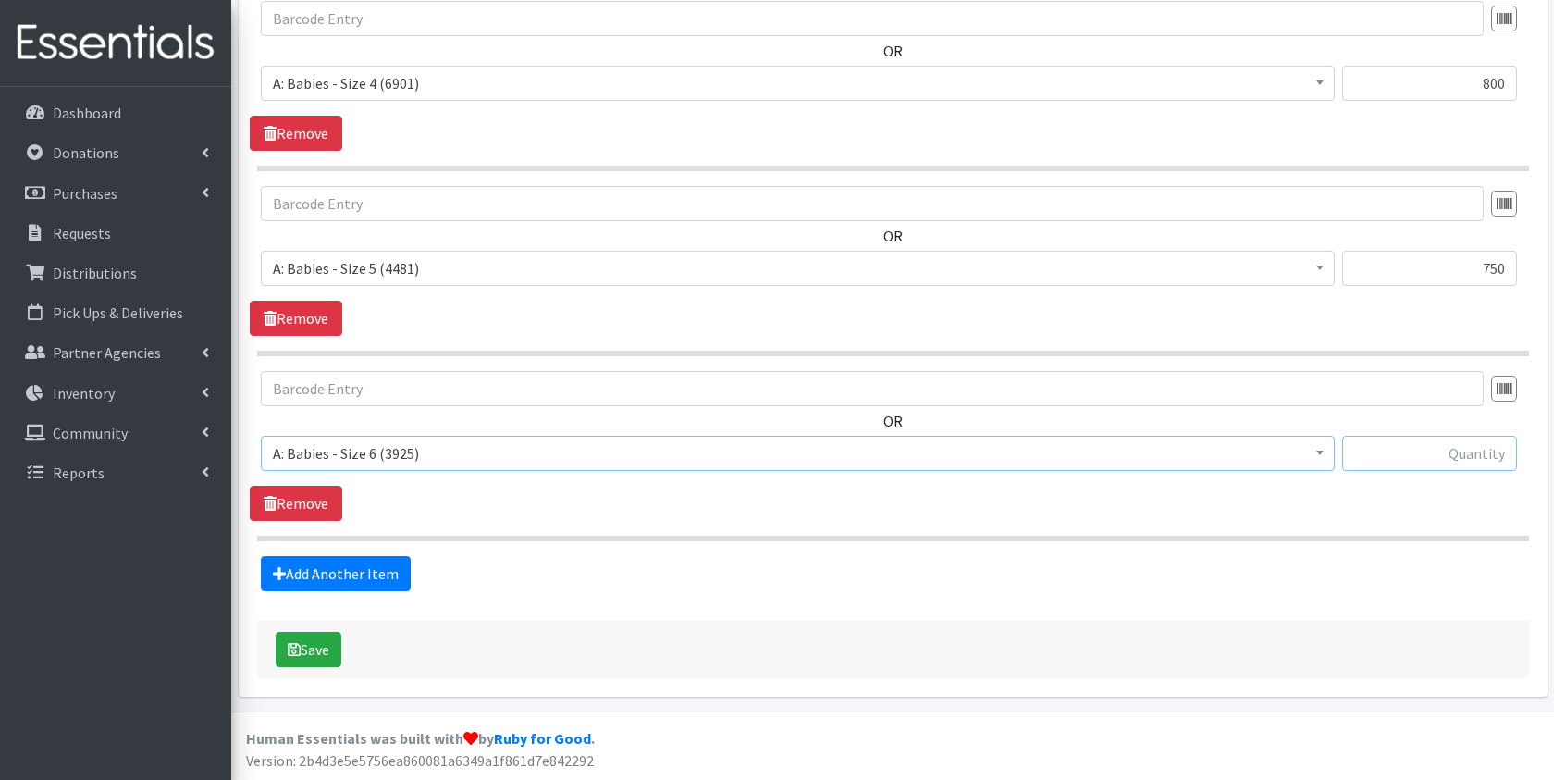
click at [1430, 446] on input "text" at bounding box center [1429, 453] width 175 height 35
type input "600"
click at [354, 583] on link "Add Another Item" at bounding box center [336, 573] width 150 height 35
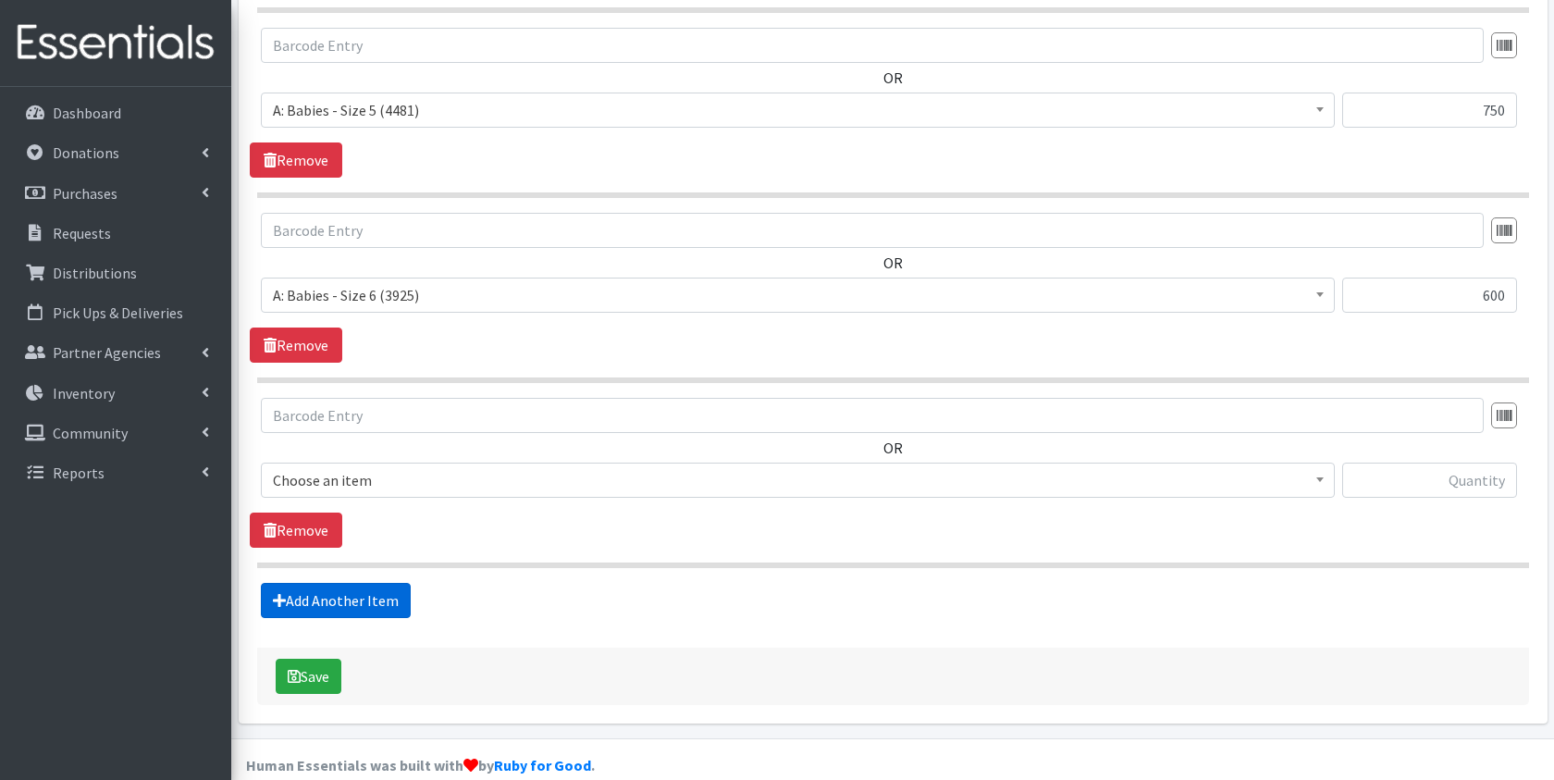
scroll to position [1685, 0]
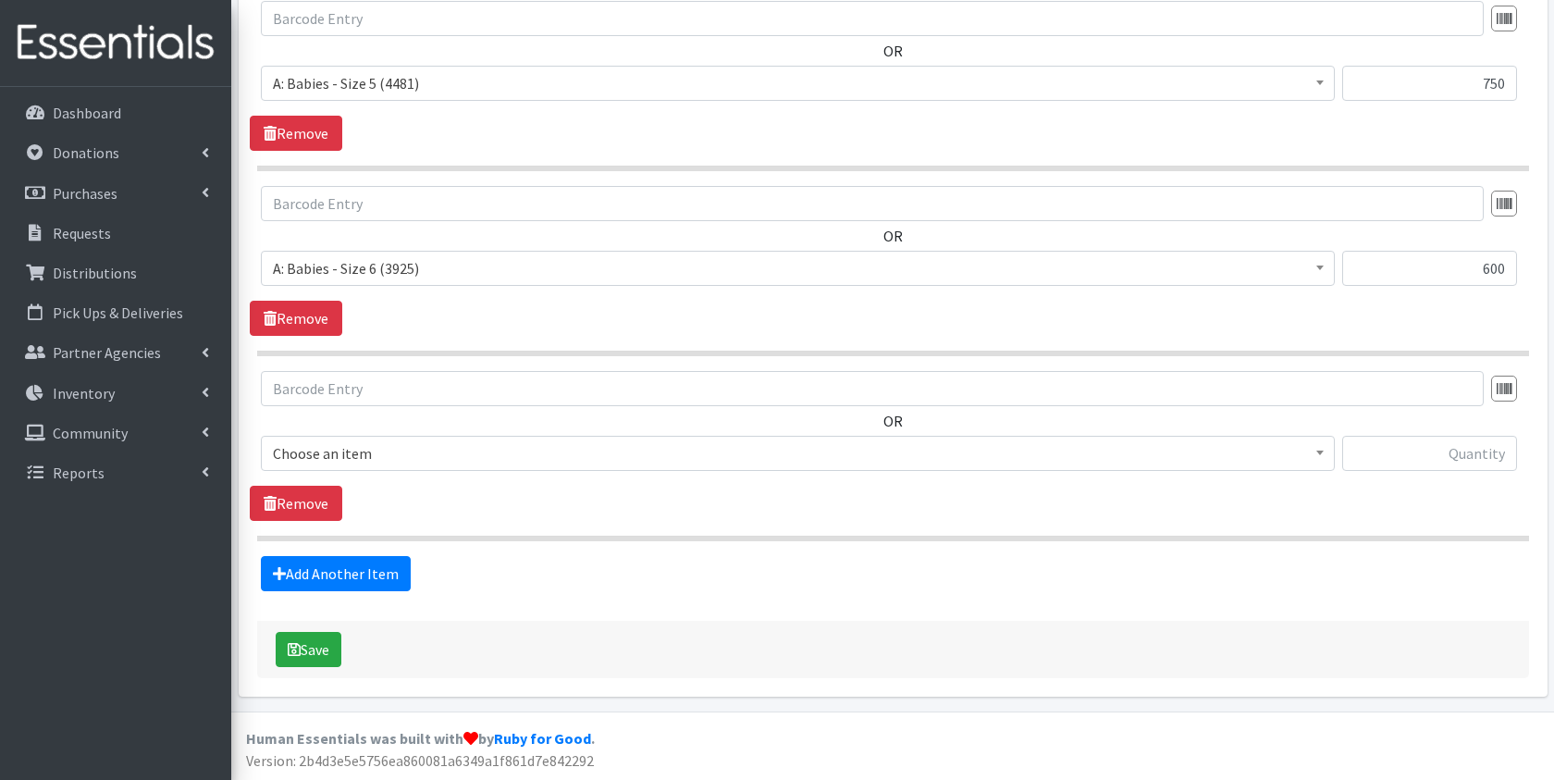
click at [473, 444] on span "Choose an item" at bounding box center [798, 453] width 1050 height 26
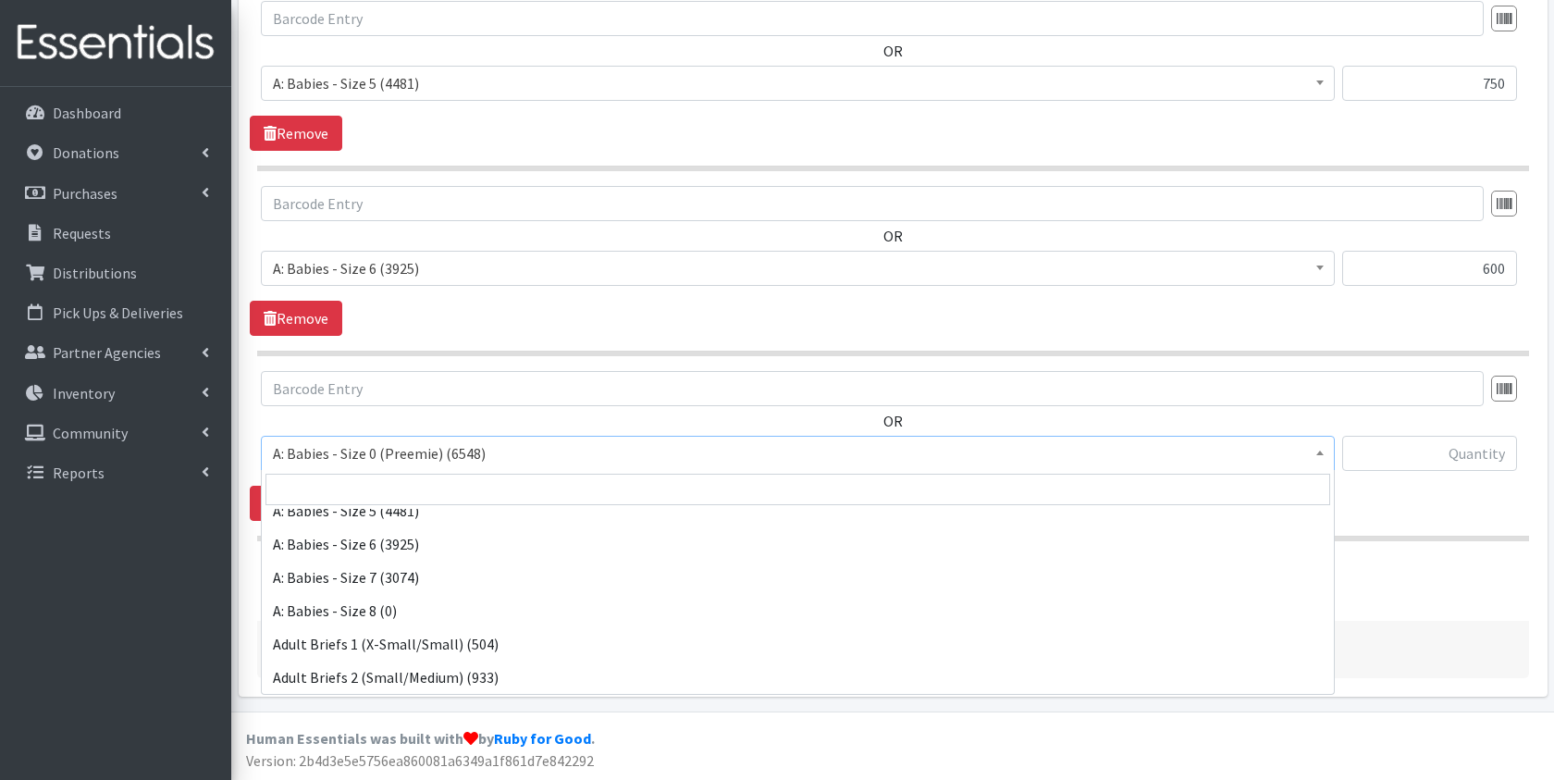
scroll to position [238, 0]
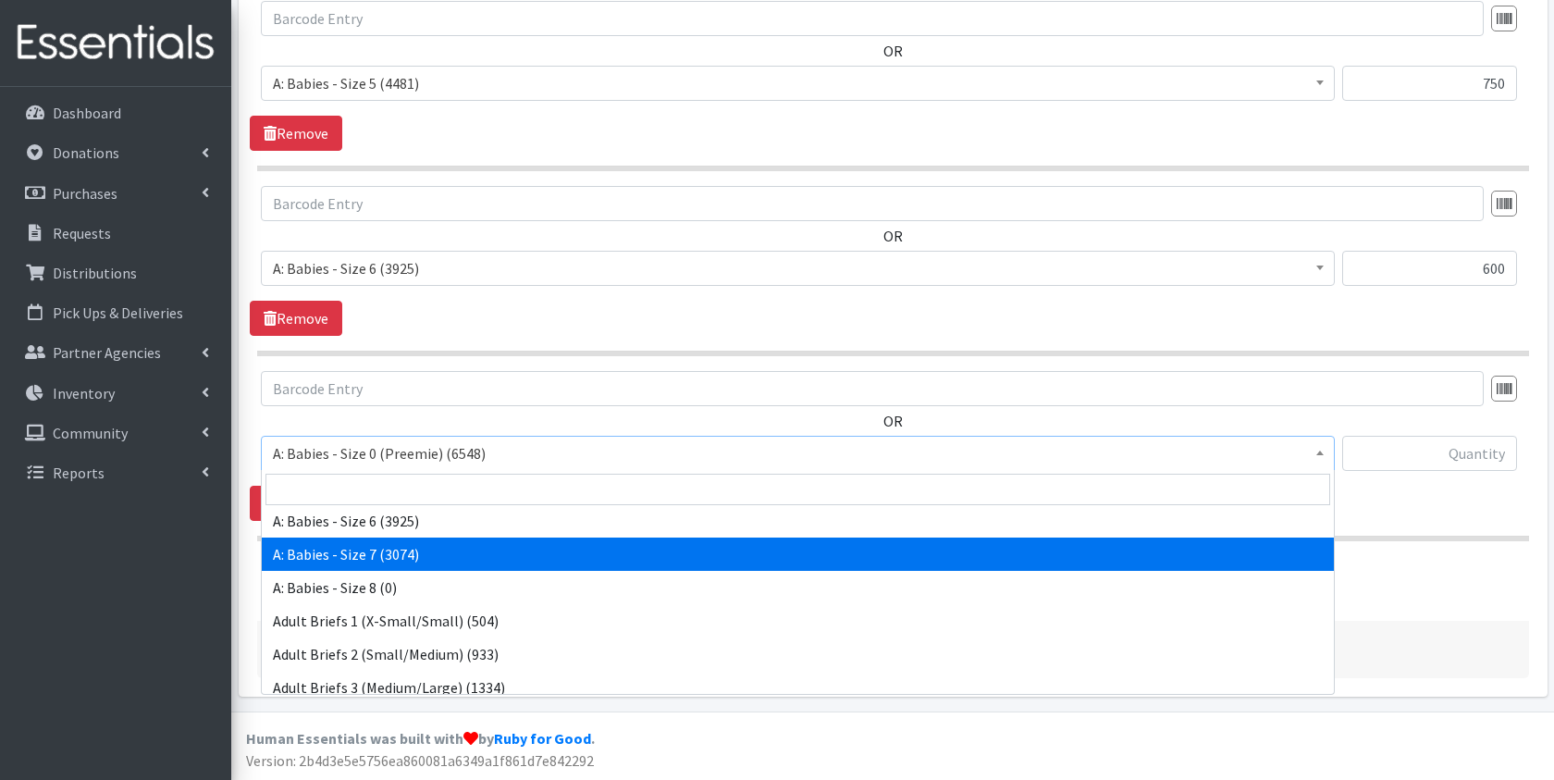
select select "8888"
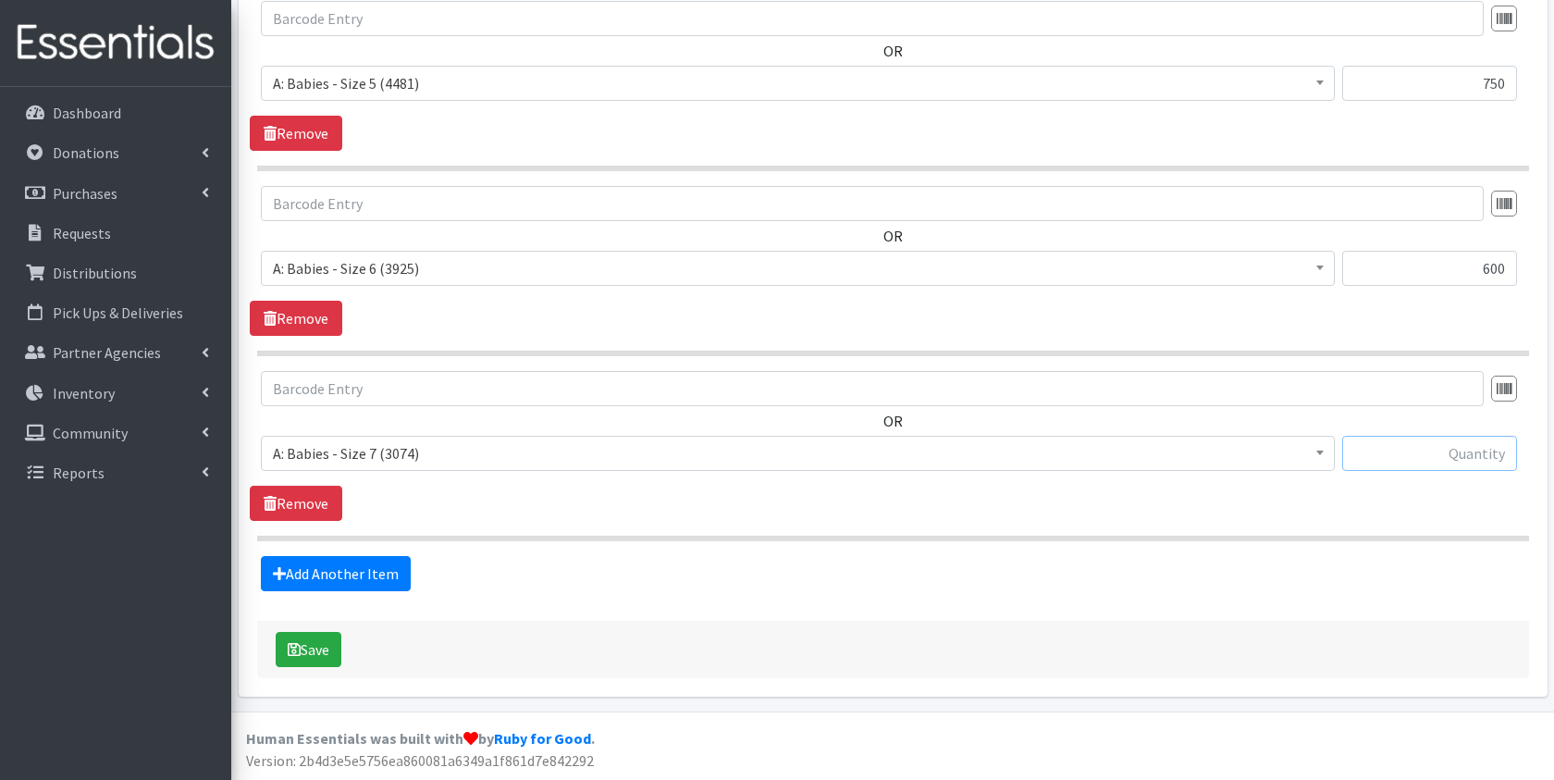
click at [1433, 459] on input "text" at bounding box center [1429, 453] width 175 height 35
type input "500"
click at [402, 568] on link "Add Another Item" at bounding box center [336, 573] width 150 height 35
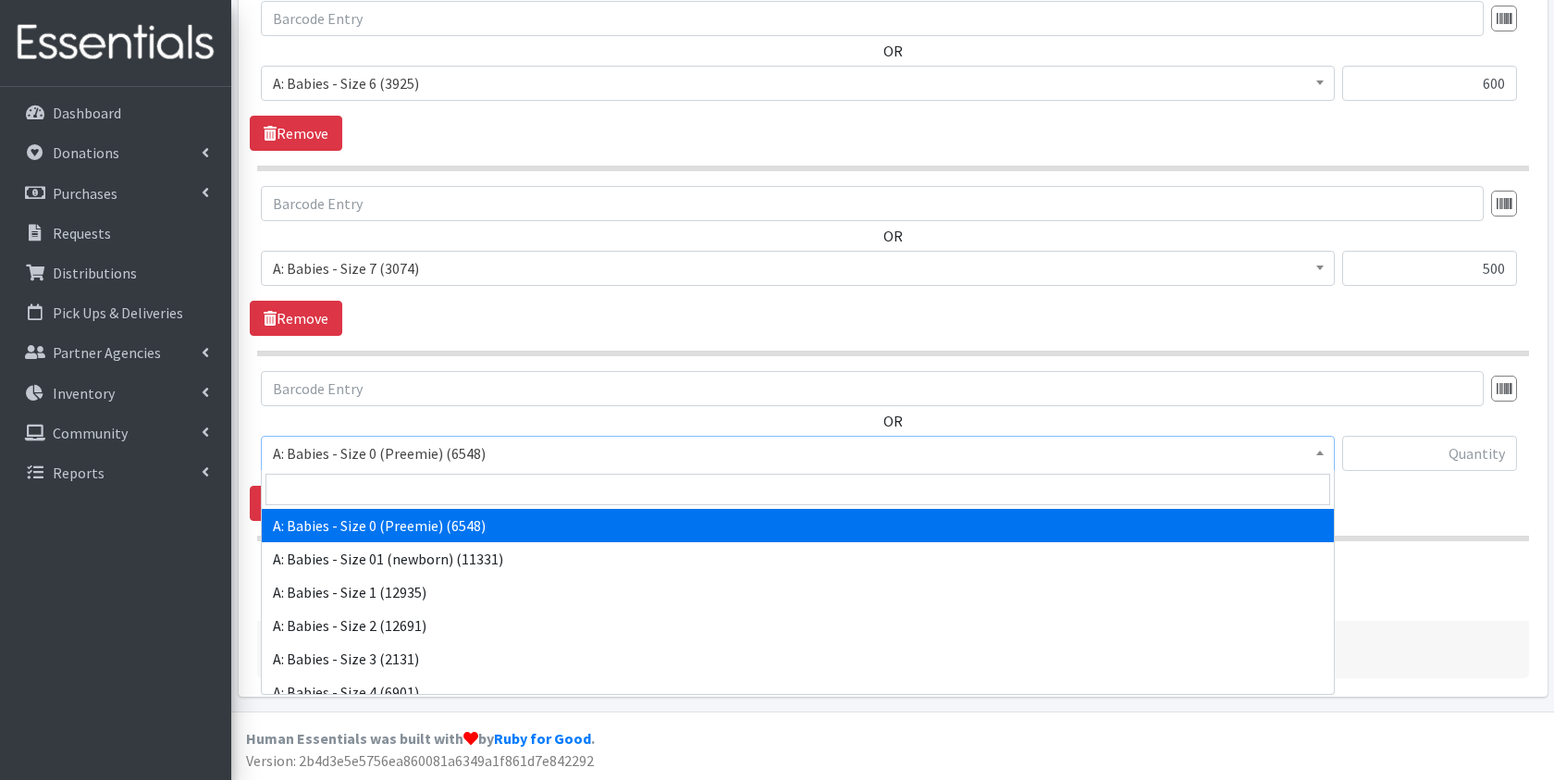
click at [488, 458] on span "A: Babies - Size 0 (Preemie) (6548)" at bounding box center [798, 453] width 1050 height 26
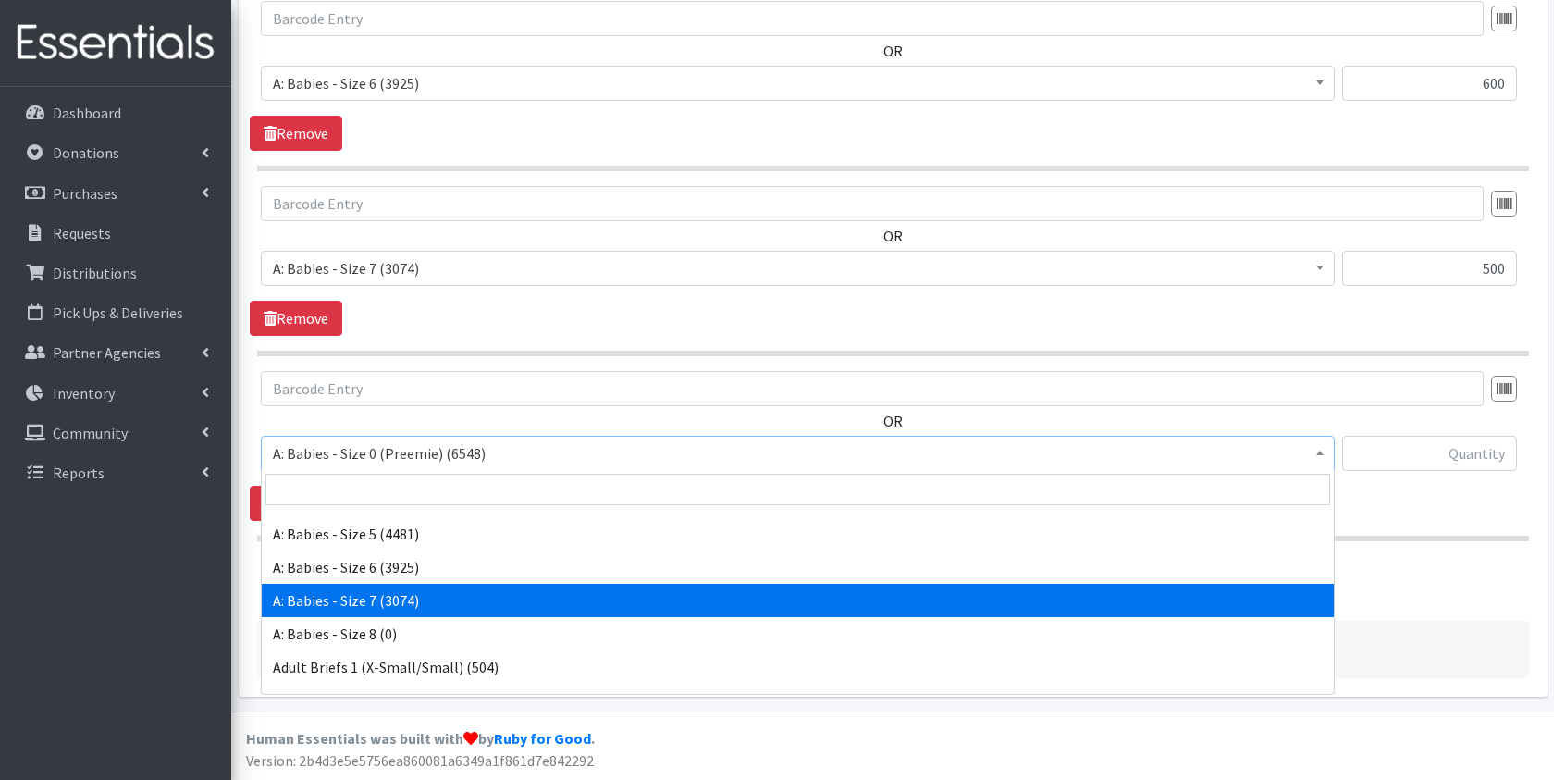
scroll to position [192, 0]
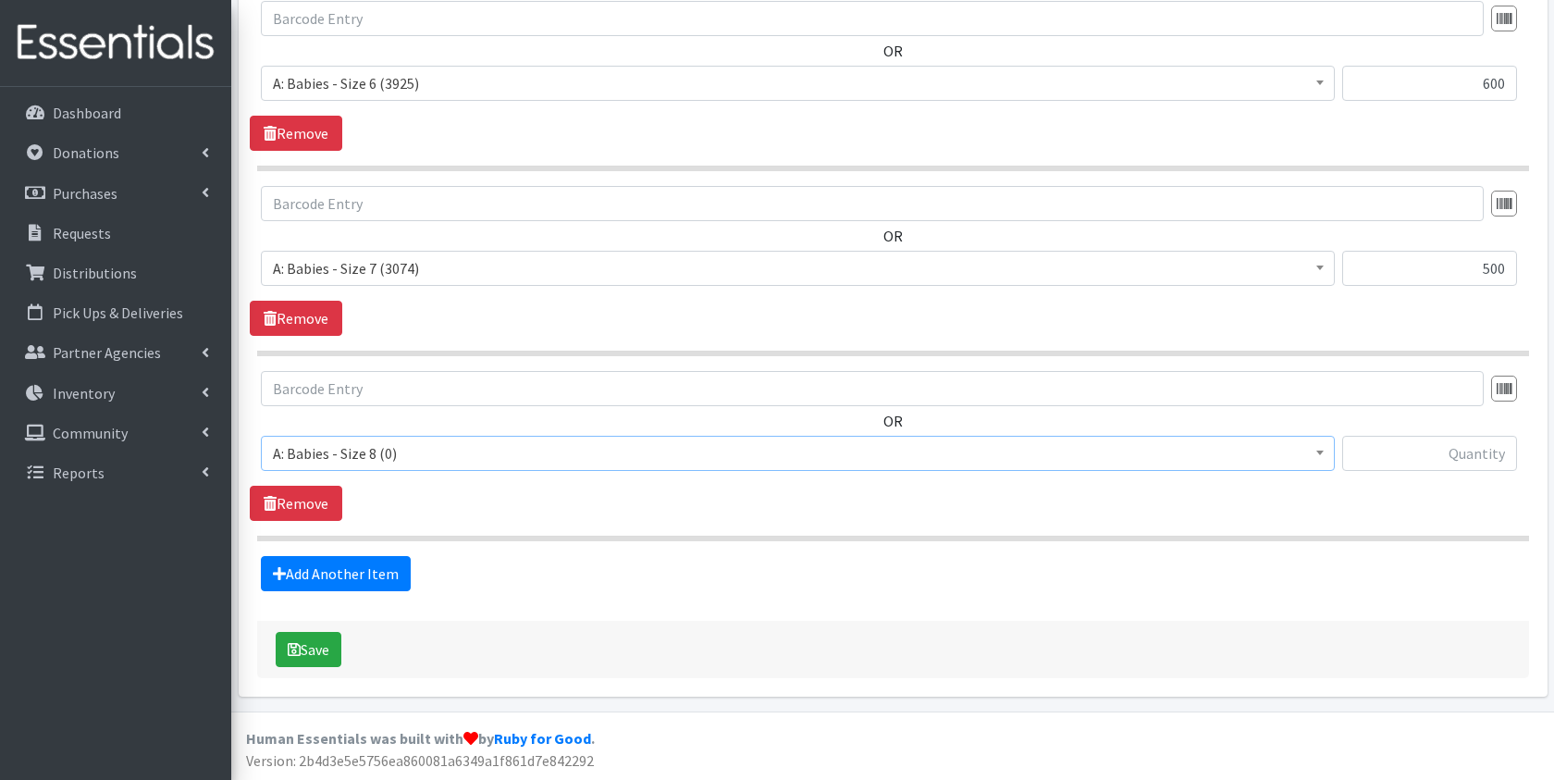
click at [472, 443] on span "A: Babies - Size 8 (0)" at bounding box center [798, 453] width 1050 height 26
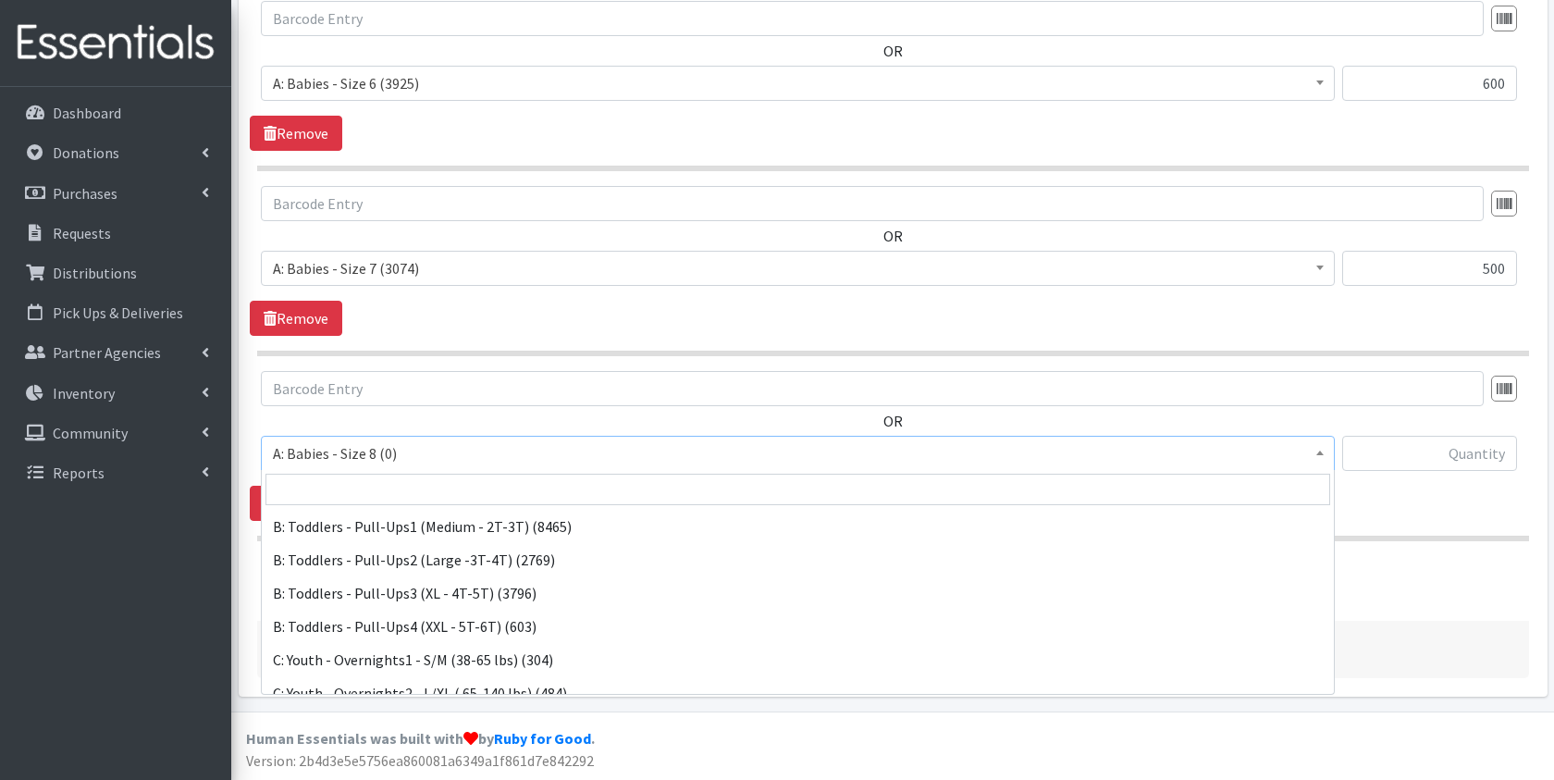
scroll to position [537, 0]
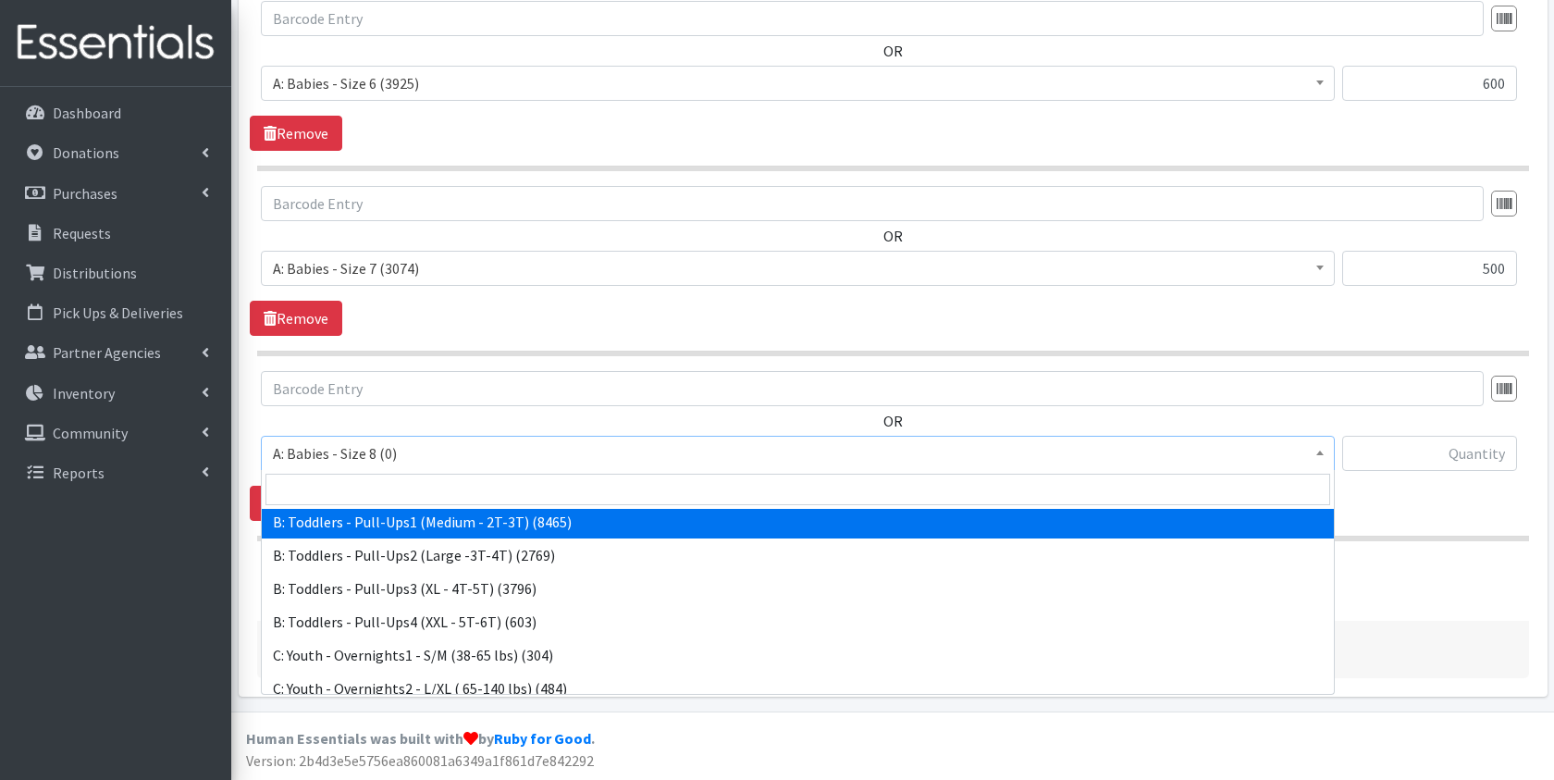
select select "5597"
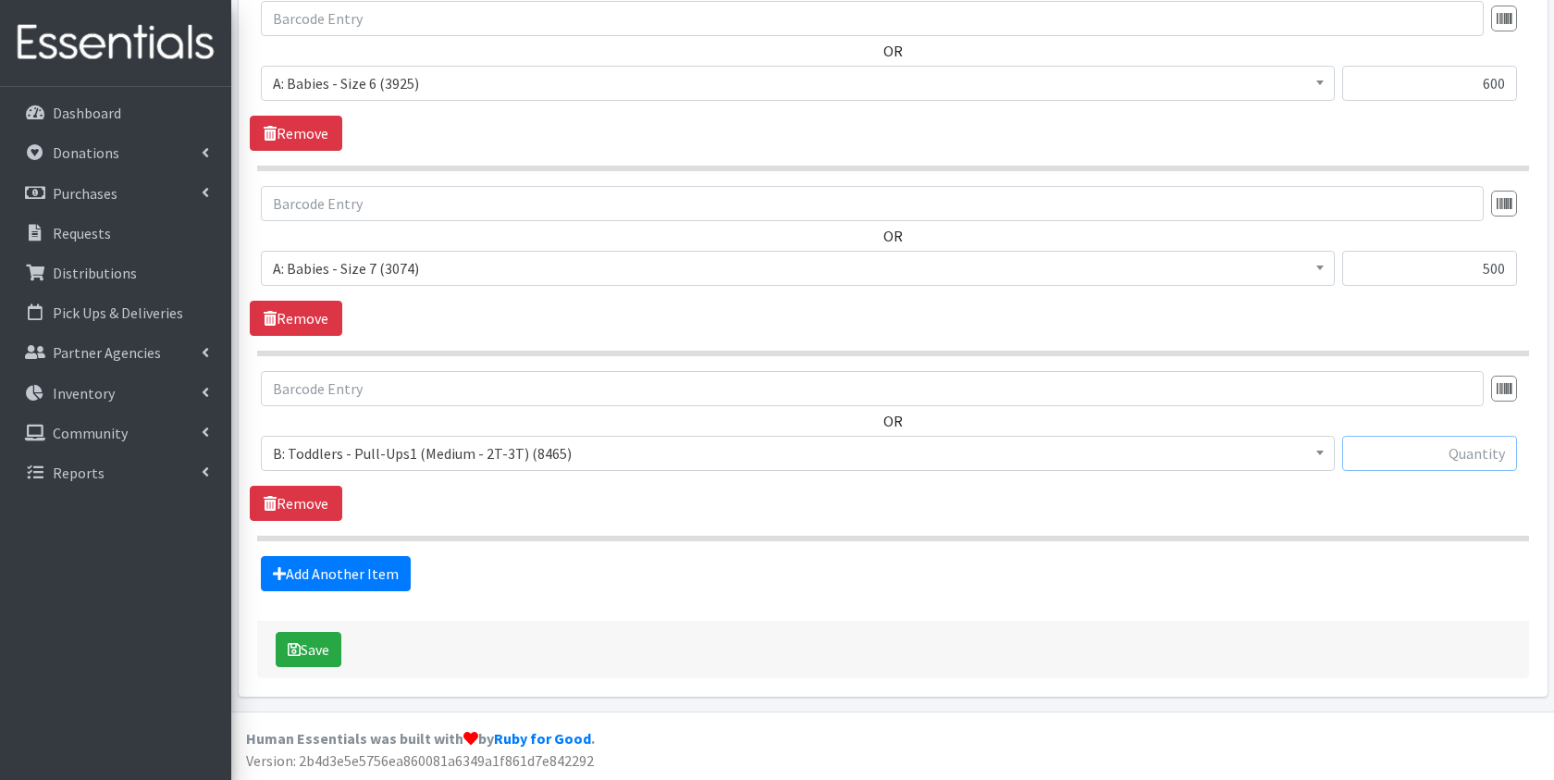
click at [1385, 450] on input "text" at bounding box center [1429, 453] width 175 height 35
type input "100"
click at [356, 583] on link "Add Another Item" at bounding box center [336, 573] width 150 height 35
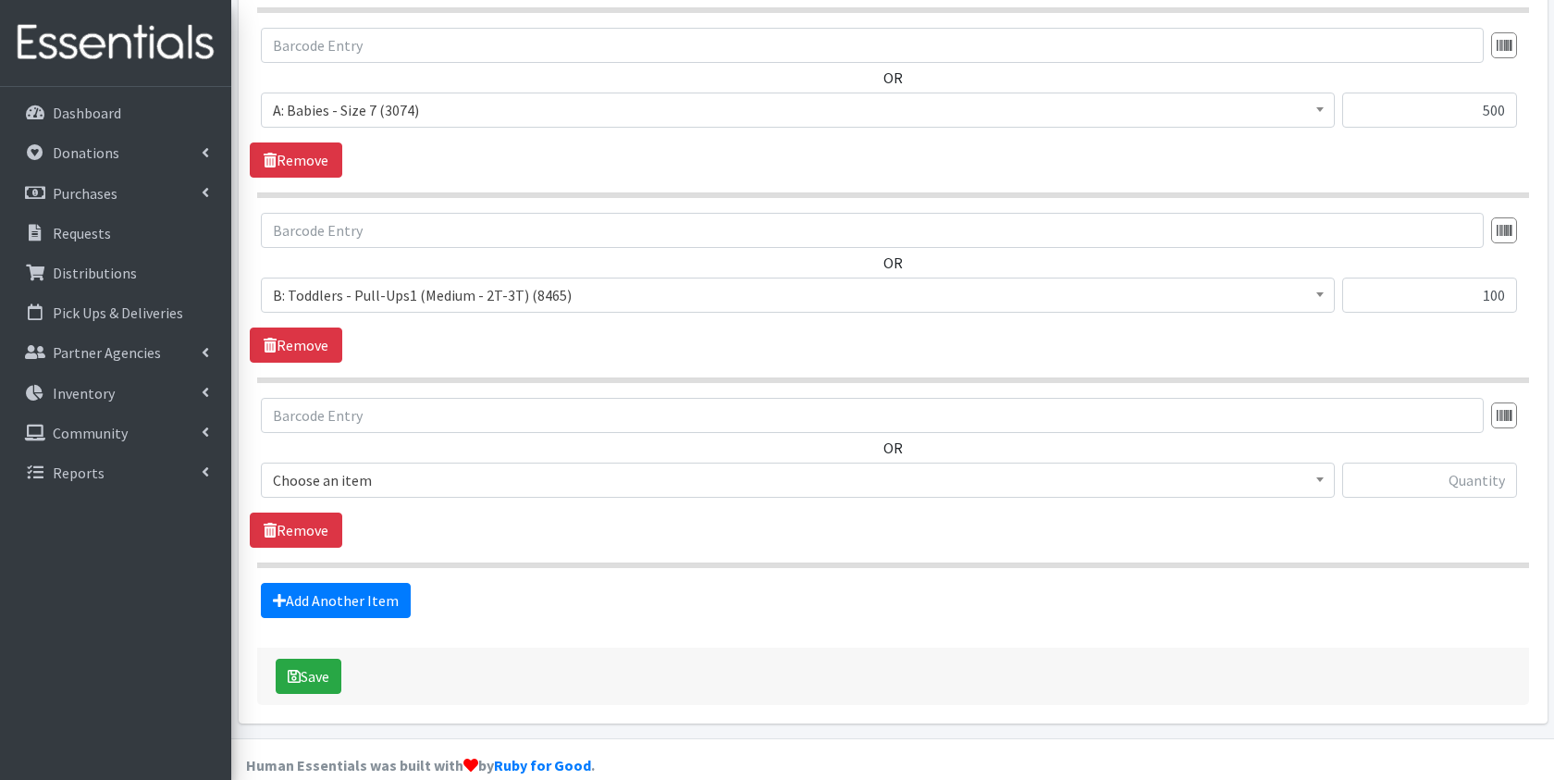
scroll to position [2055, 0]
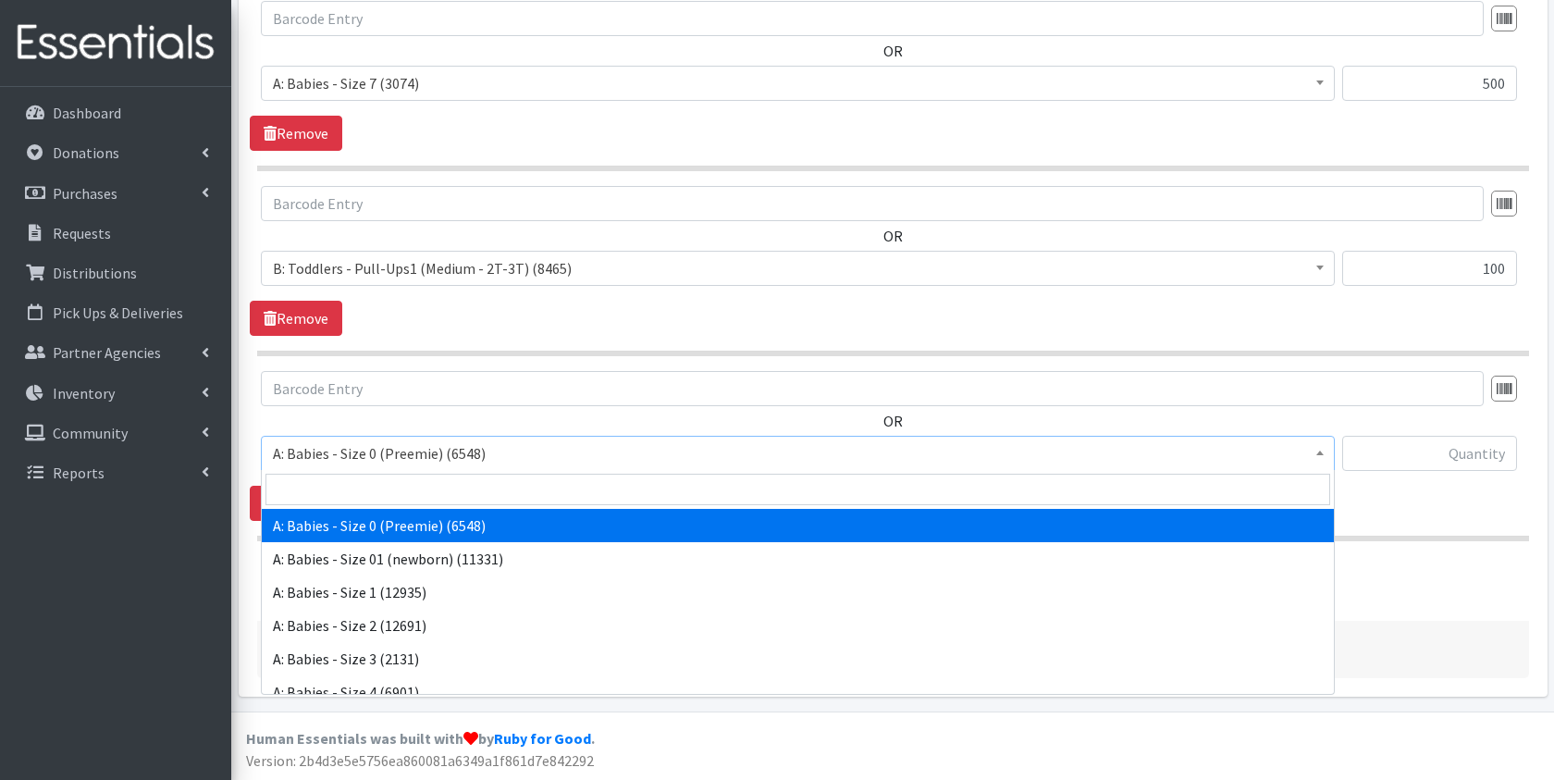
click at [453, 449] on span "A: Babies - Size 0 (Preemie) (6548)" at bounding box center [798, 453] width 1050 height 26
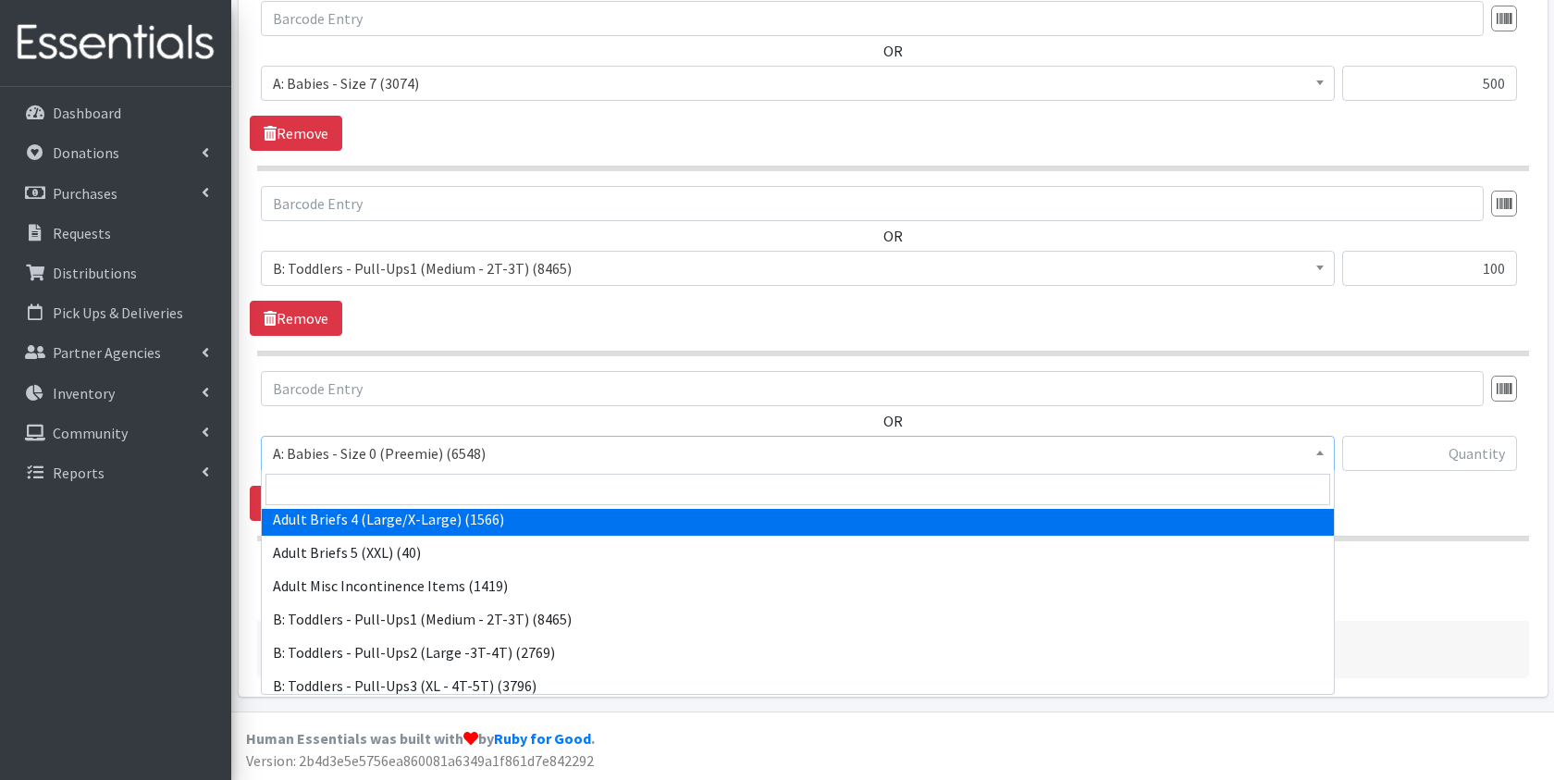
scroll to position [448, 0]
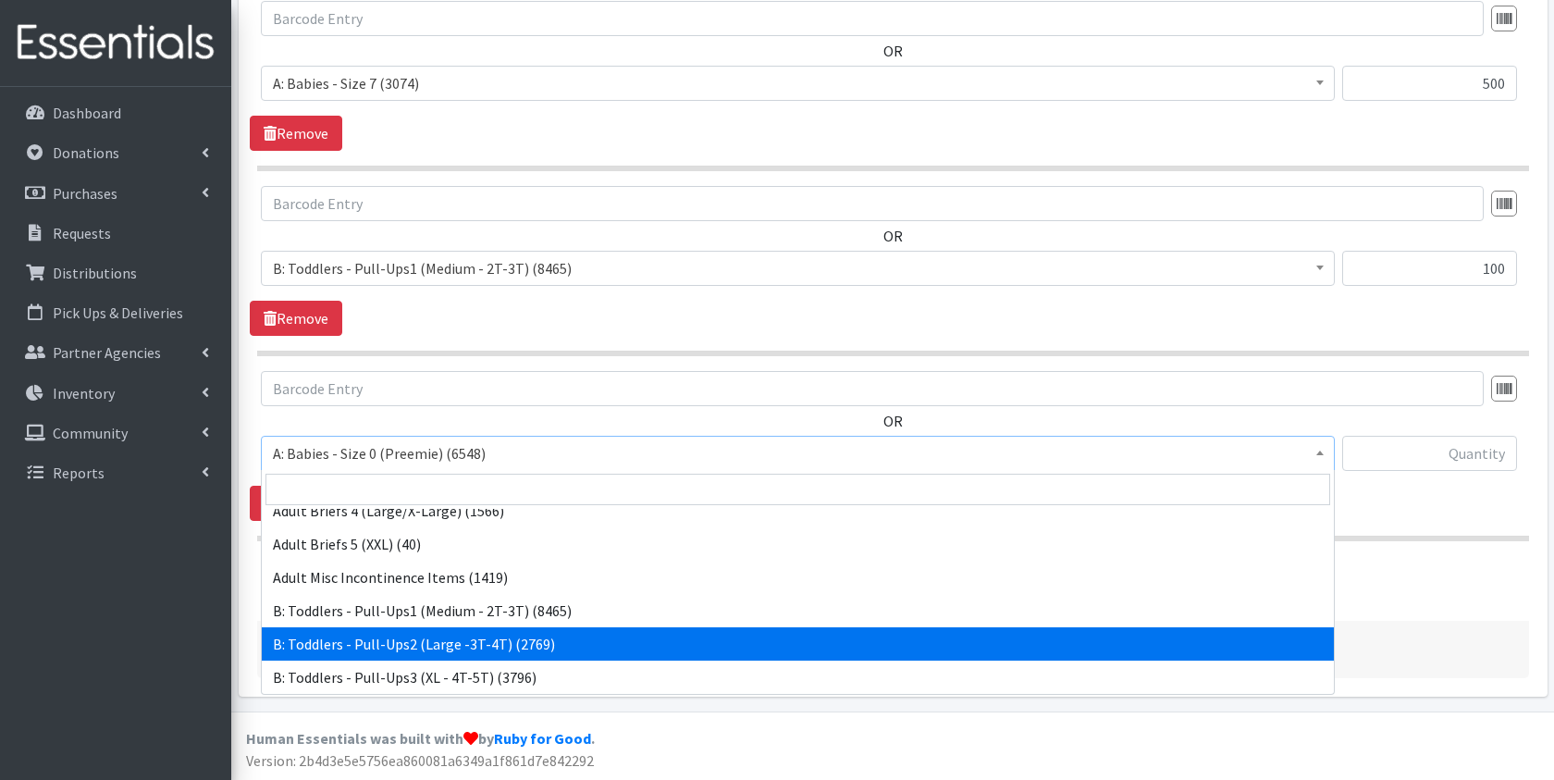
select select "5598"
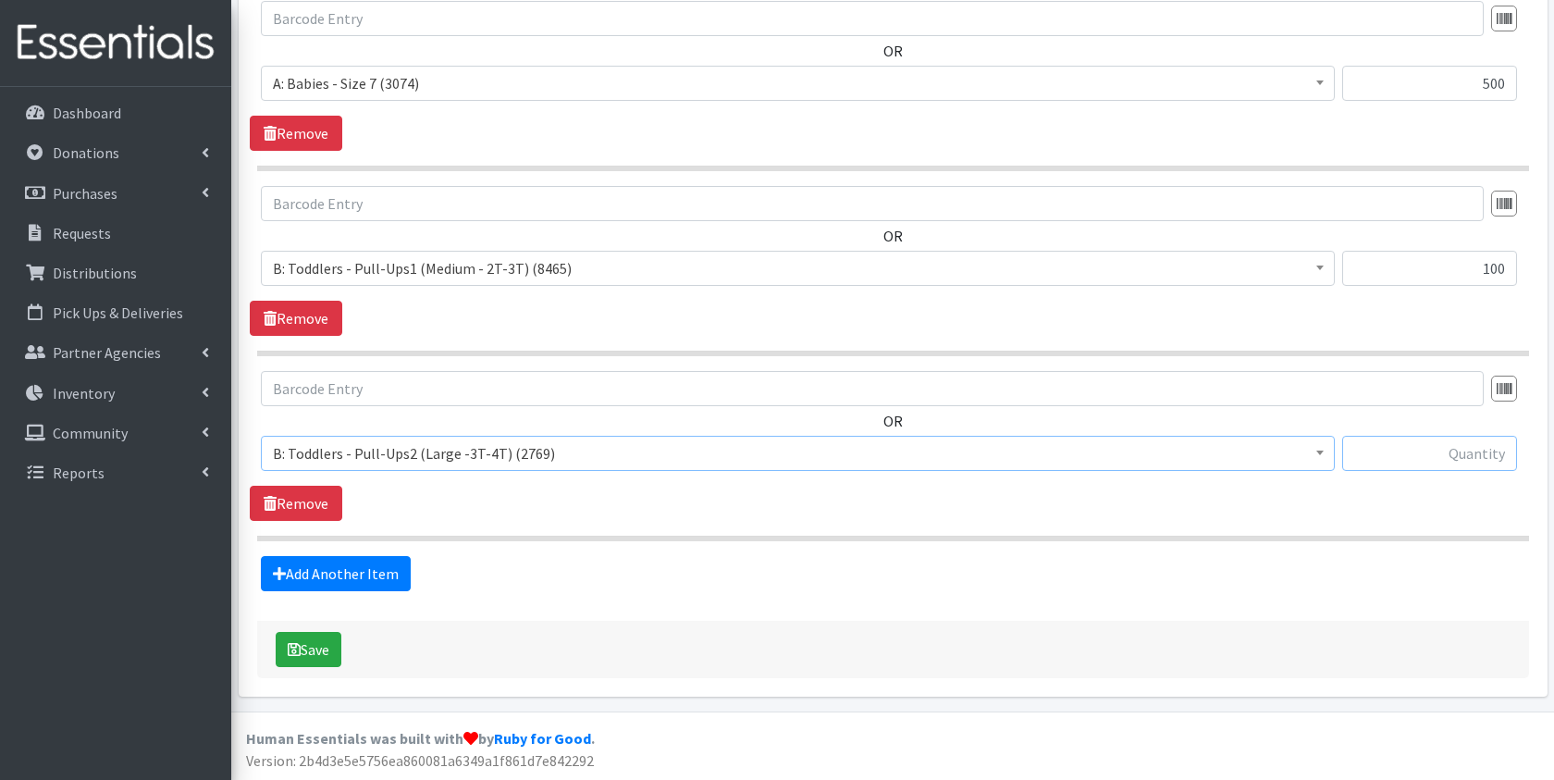
click at [1439, 460] on input "text" at bounding box center [1429, 453] width 175 height 35
type input "100"
click at [372, 574] on link "Add Another Item" at bounding box center [336, 573] width 150 height 35
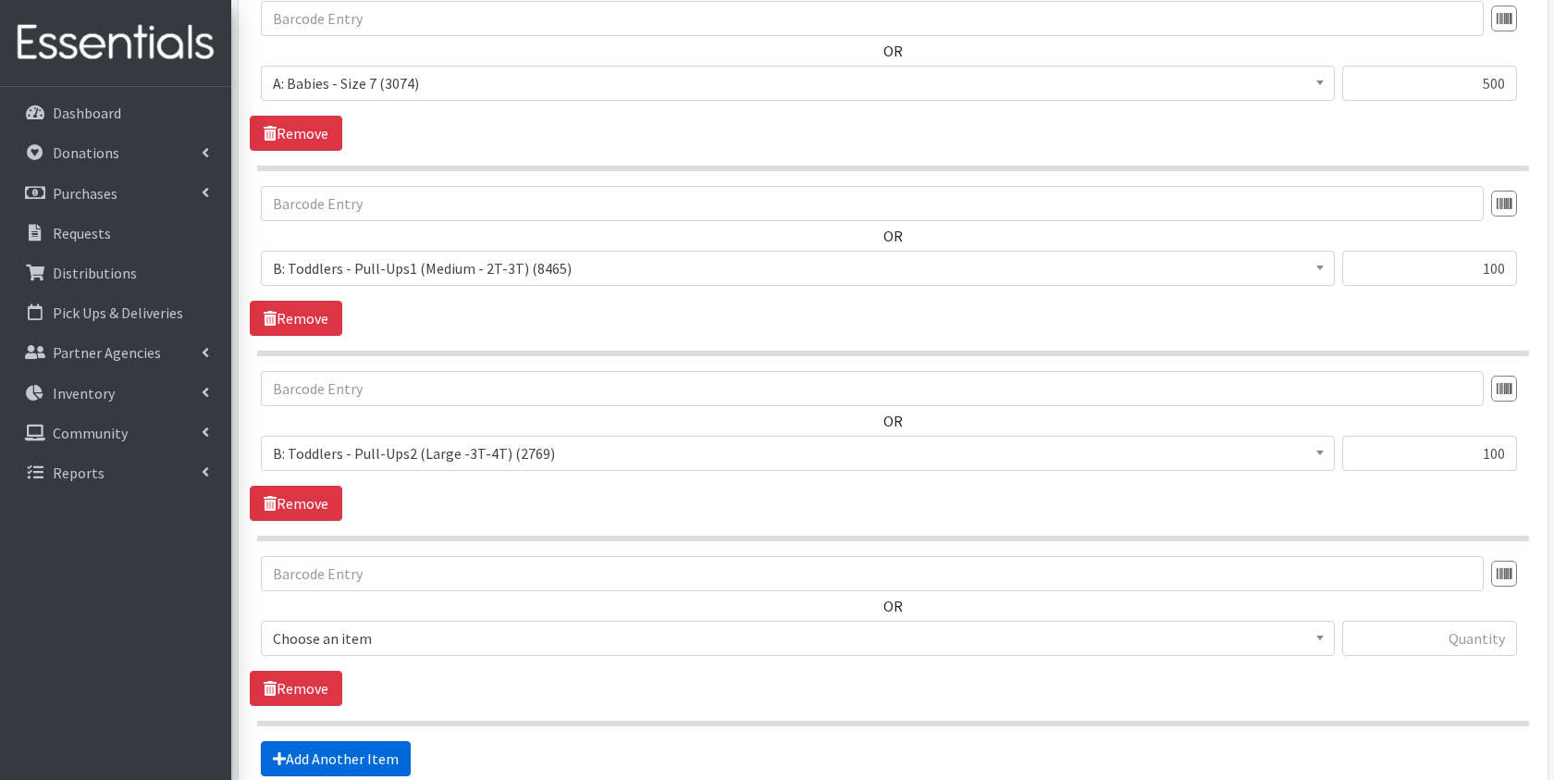
scroll to position [2240, 0]
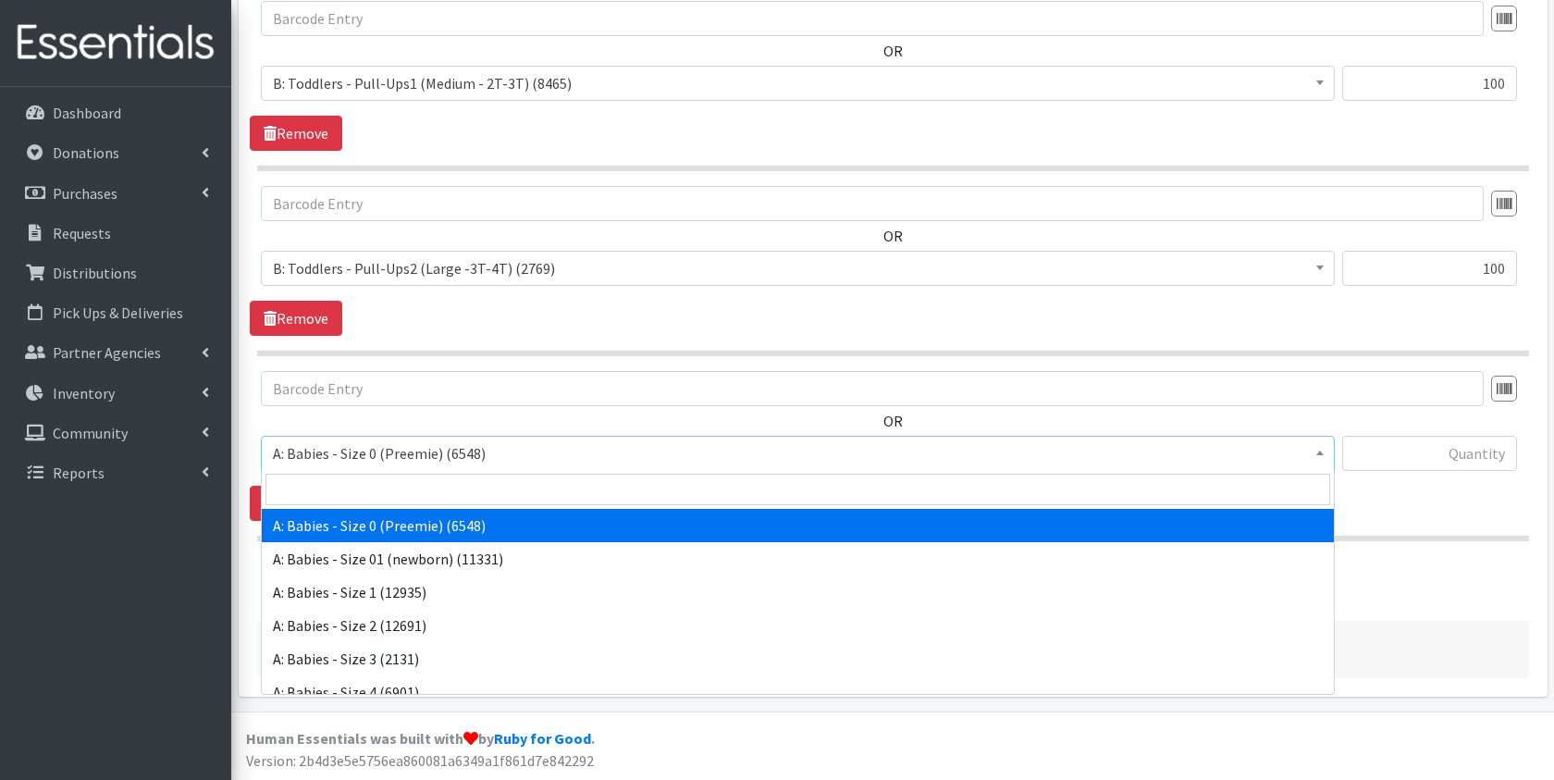
click at [430, 453] on span "A: Babies - Size 0 (Preemie) (6548)" at bounding box center [798, 453] width 1050 height 26
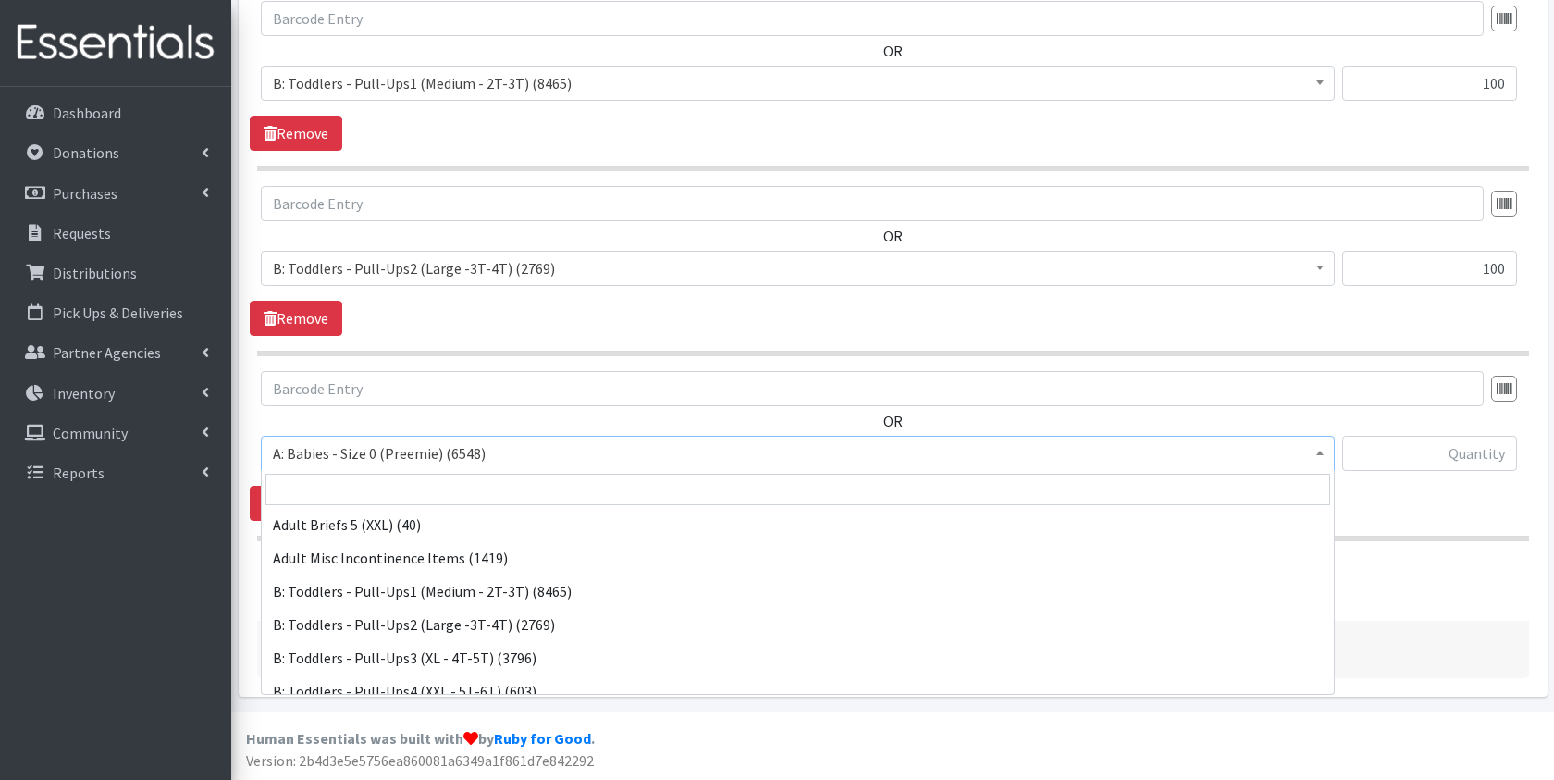
scroll to position [497, 0]
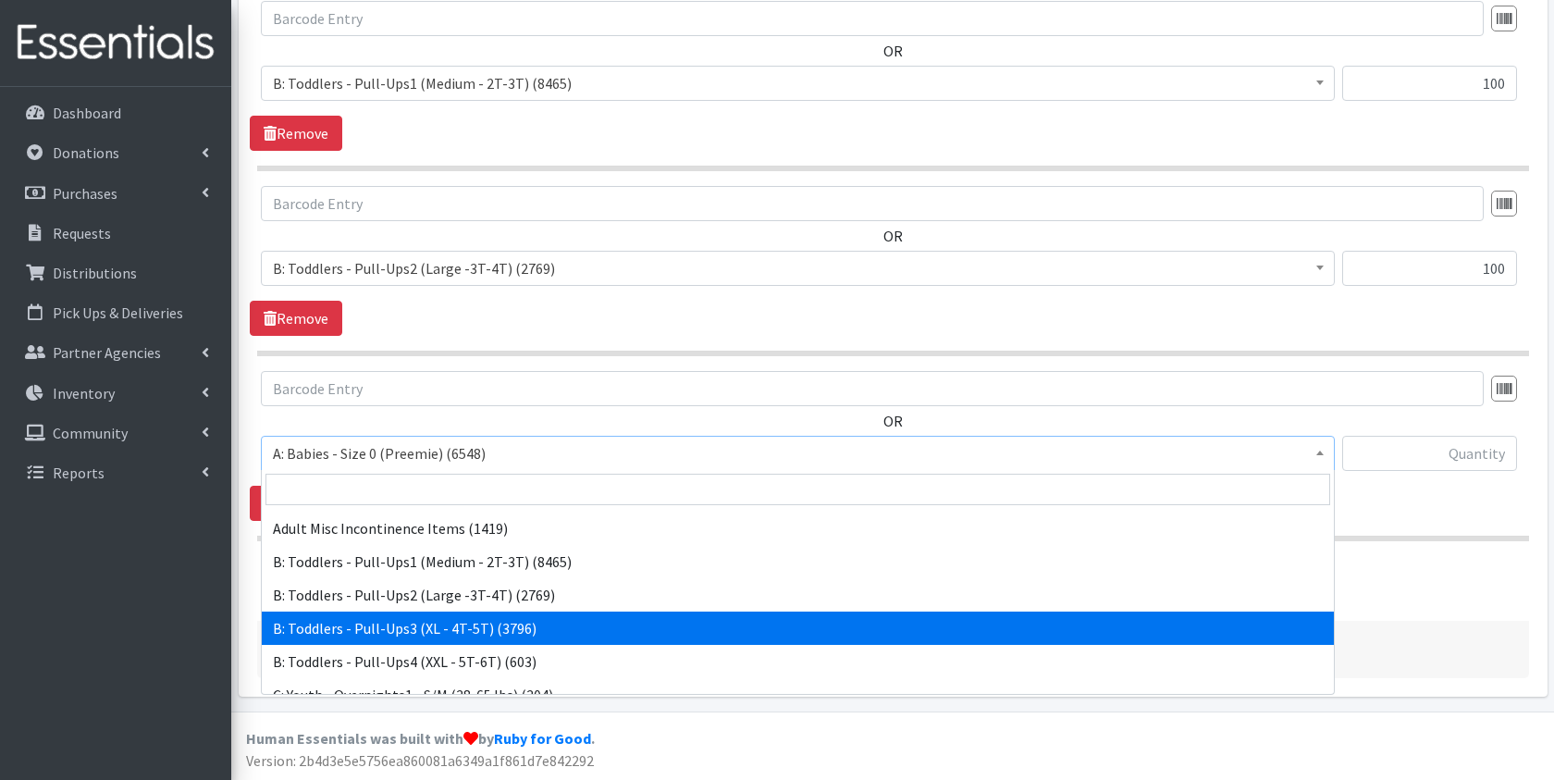
select select "5599"
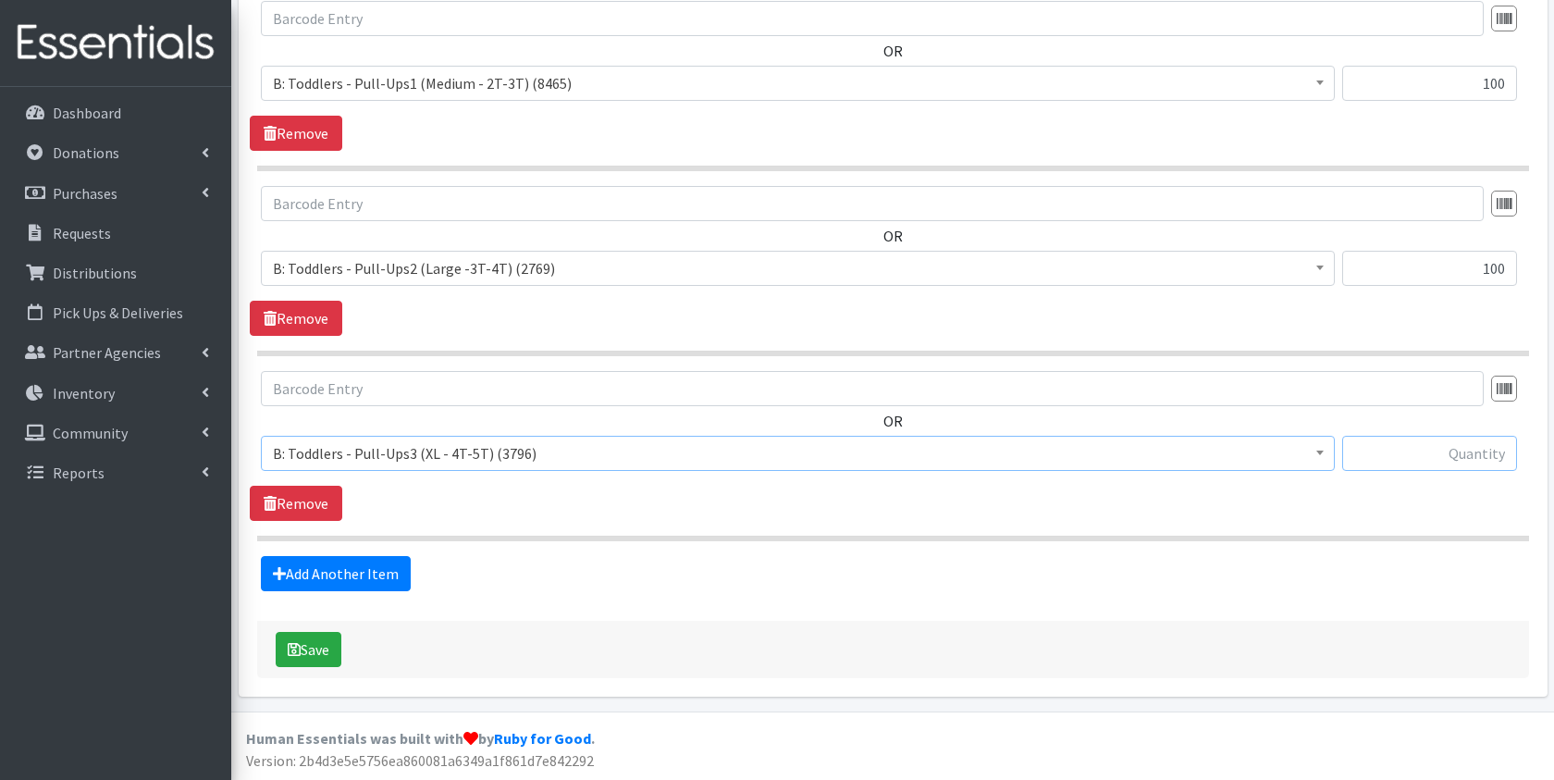
click at [1500, 449] on input "text" at bounding box center [1429, 453] width 175 height 35
type input "150"
click at [318, 641] on button "Save" at bounding box center [309, 649] width 66 height 35
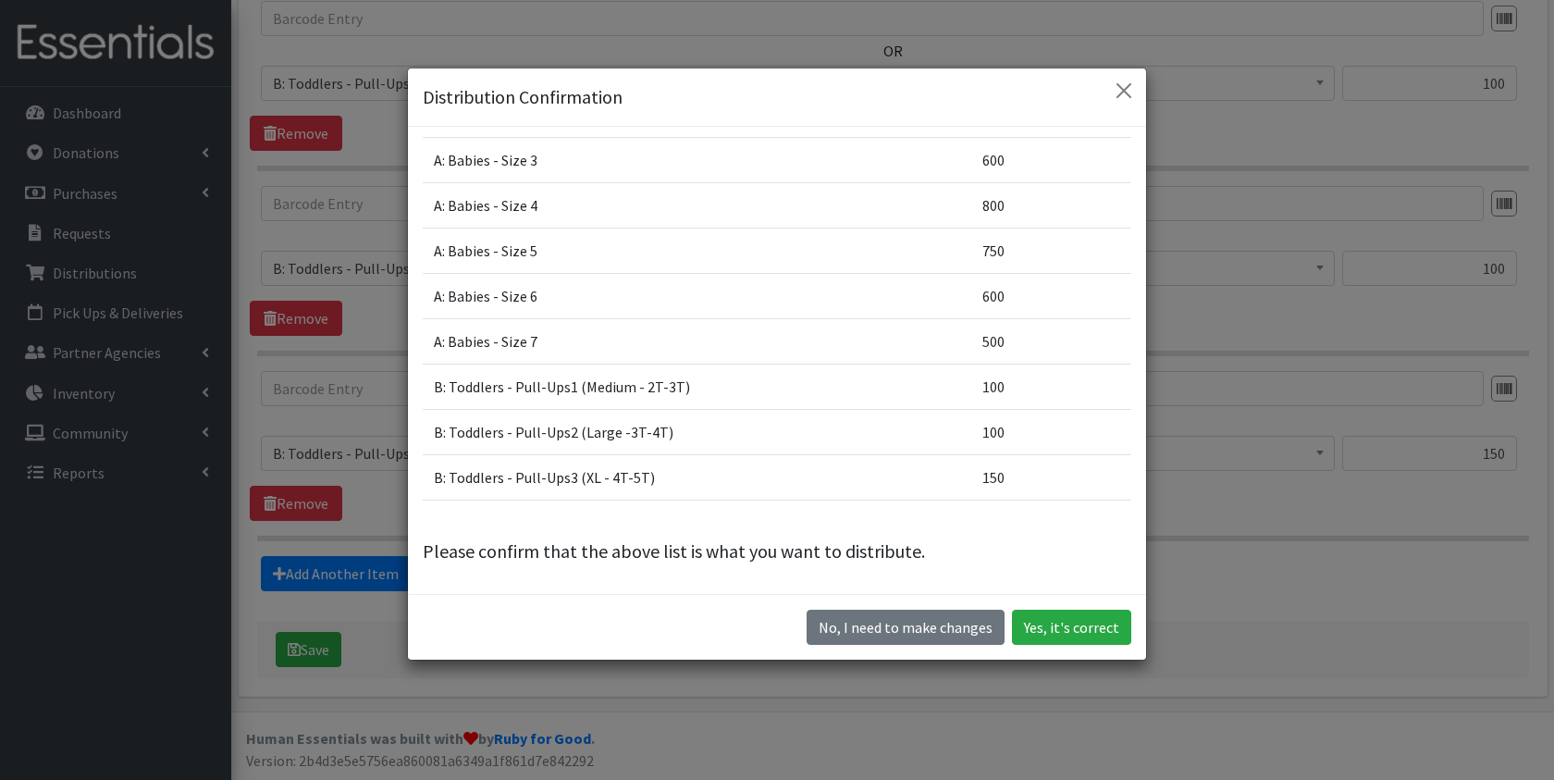
scroll to position [52, 0]
click at [1112, 627] on button "Yes, it's correct" at bounding box center [1071, 627] width 119 height 35
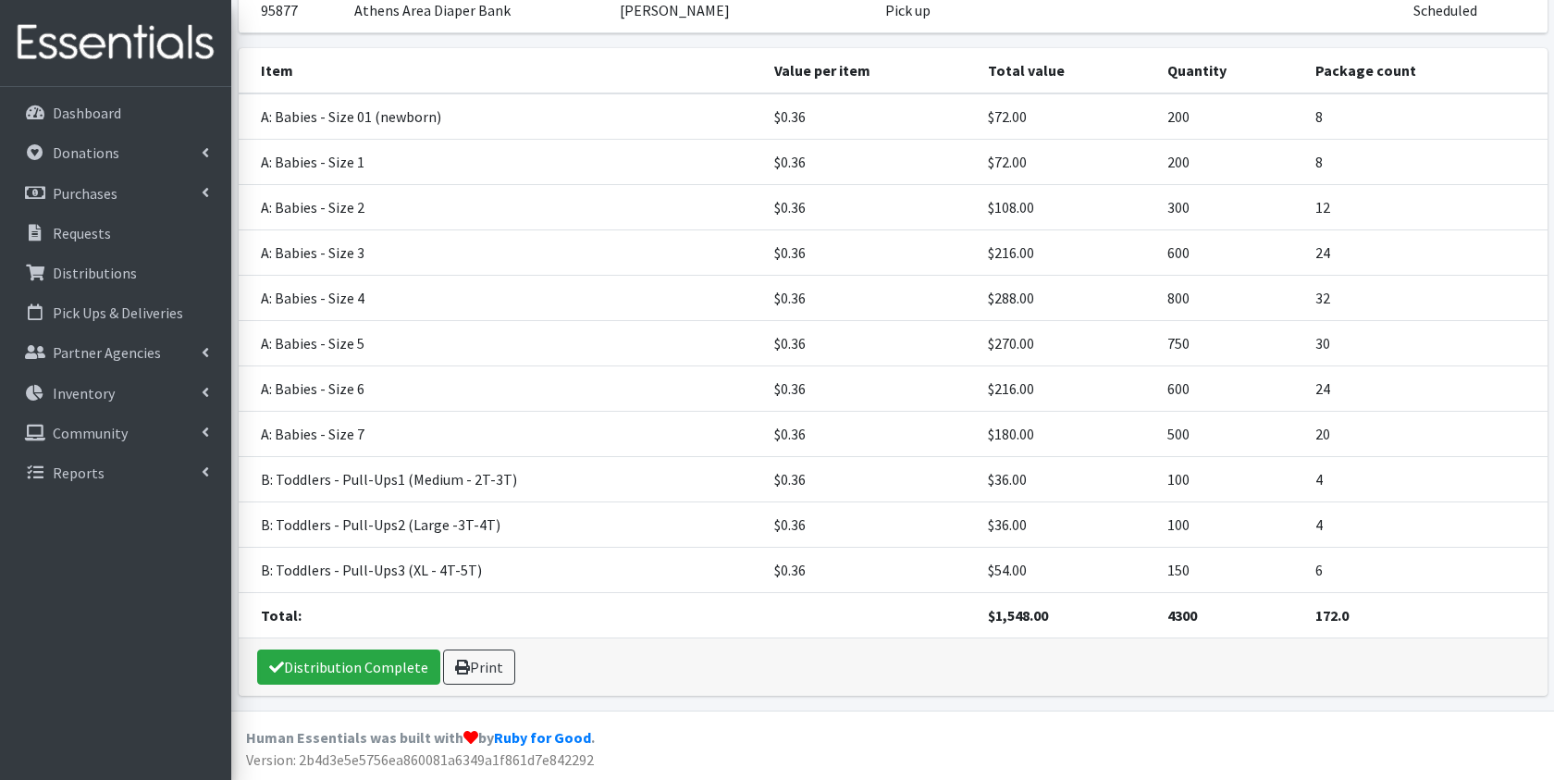
scroll to position [353, 0]
click at [389, 660] on link "Distribution Complete" at bounding box center [348, 667] width 183 height 35
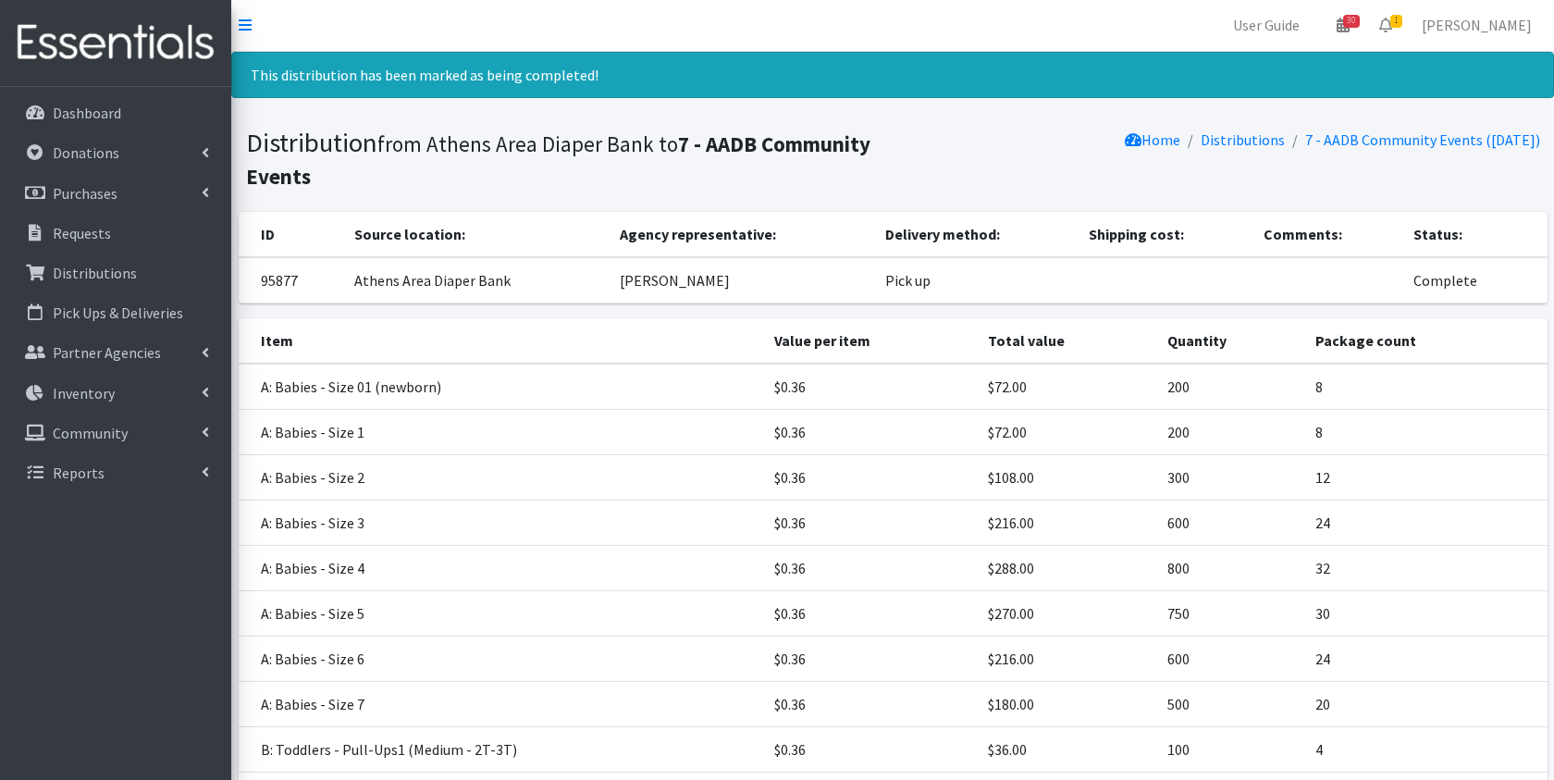
scroll to position [0, 0]
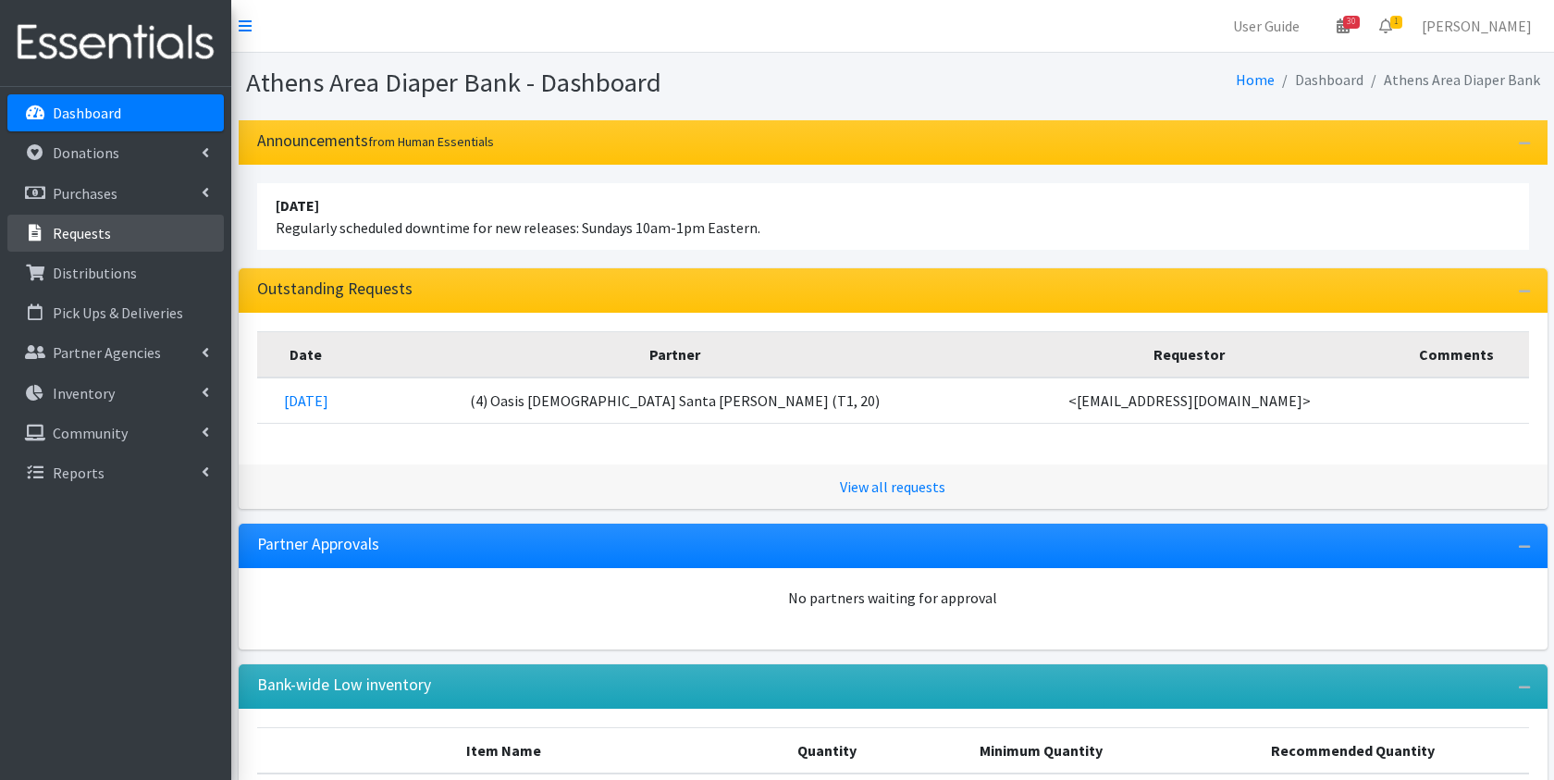
click at [99, 219] on link "Requests" at bounding box center [115, 233] width 216 height 37
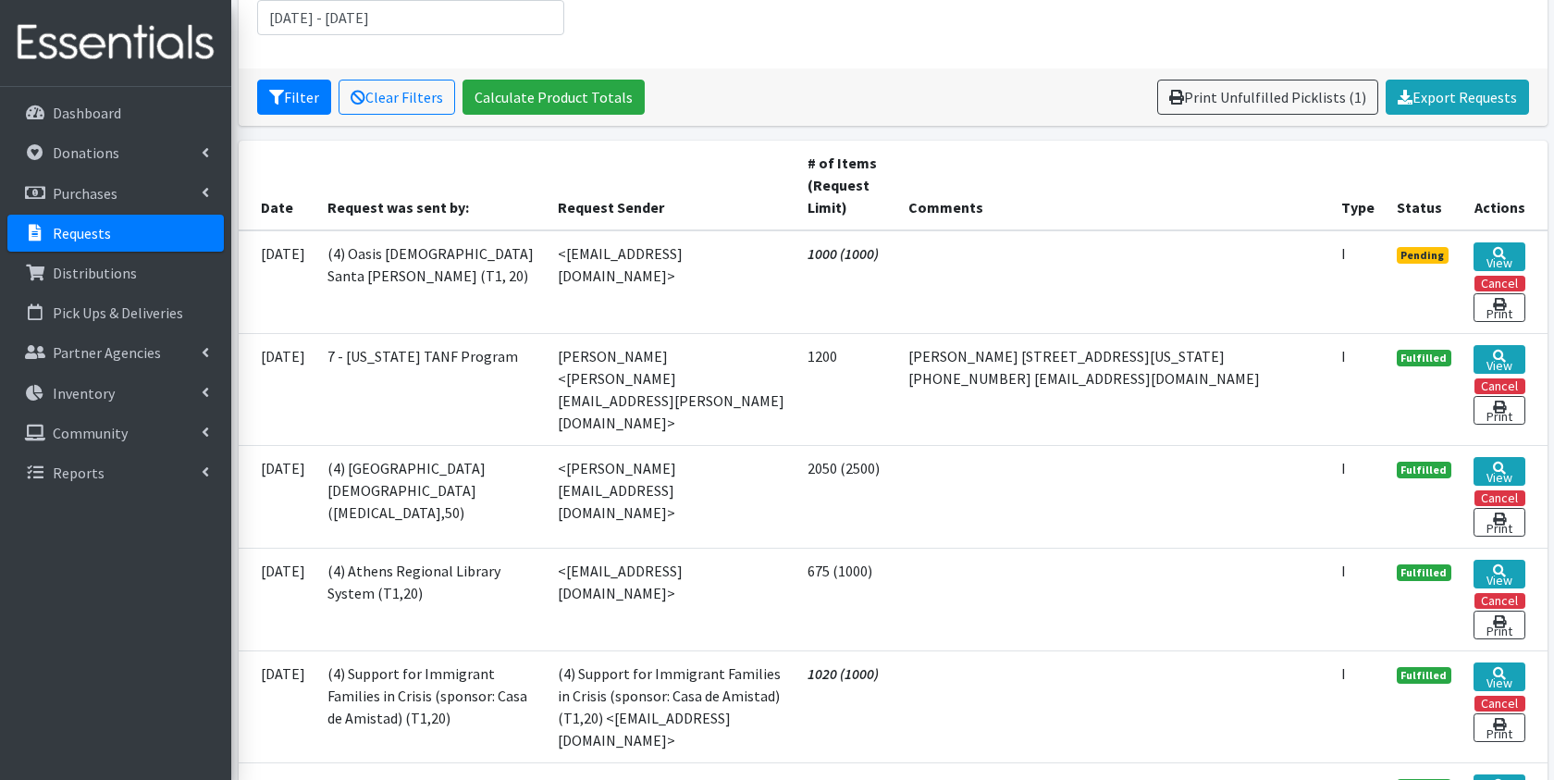
scroll to position [304, 0]
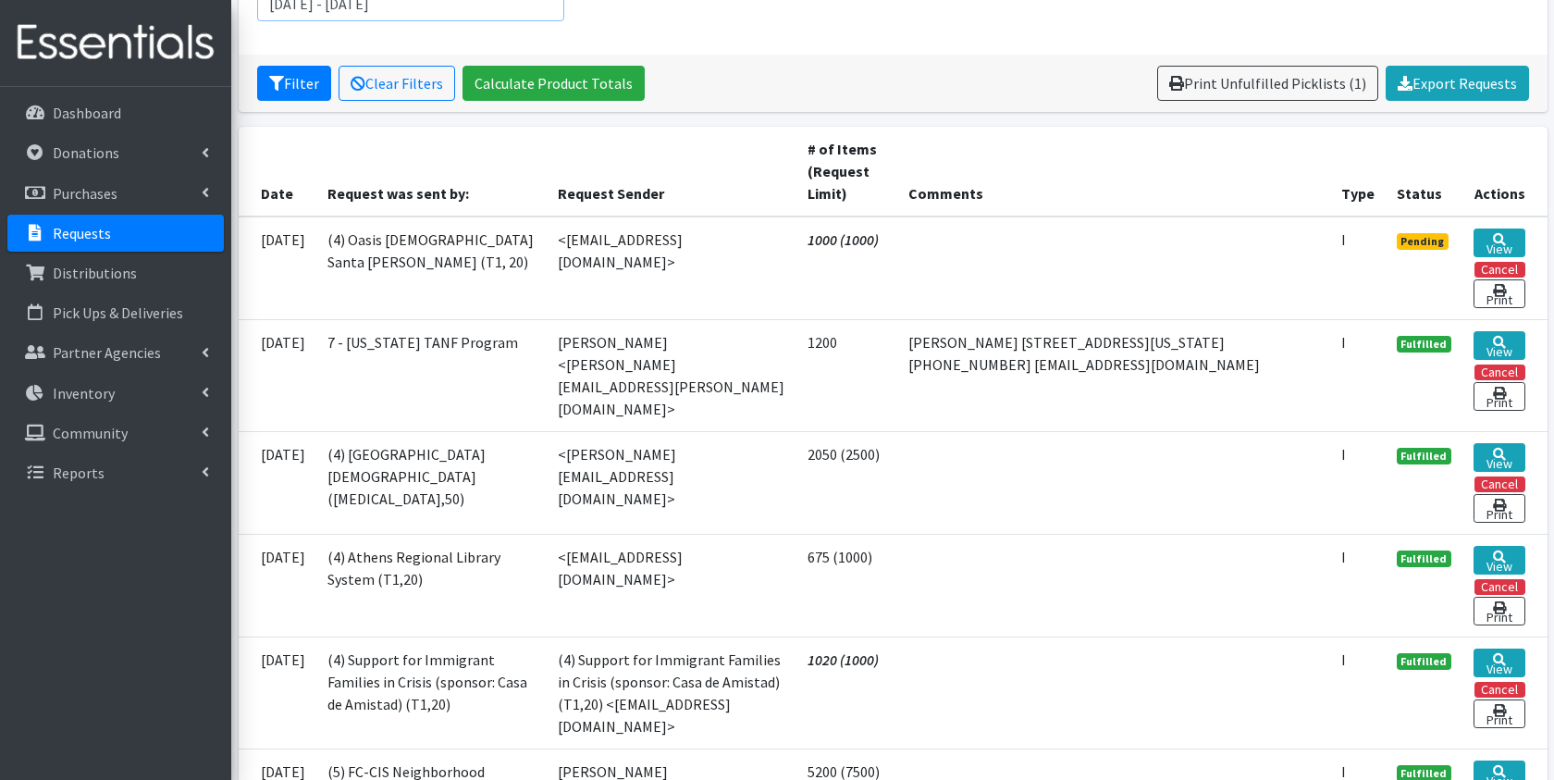
click at [438, 7] on input "July 2, 2025 - October 2, 2025" at bounding box center [411, 3] width 308 height 35
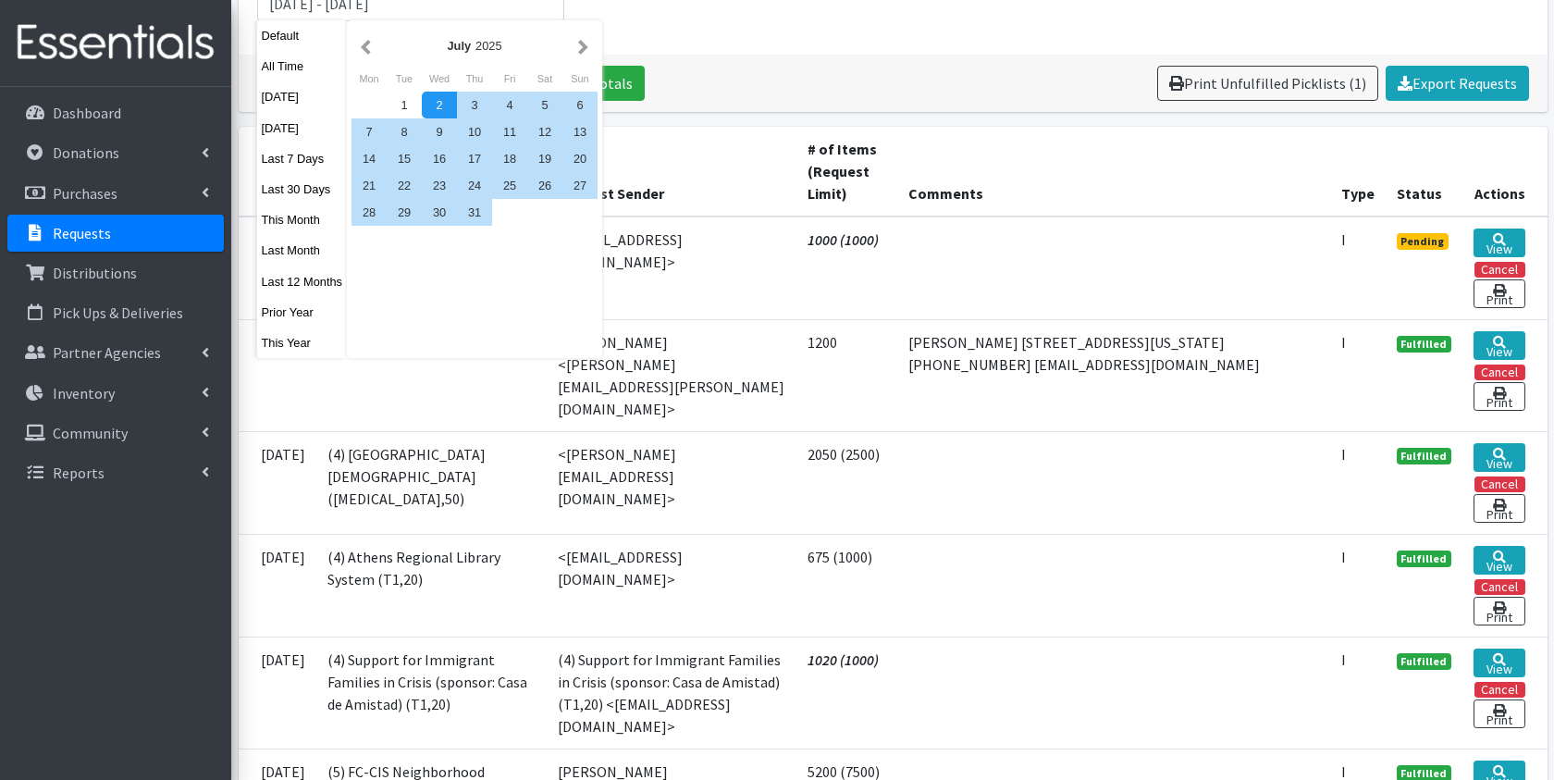
click at [1071, 154] on th "Comments" at bounding box center [1113, 172] width 433 height 90
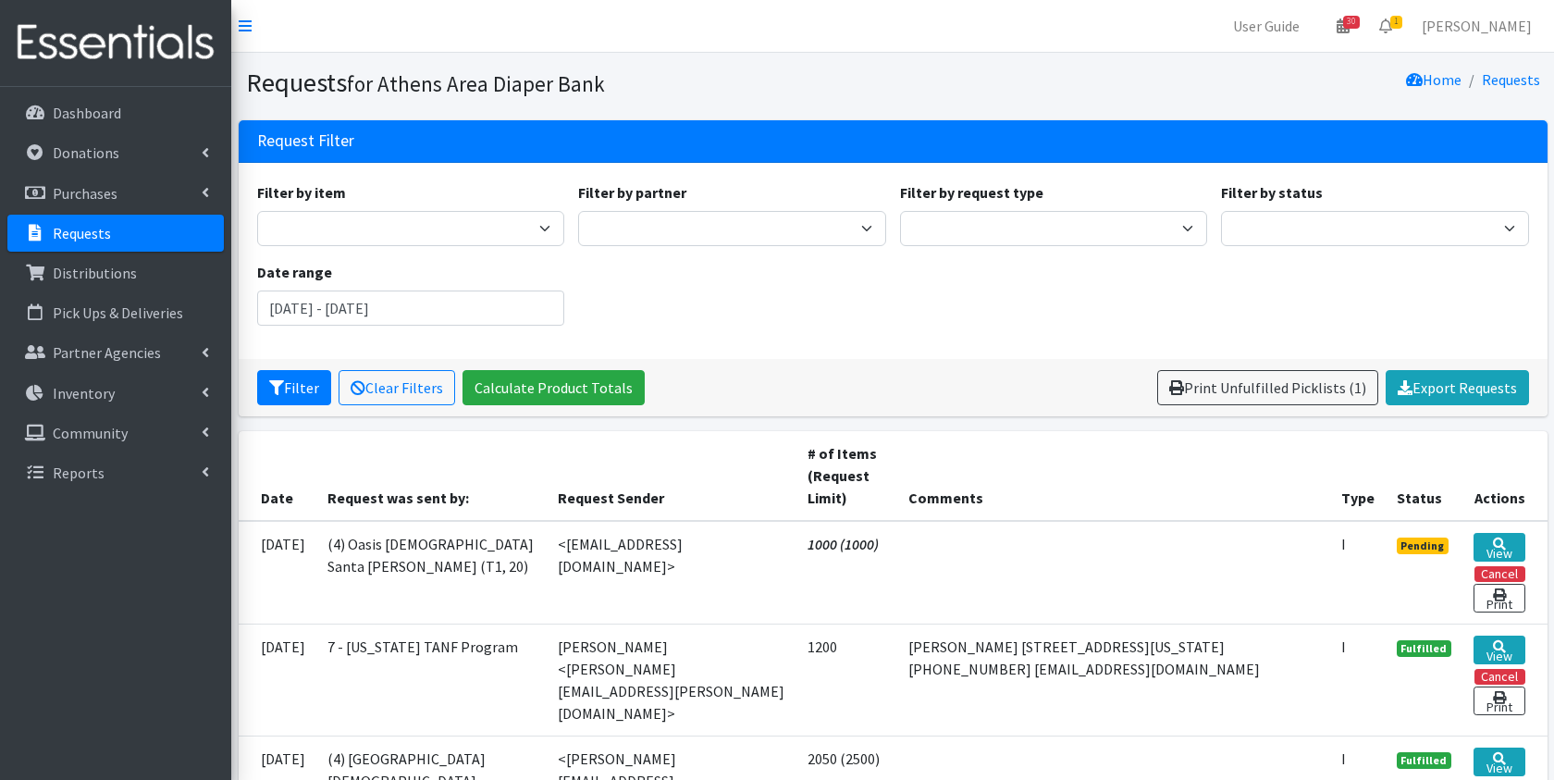
scroll to position [0, 0]
click at [1360, 20] on span "30" at bounding box center [1351, 22] width 17 height 13
click at [1311, 55] on link "30 Pick-ups remaining this week" at bounding box center [1234, 65] width 257 height 37
click at [1350, 26] on span "30" at bounding box center [1351, 22] width 17 height 13
click at [1237, 102] on link "View Calendar" at bounding box center [1234, 102] width 257 height 34
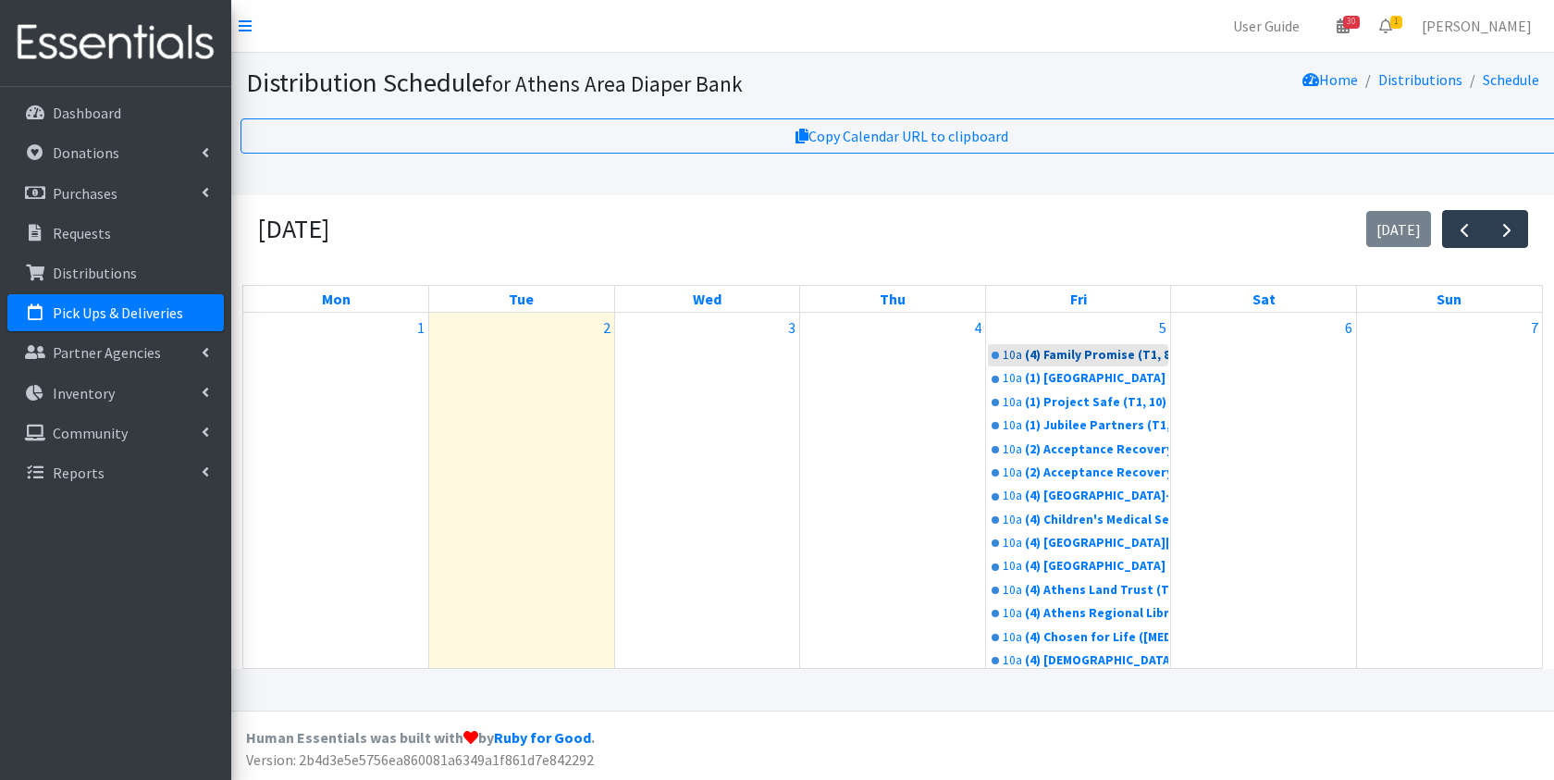
click at [1086, 346] on div "(4) Family Promise (T1, 8)" at bounding box center [1097, 355] width 144 height 19
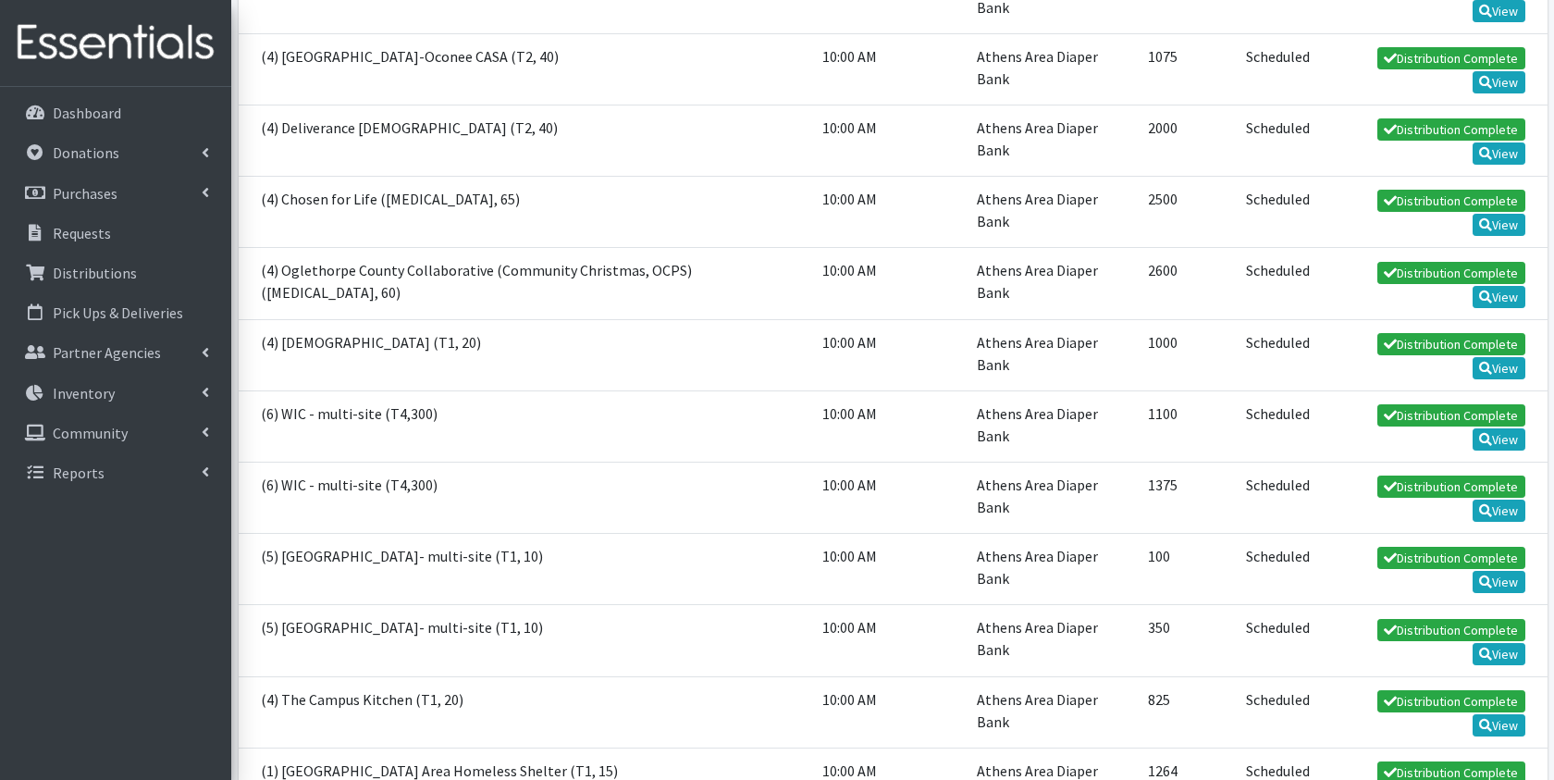
scroll to position [871, 0]
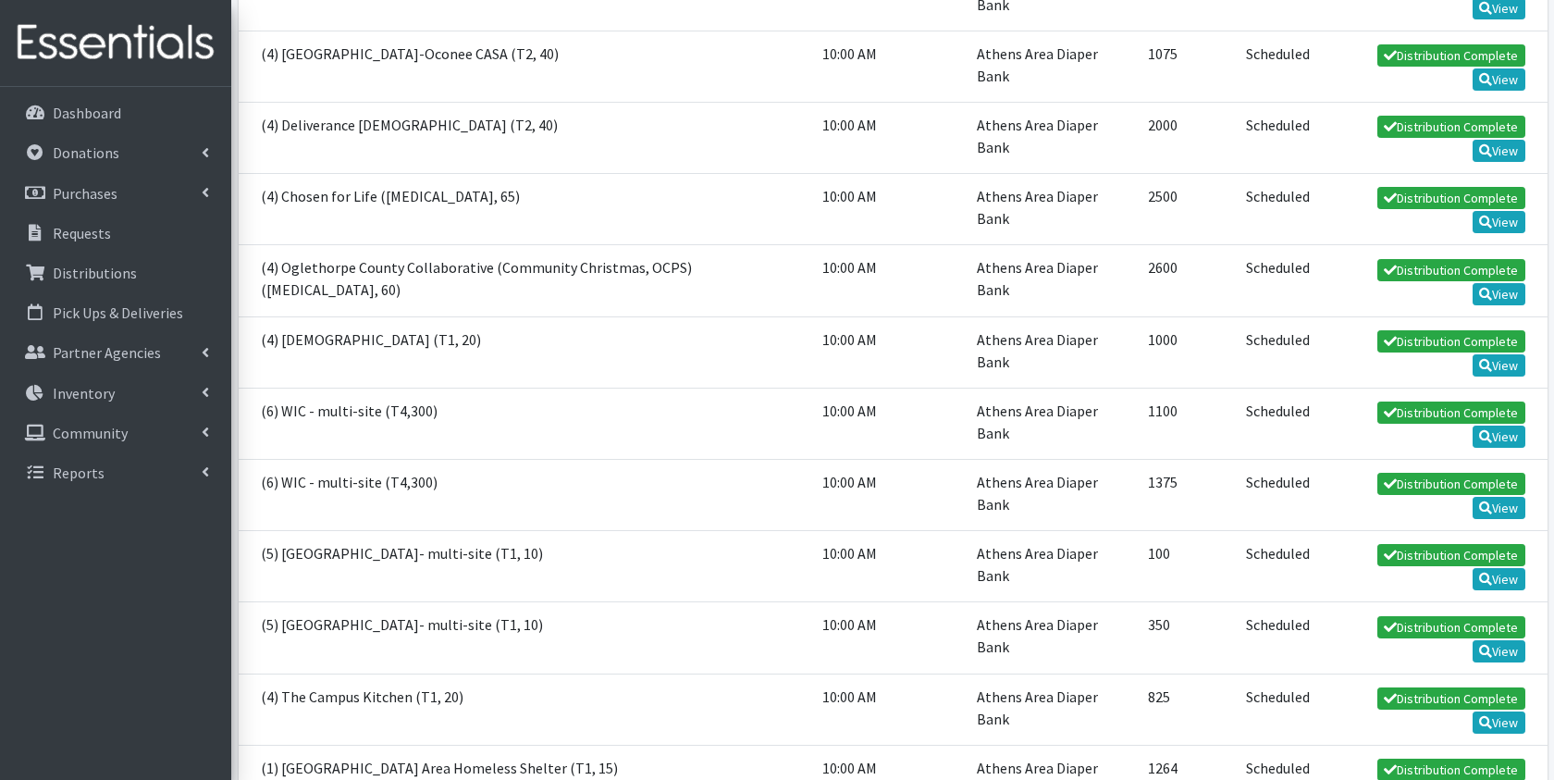
drag, startPoint x: 477, startPoint y: 360, endPoint x: 281, endPoint y: 355, distance: 196.2
copy td "[GEOGRAPHIC_DATA][DEMOGRAPHIC_DATA]"
click at [608, 745] on td "(1) [GEOGRAPHIC_DATA] Area Homeless Shelter (T1, 15)" at bounding box center [526, 780] width 574 height 71
drag, startPoint x: 381, startPoint y: 312, endPoint x: 281, endPoint y: 315, distance: 100.0
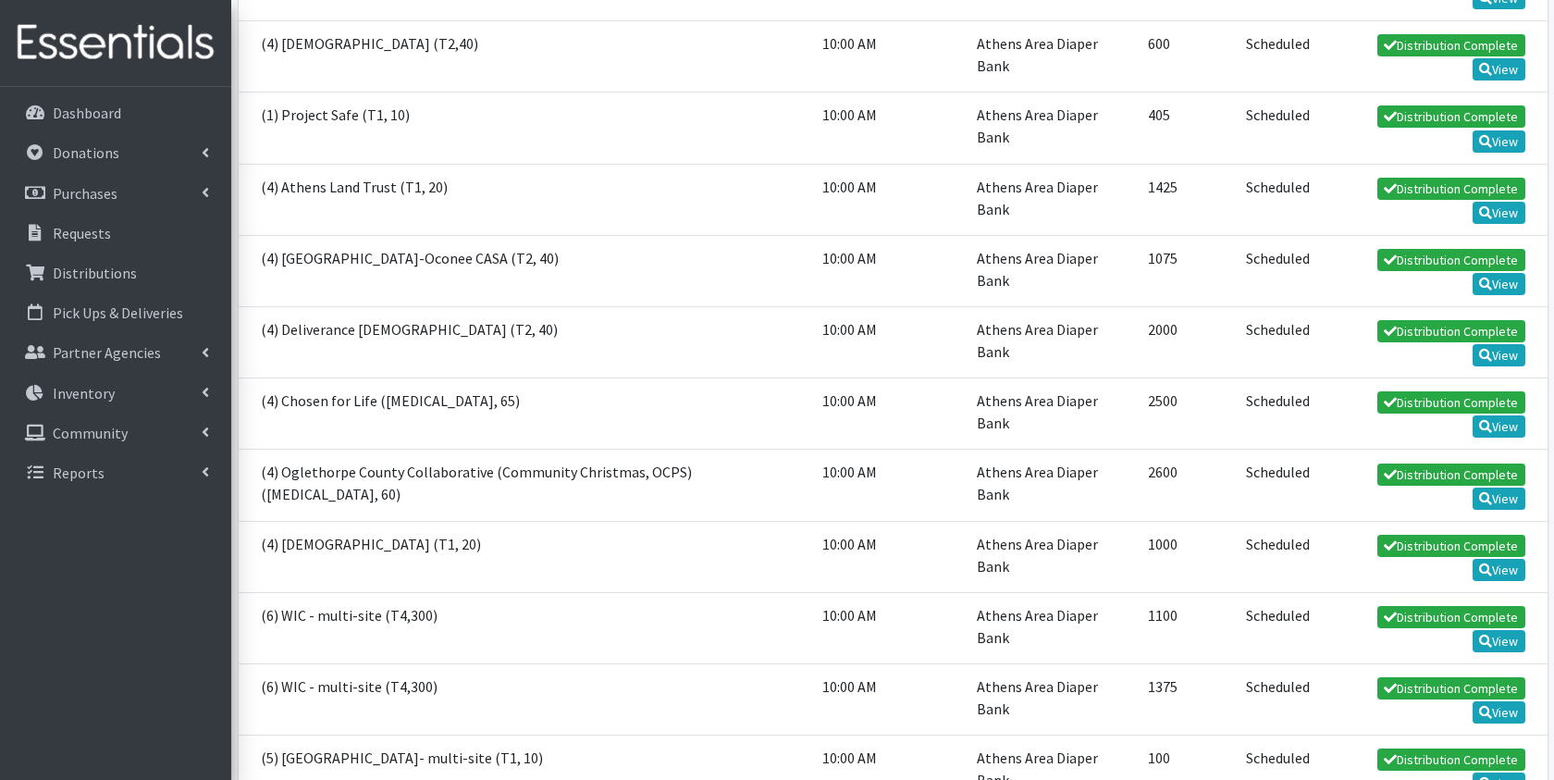
scroll to position [666, 0]
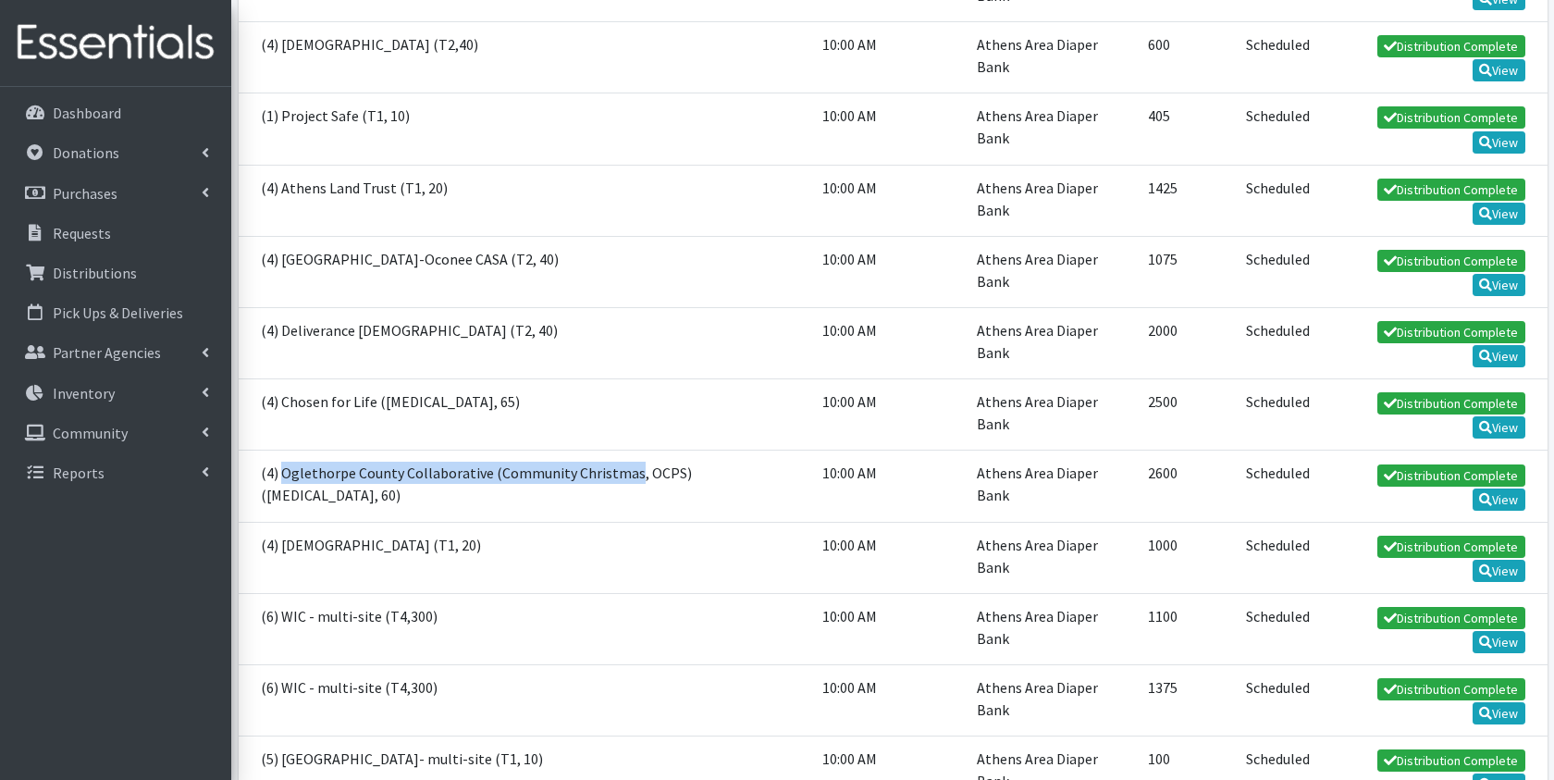
drag, startPoint x: 627, startPoint y: 134, endPoint x: 282, endPoint y: 141, distance: 345.1
click at [282, 450] on td "(4) Oglethorpe County Collaborative (Community Christmas, OCPS) ([MEDICAL_DATA]…" at bounding box center [526, 485] width 574 height 71
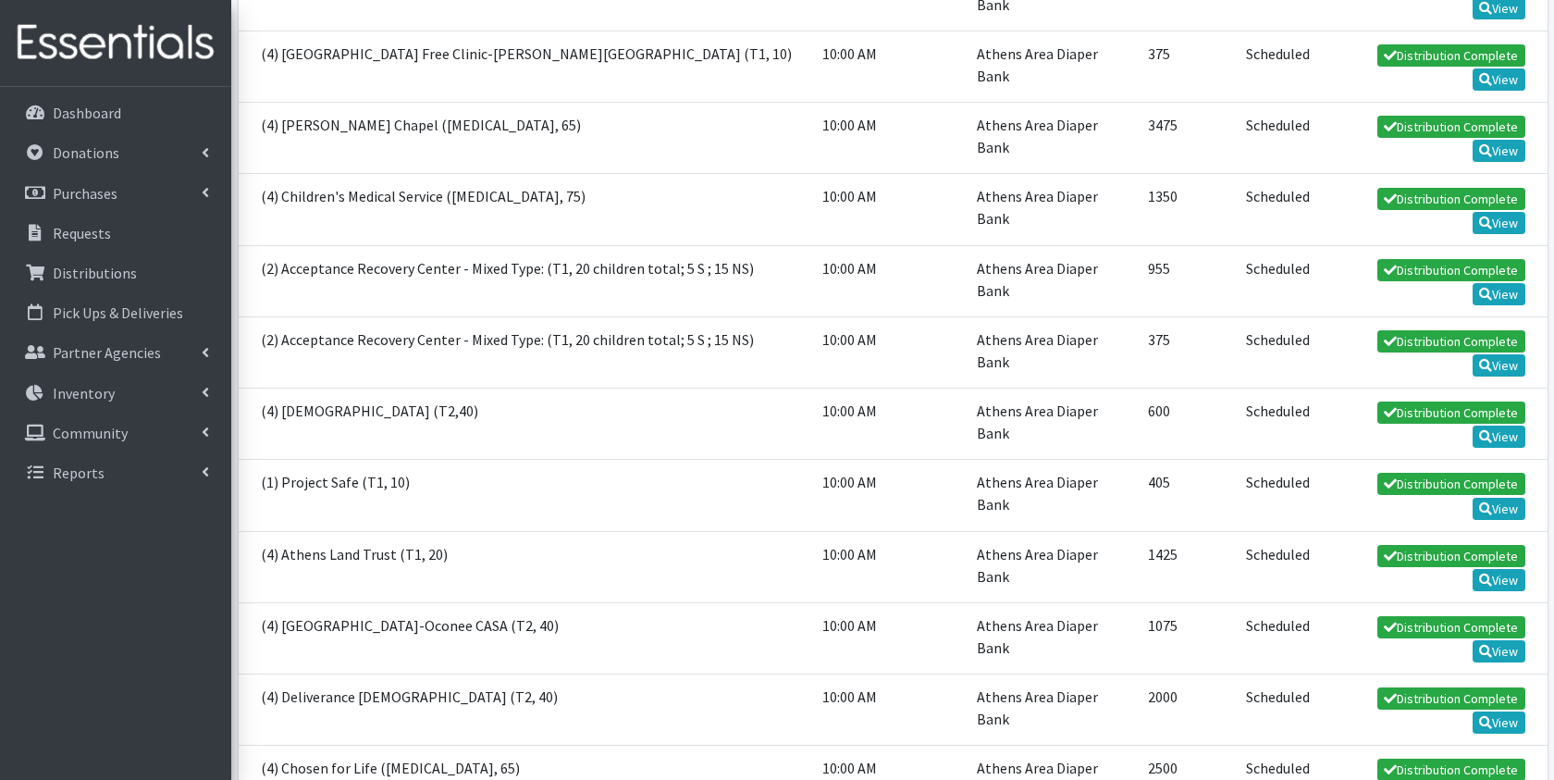
scroll to position [293, 0]
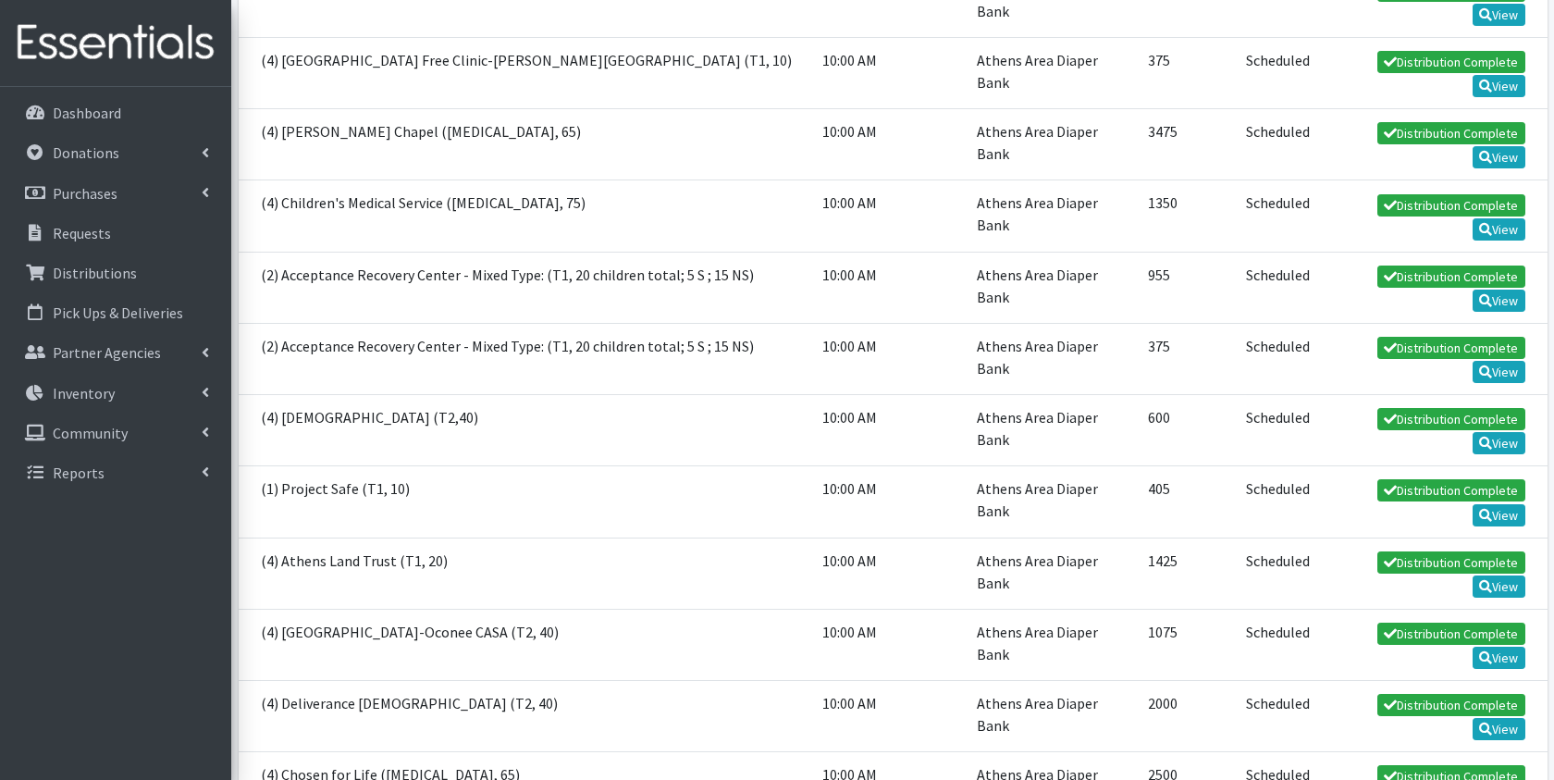
drag, startPoint x: 472, startPoint y: 224, endPoint x: 276, endPoint y: 224, distance: 196.1
click at [276, 395] on td "(4) [DEMOGRAPHIC_DATA] (T2,40)" at bounding box center [526, 430] width 574 height 71
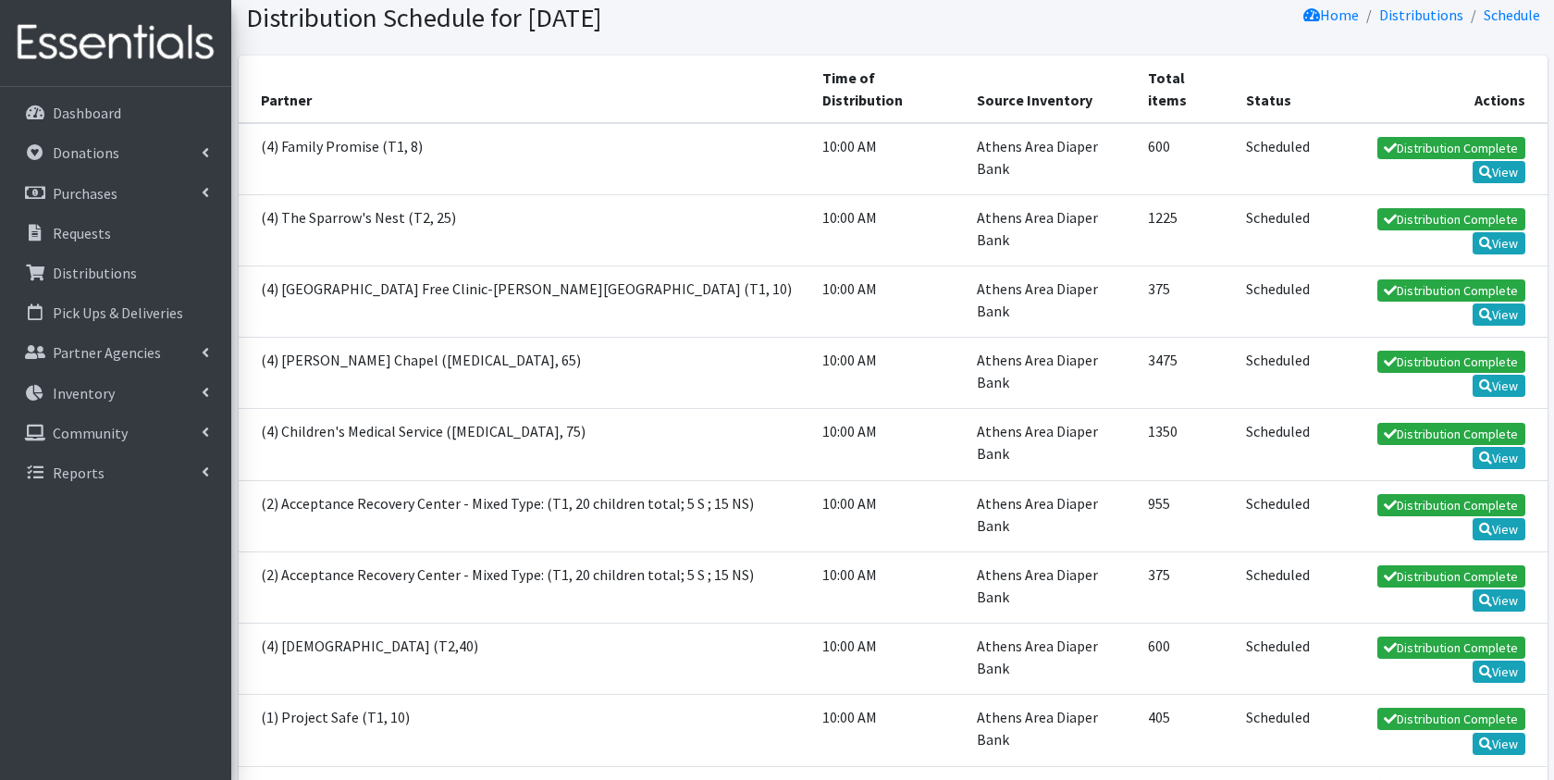
scroll to position [51, 0]
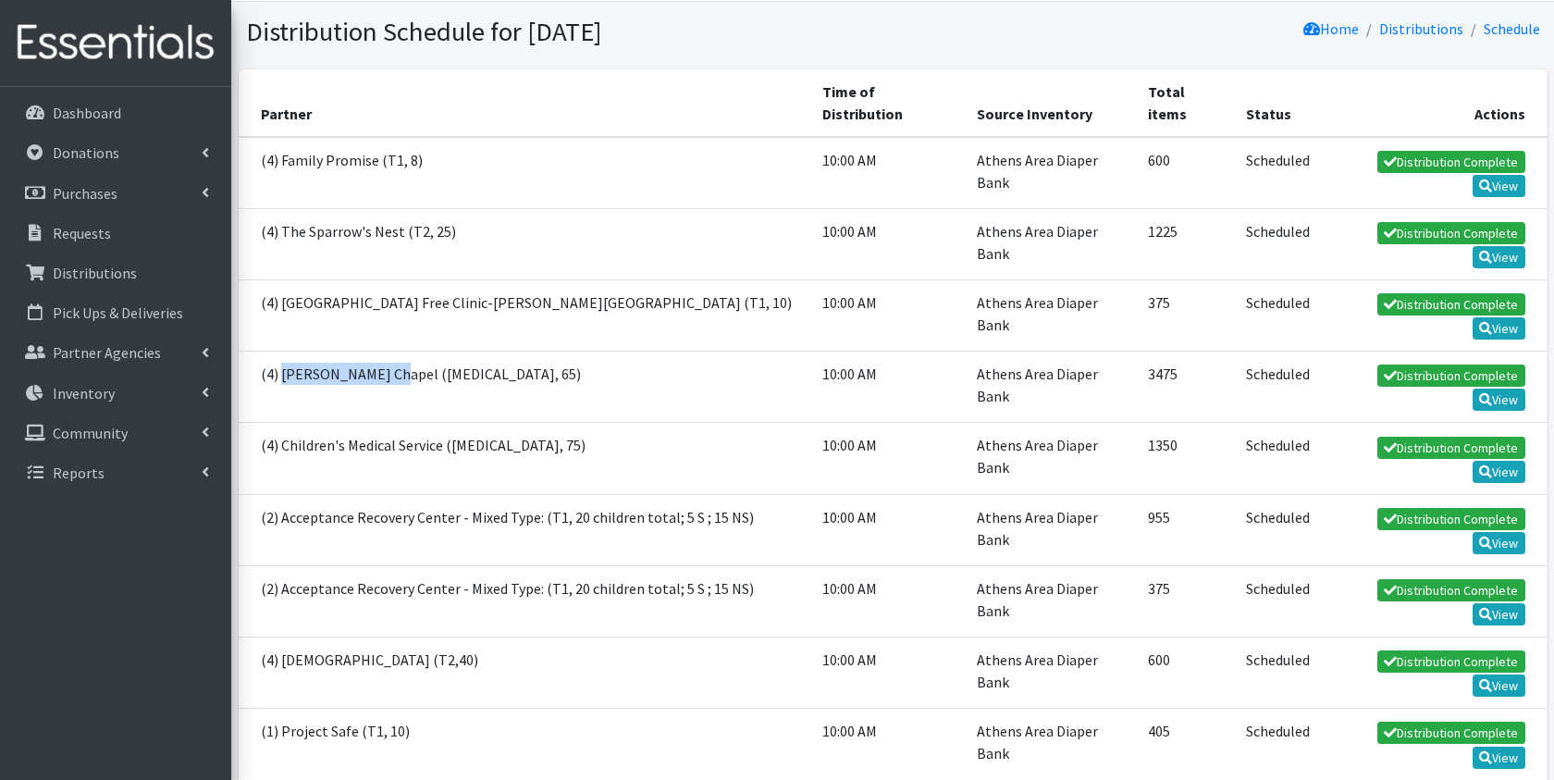
drag, startPoint x: 385, startPoint y: 278, endPoint x: 284, endPoint y: 278, distance: 100.8
click at [284, 352] on td "(4) [PERSON_NAME] Chapel ([MEDICAL_DATA], 65)" at bounding box center [526, 387] width 574 height 71
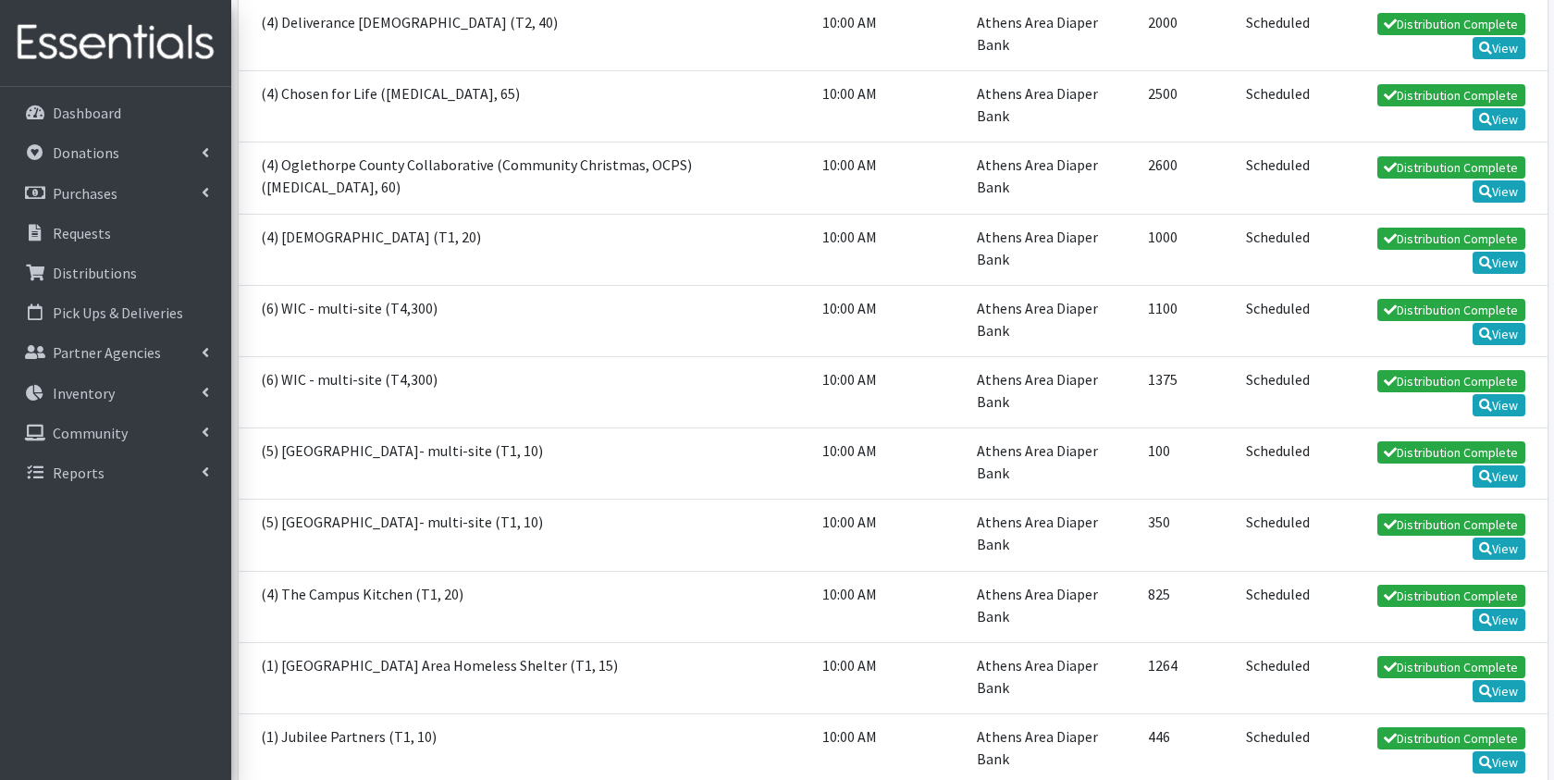
scroll to position [977, 0]
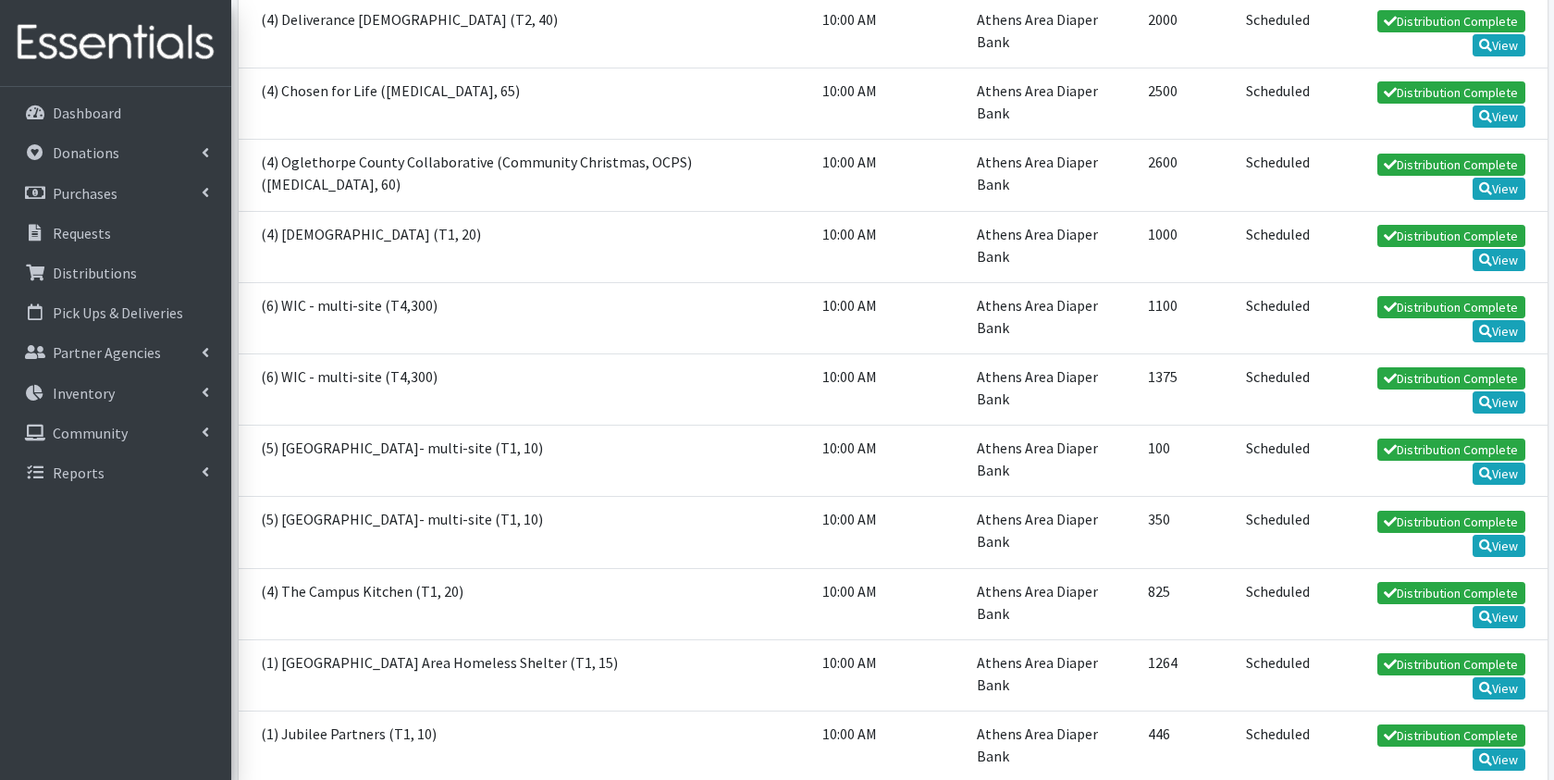
click at [512, 426] on td "(5) [GEOGRAPHIC_DATA]- multi-site (T1, 10)" at bounding box center [526, 461] width 574 height 71
